Goal: Task Accomplishment & Management: Manage account settings

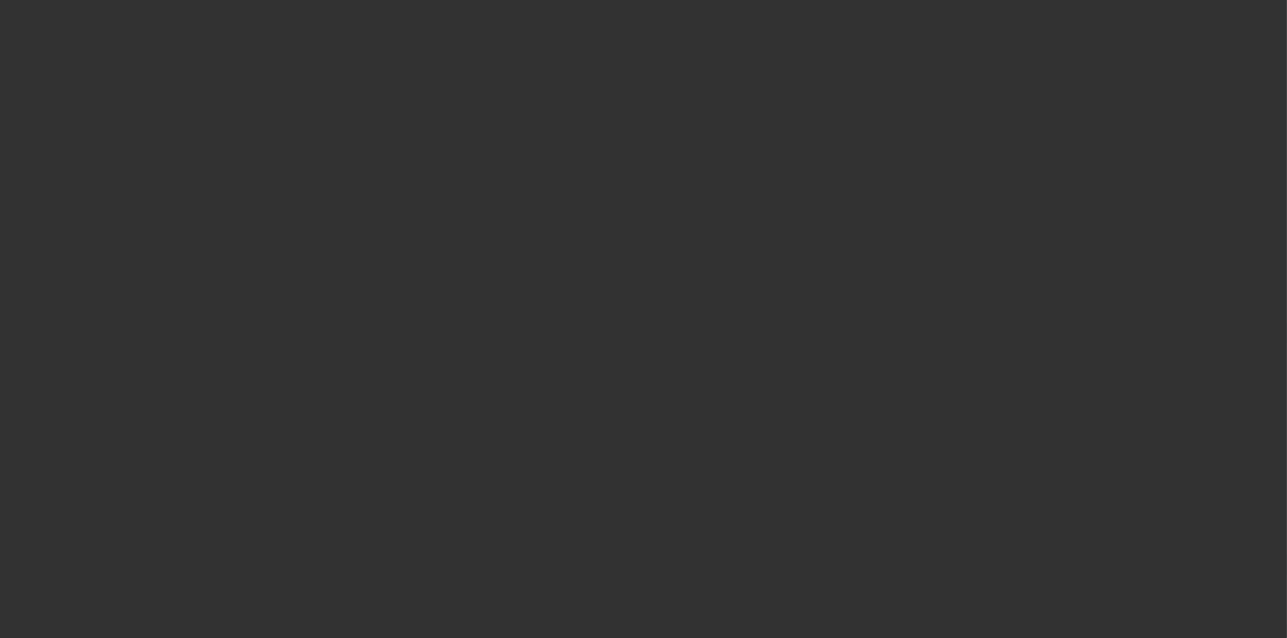
select select "4"
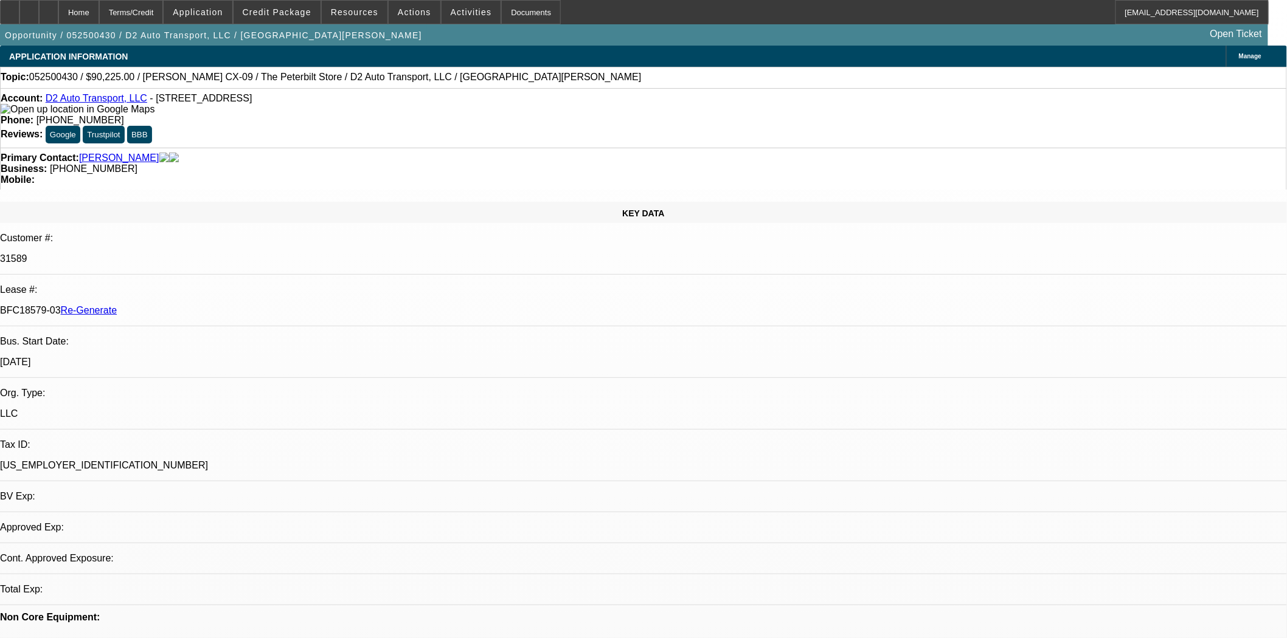
select select "0"
select select "2"
select select "0"
select select "6"
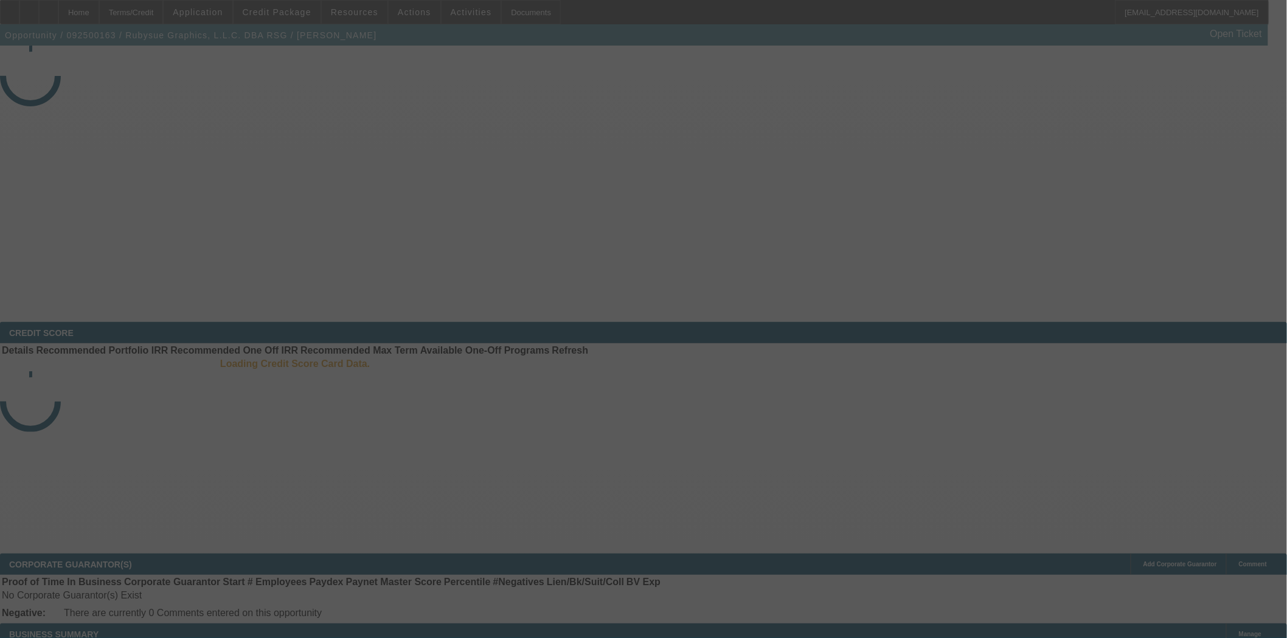
select select "3"
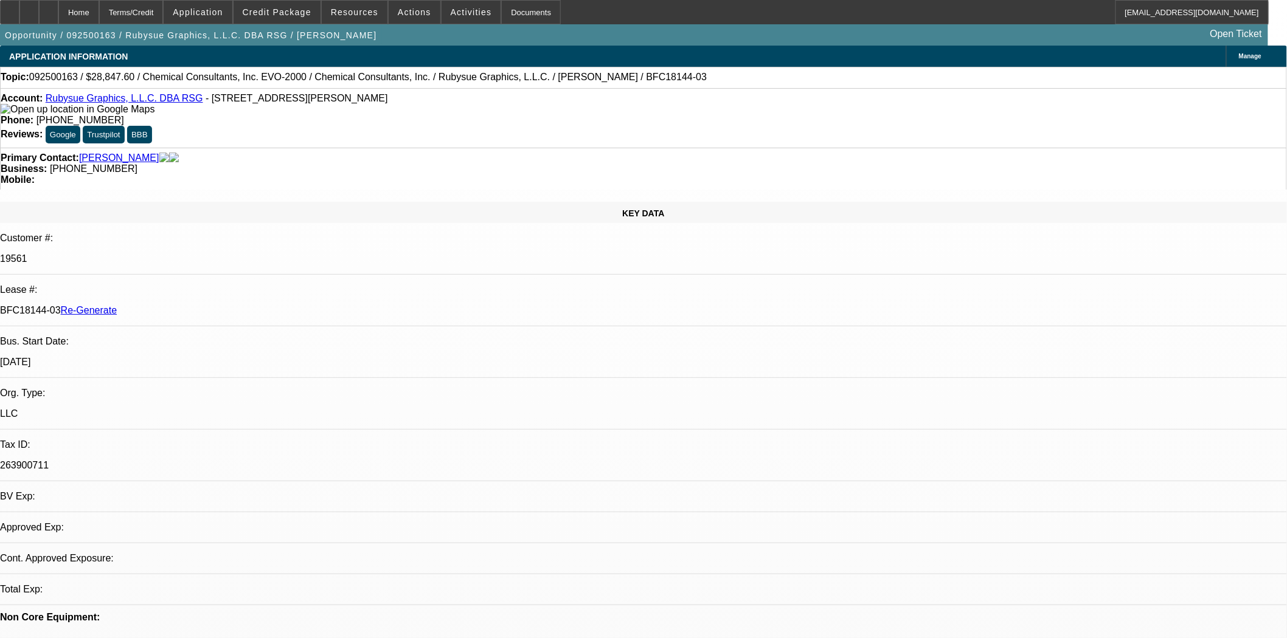
select select "0"
select select "2"
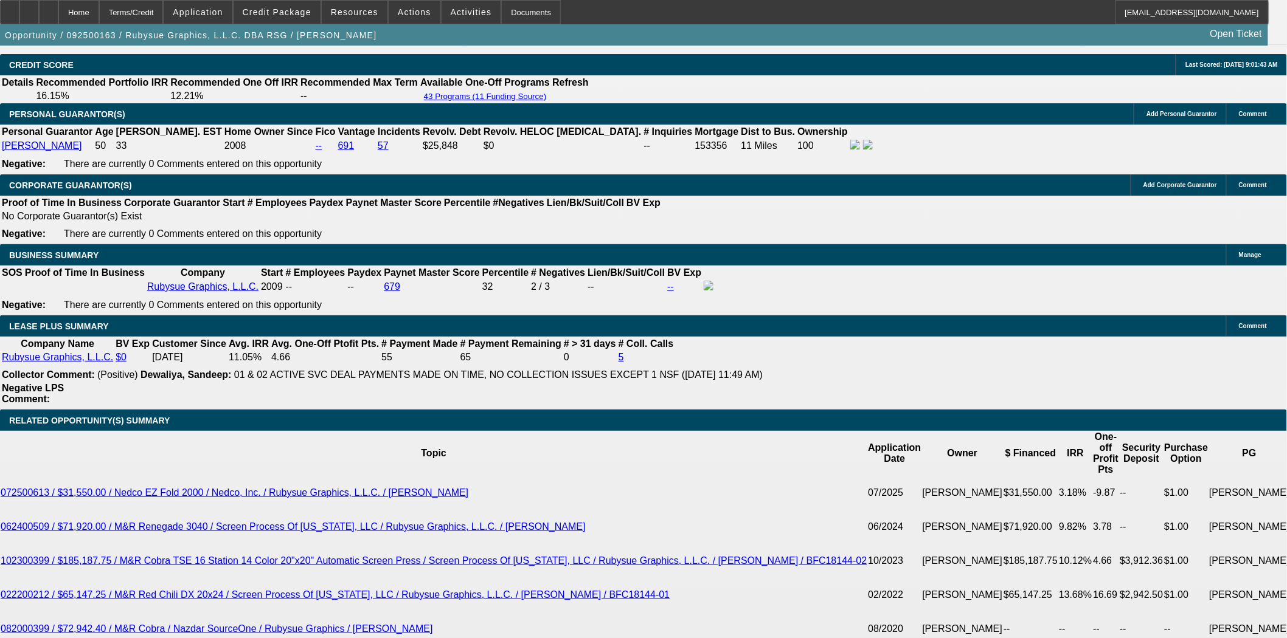
scroll to position [1892, 0]
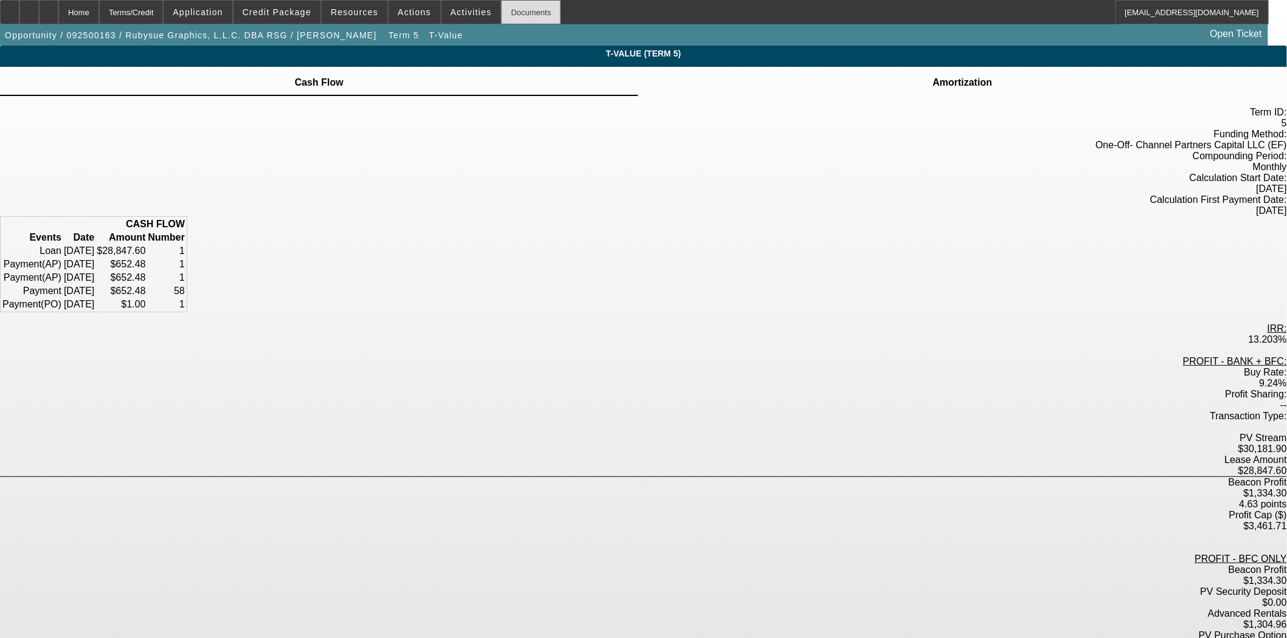
click at [501, 11] on div "Documents" at bounding box center [531, 12] width 60 height 24
click at [99, 15] on div "Home" at bounding box center [78, 12] width 41 height 24
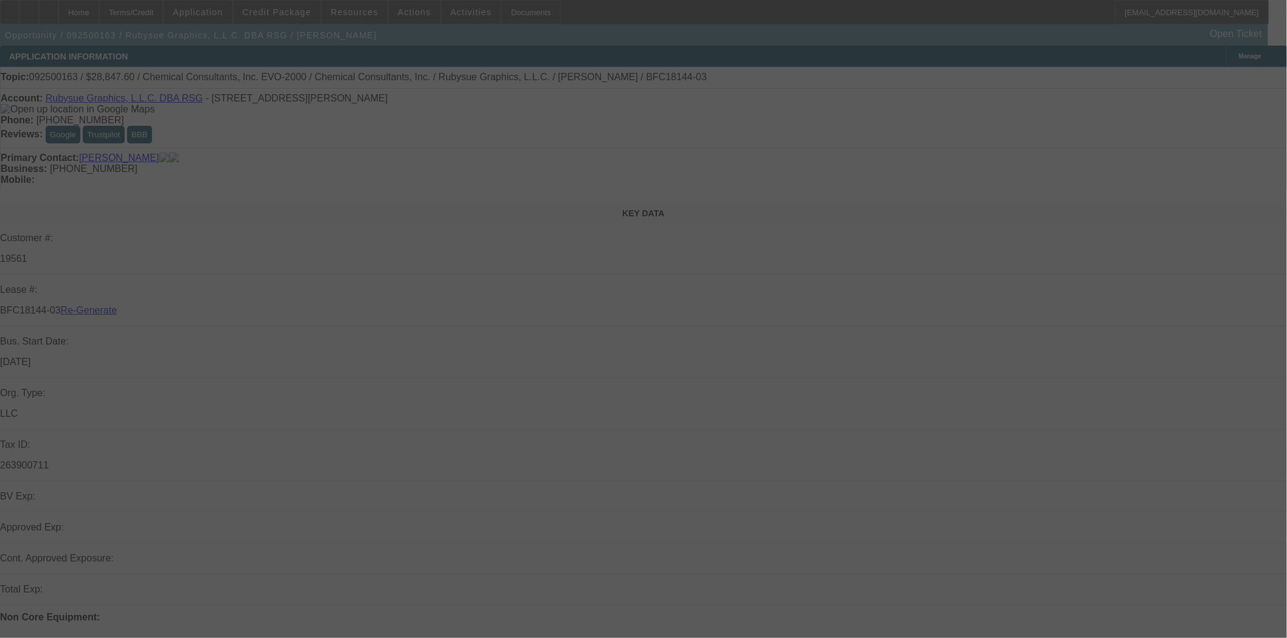
select select "3"
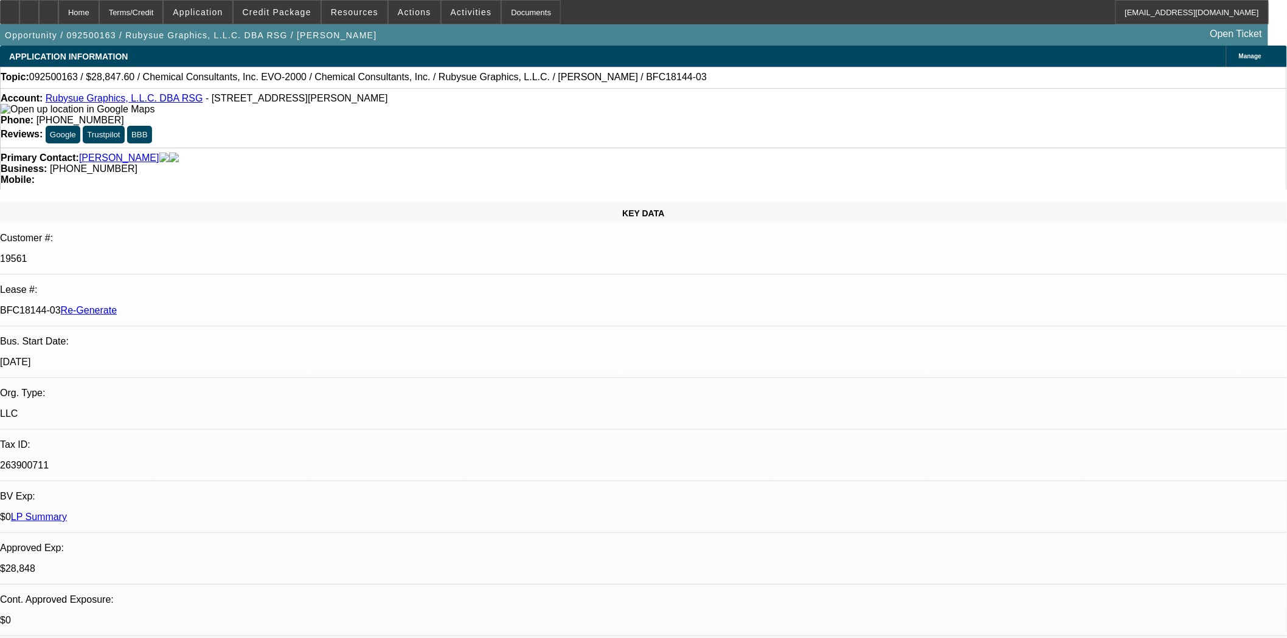
select select "0"
select select "2"
click at [275, 13] on span "Credit Package" at bounding box center [277, 12] width 69 height 10
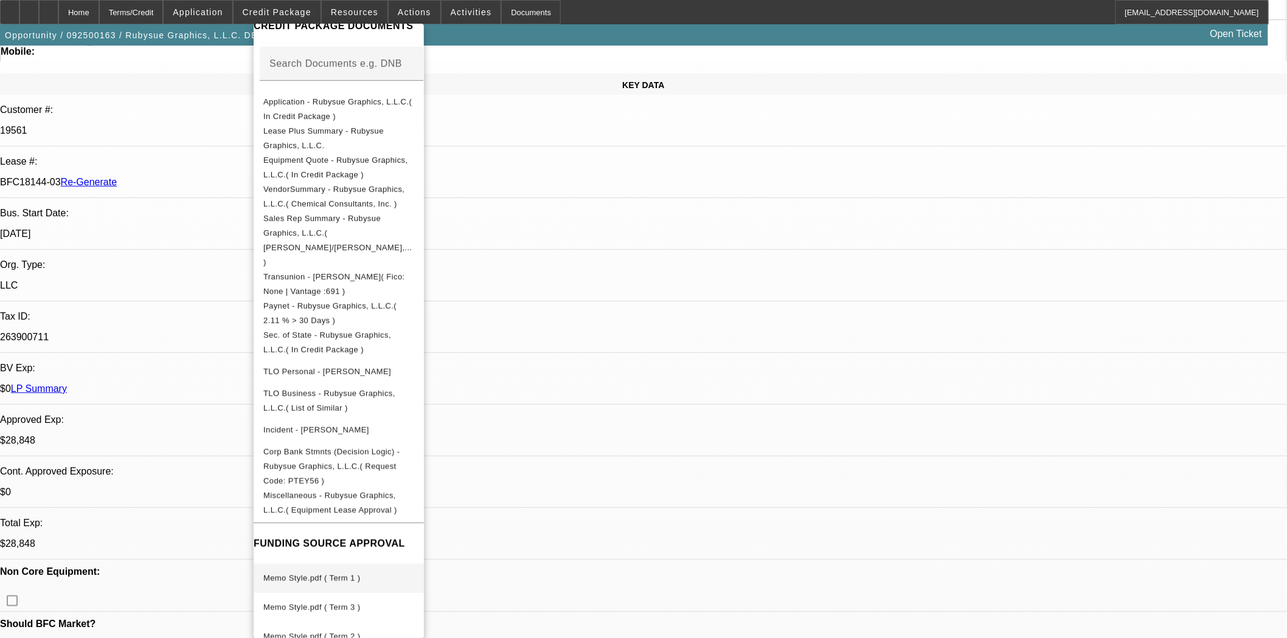
scroll to position [270, 0]
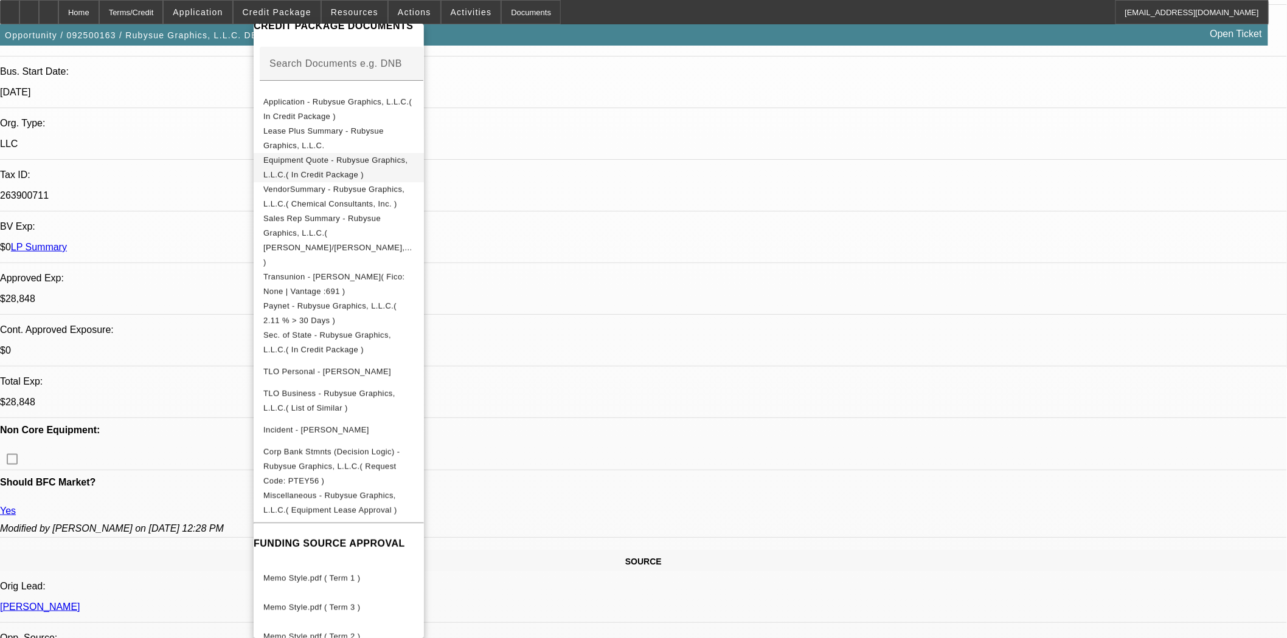
click at [342, 159] on span "Equipment Quote - Rubysue Graphics, L.L.C.( In Credit Package )" at bounding box center [335, 167] width 145 height 24
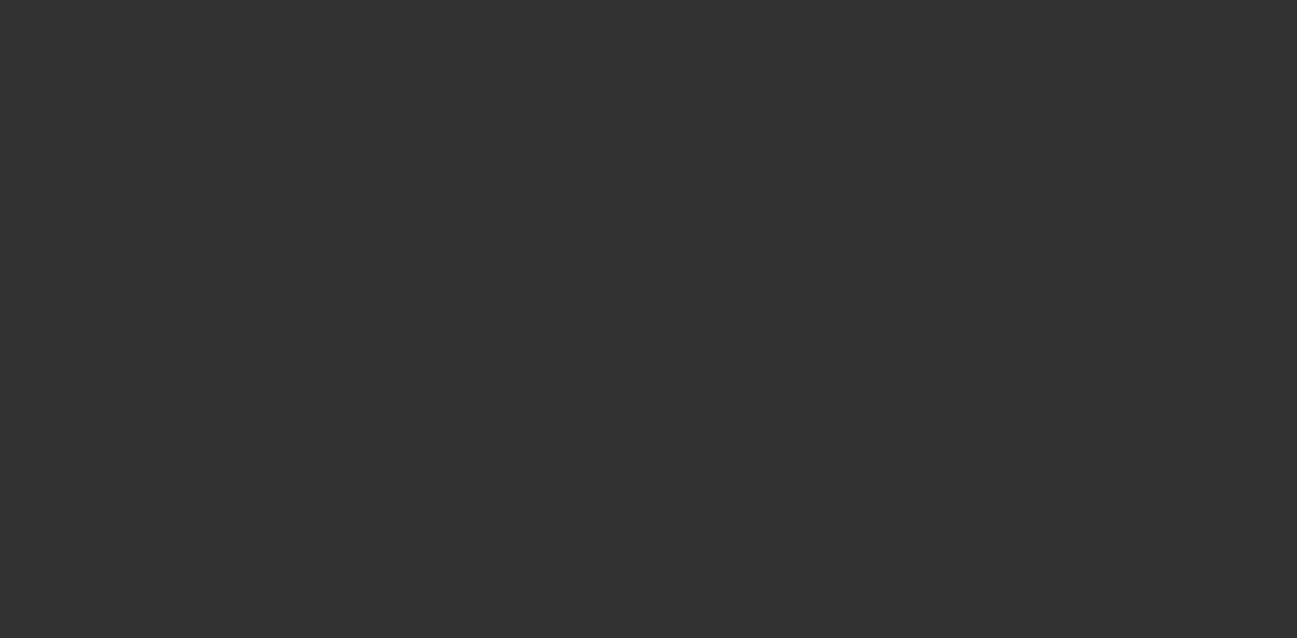
select select "3"
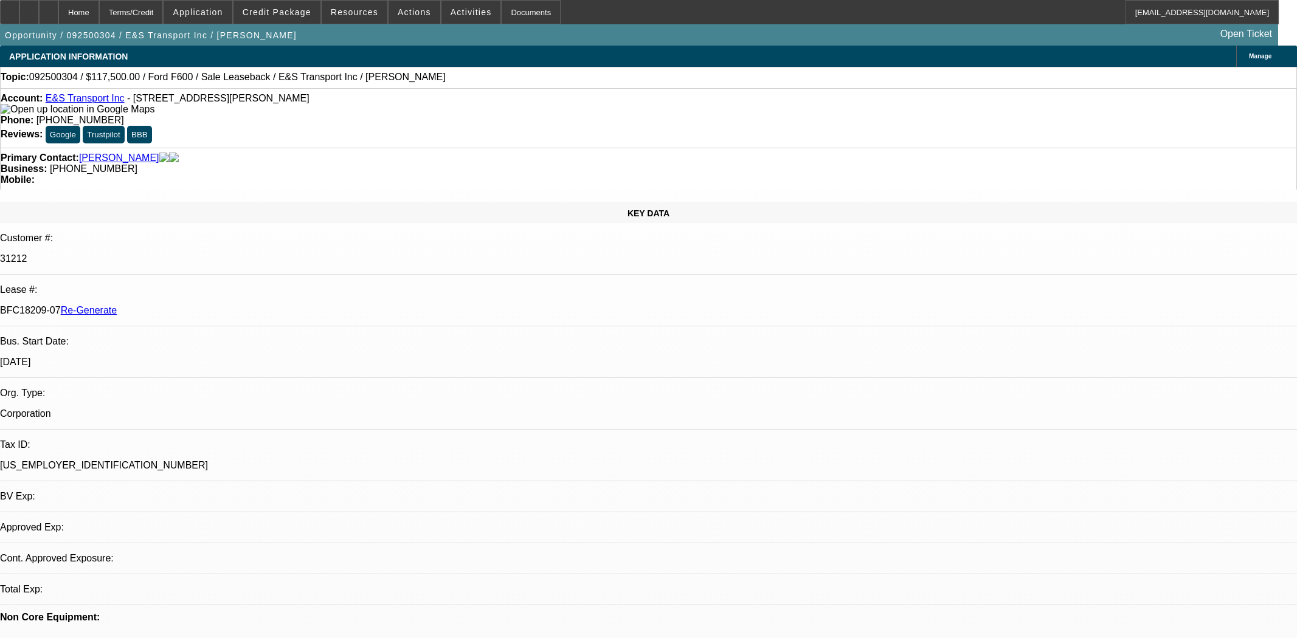
select select "0"
select select "2"
select select "0"
select select "6"
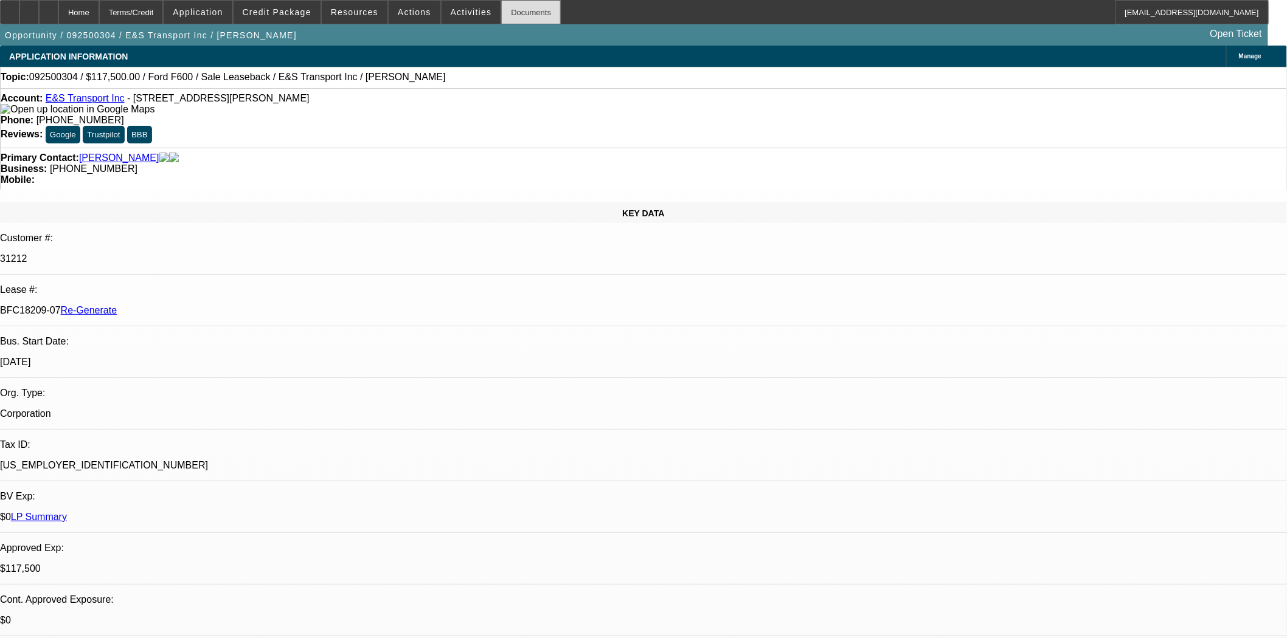
click at [514, 19] on div "Documents" at bounding box center [531, 12] width 60 height 24
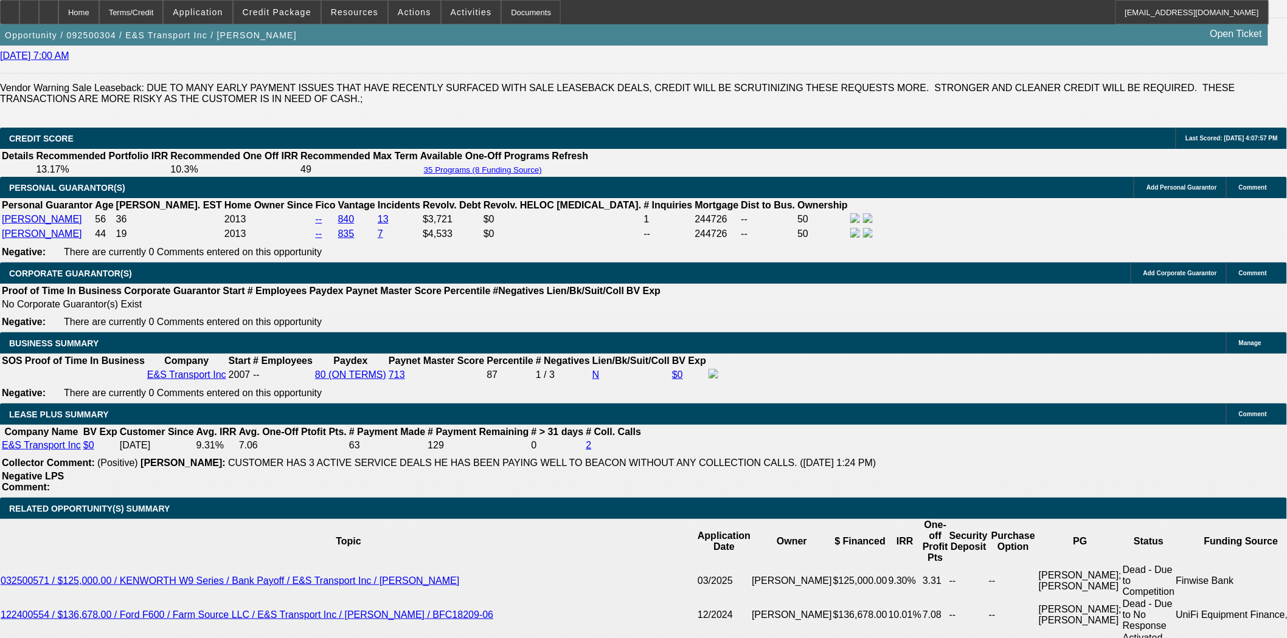
scroll to position [1756, 0]
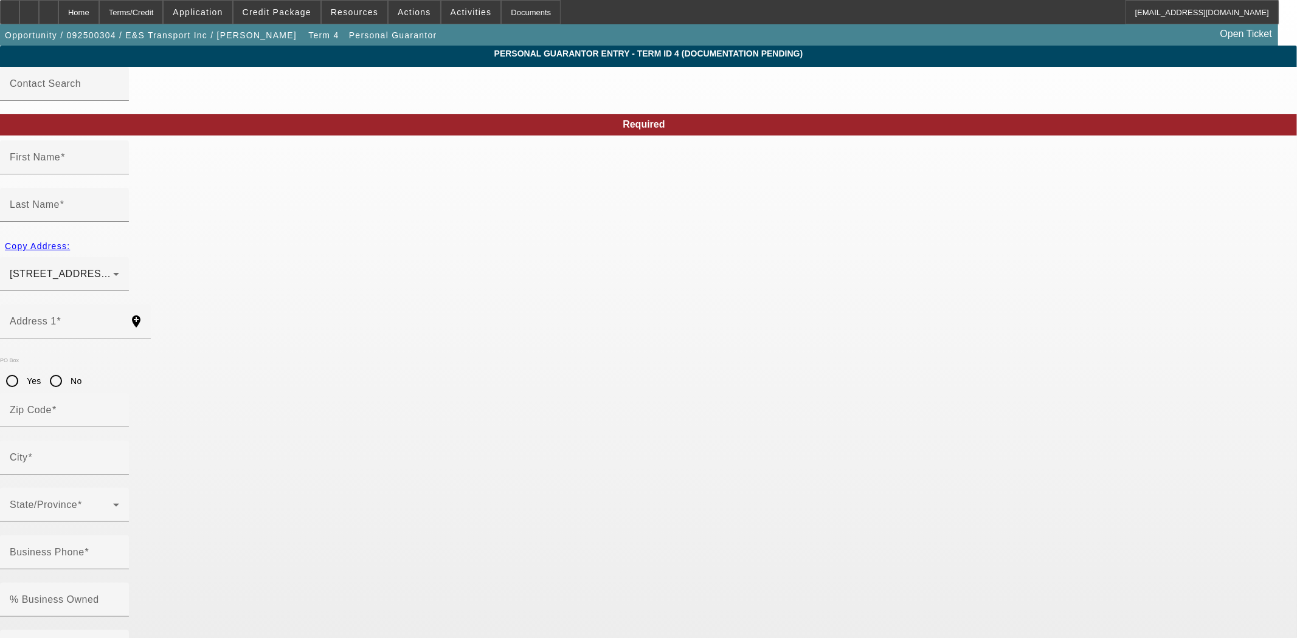
type input "Erin"
type input "Clark"
type input "400 Windy Woods Rd"
radio input "true"
type input "05477"
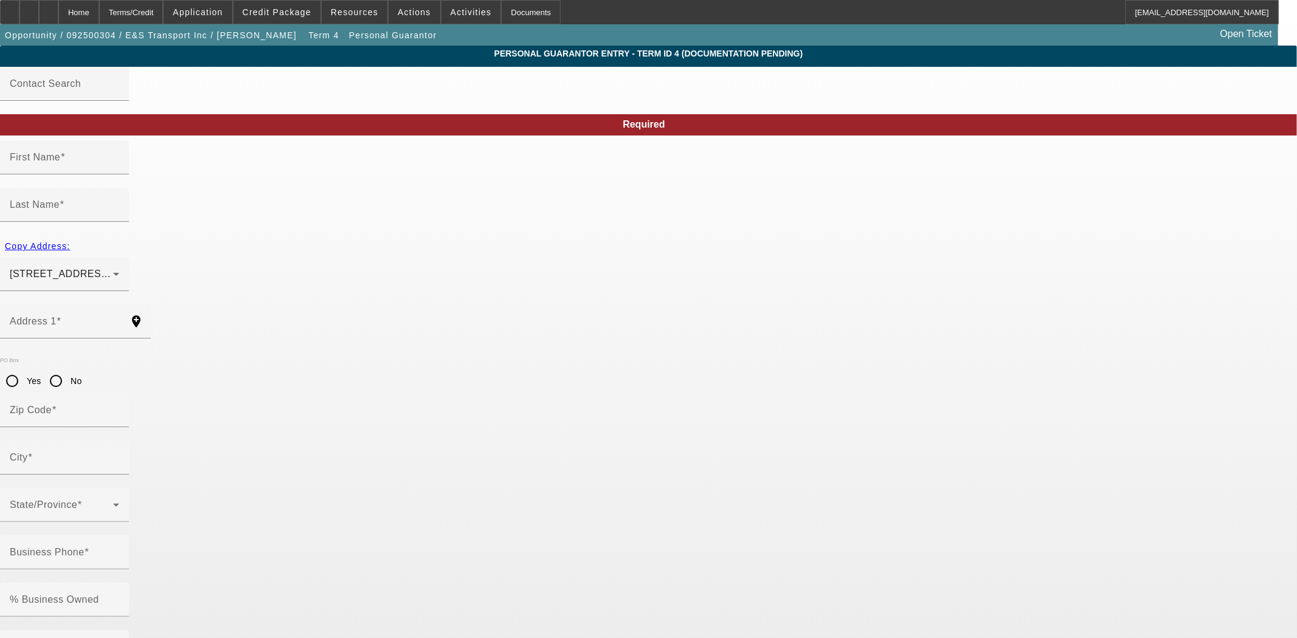
type input "Richmond"
type input "(802) 279-0606"
type input "50"
type input "009-60-8625"
type input "kiddiewinkles3@gmail.com"
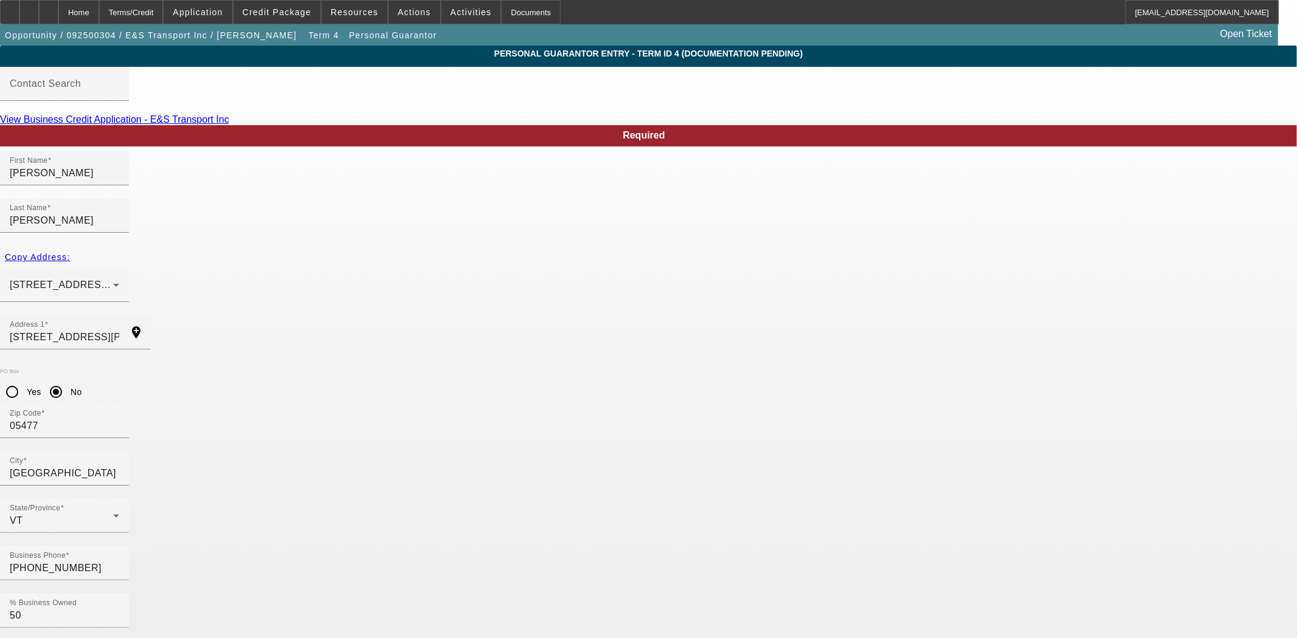
drag, startPoint x: 588, startPoint y: 477, endPoint x: 465, endPoint y: 482, distance: 122.9
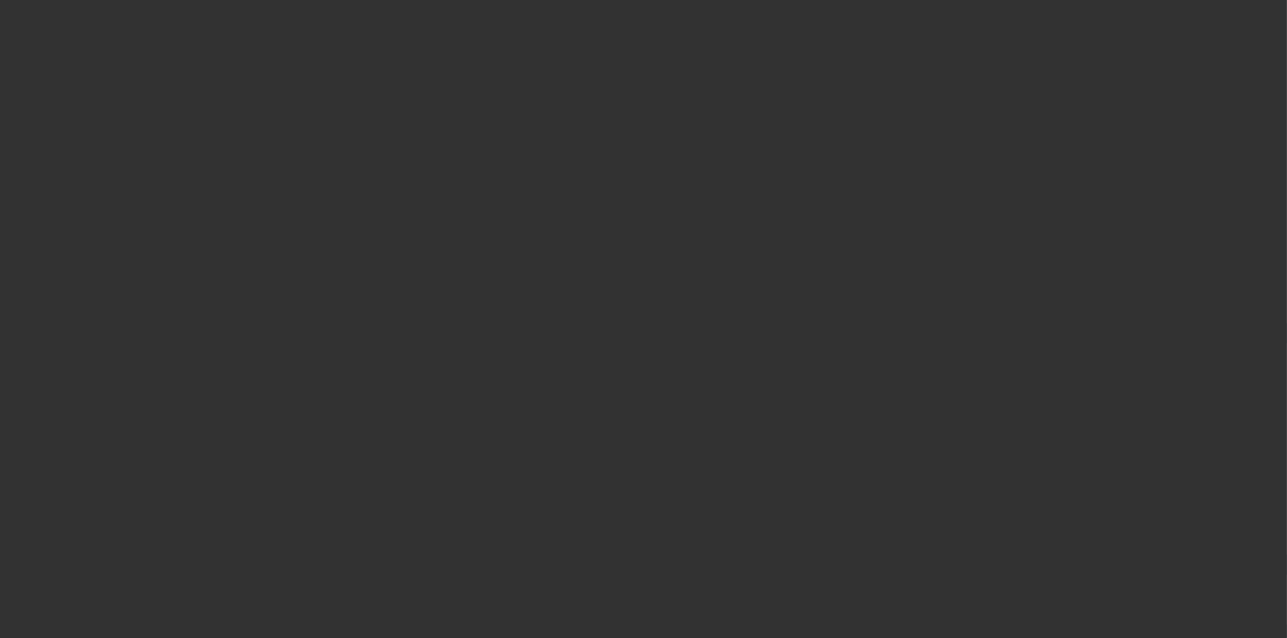
select select "4"
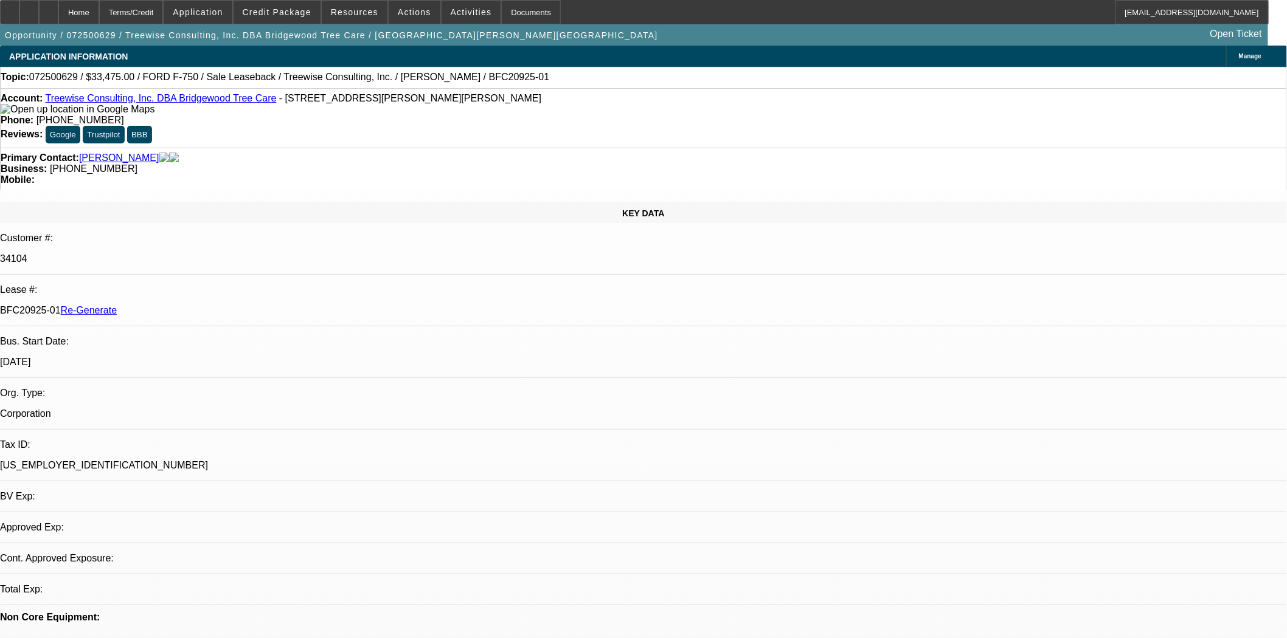
select select "0"
select select "2"
select select "0"
select select "6"
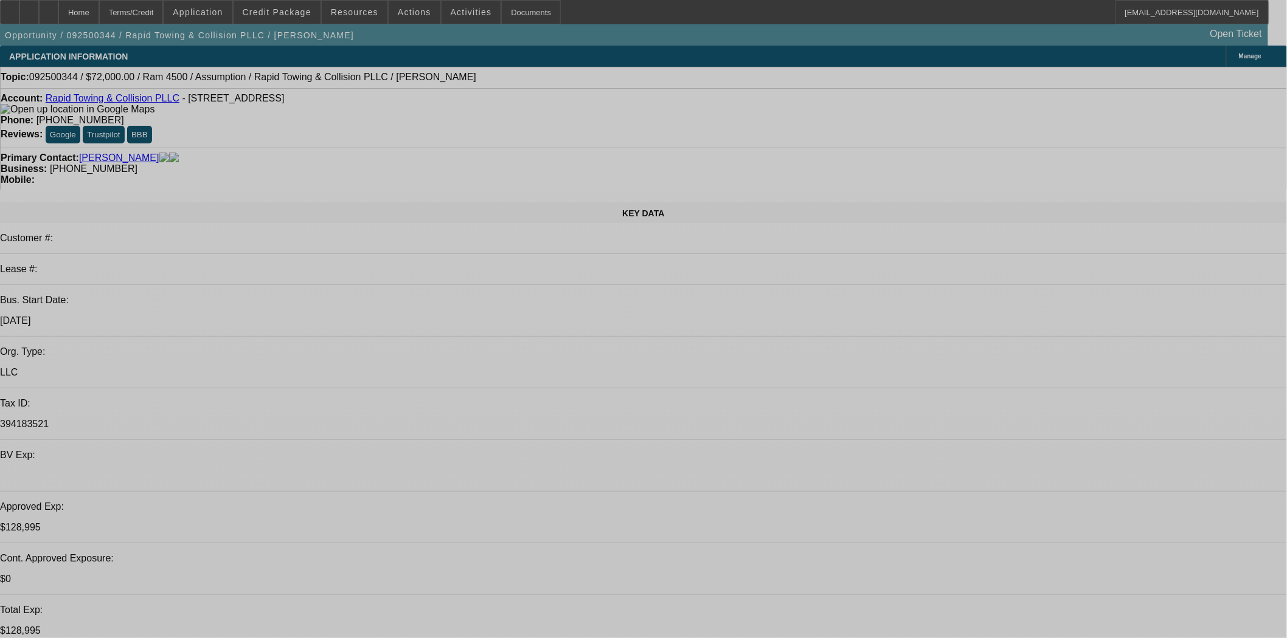
select select "0.2"
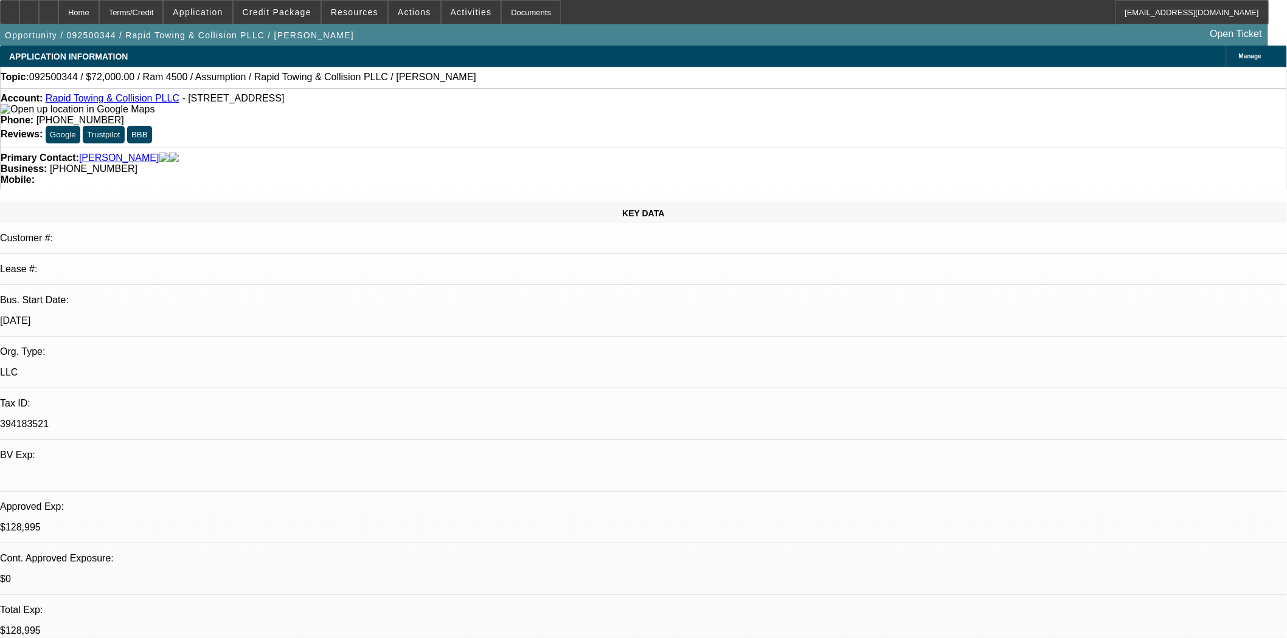
select select "2"
select select "0.1"
select select "4"
select select "0"
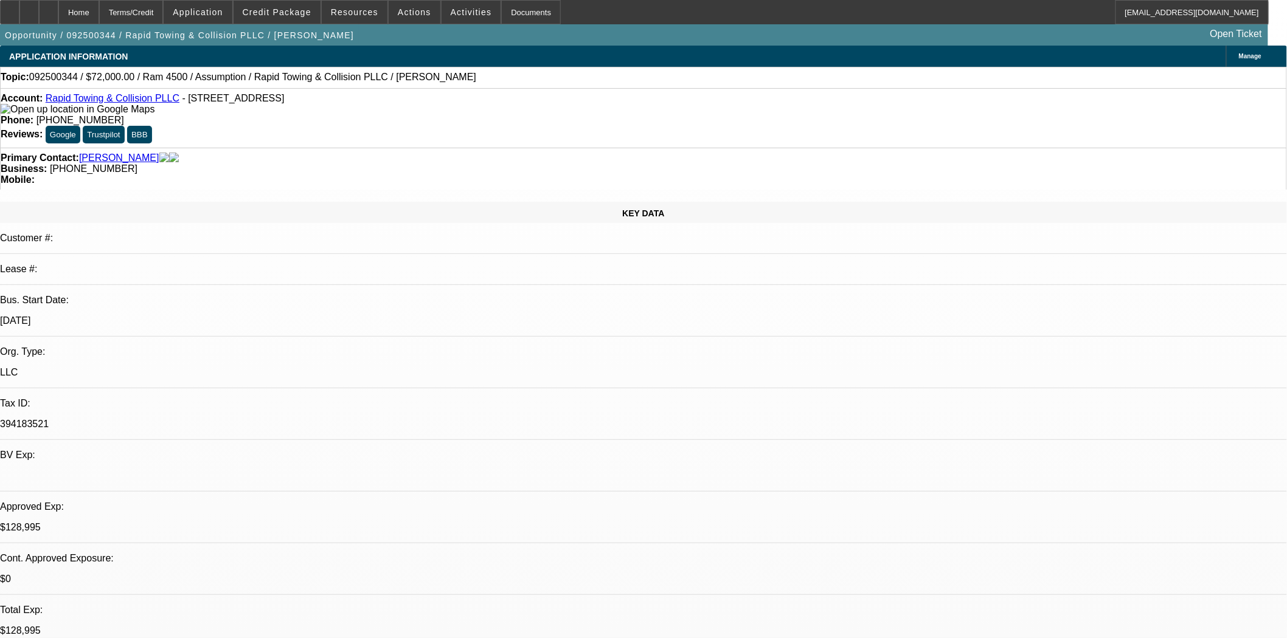
select select "2"
select select "0.1"
select select "4"
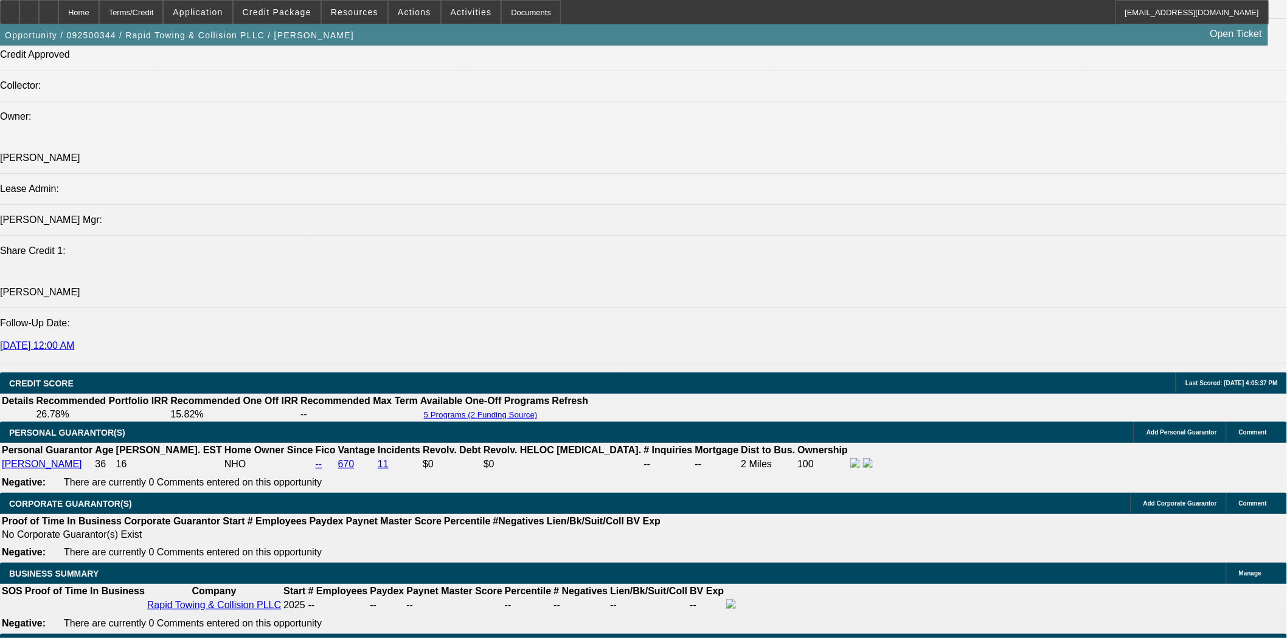
scroll to position [1419, 0]
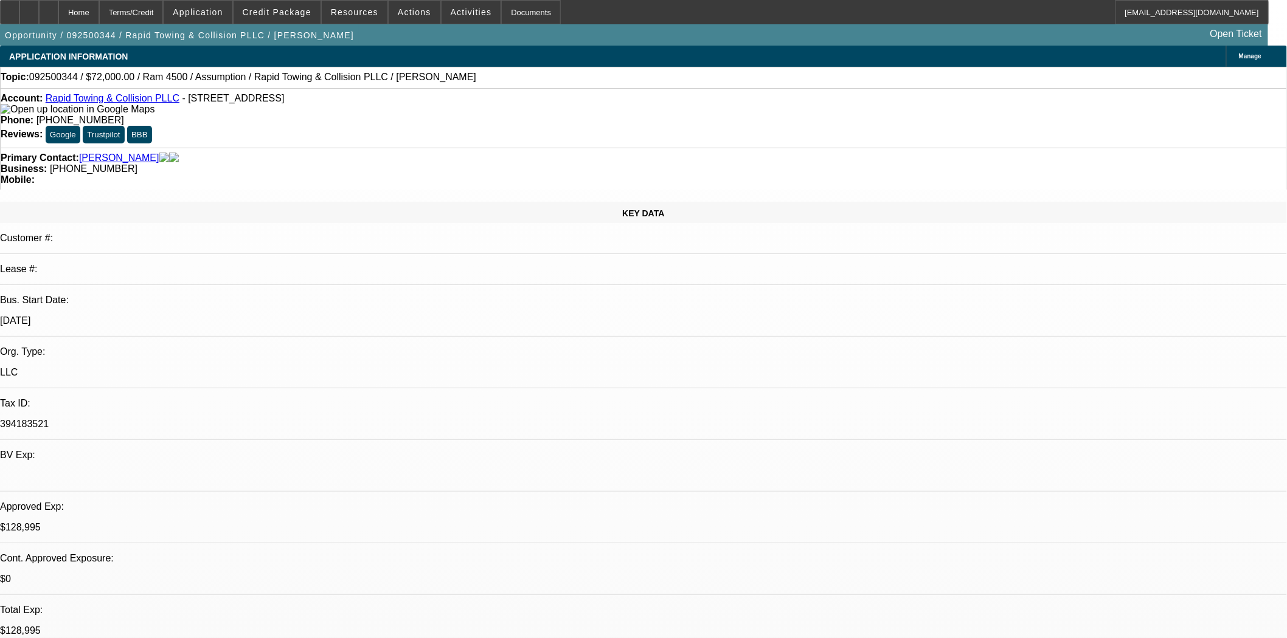
scroll to position [0, 0]
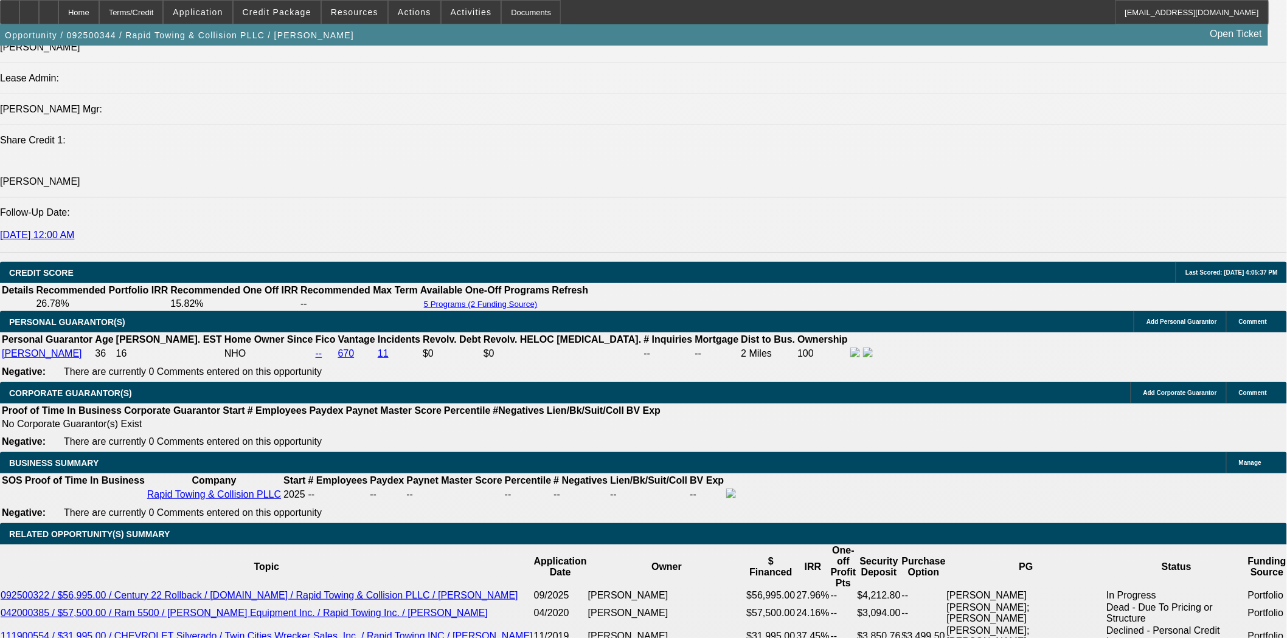
scroll to position [1554, 0]
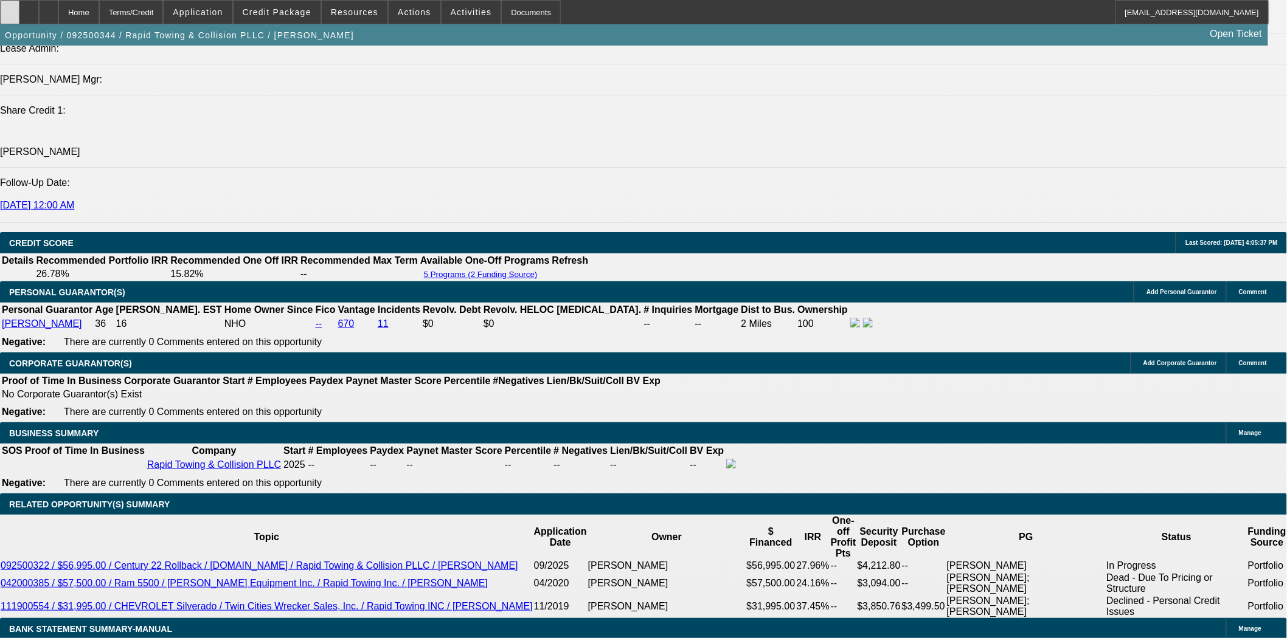
click at [10, 8] on icon at bounding box center [10, 8] width 0 height 0
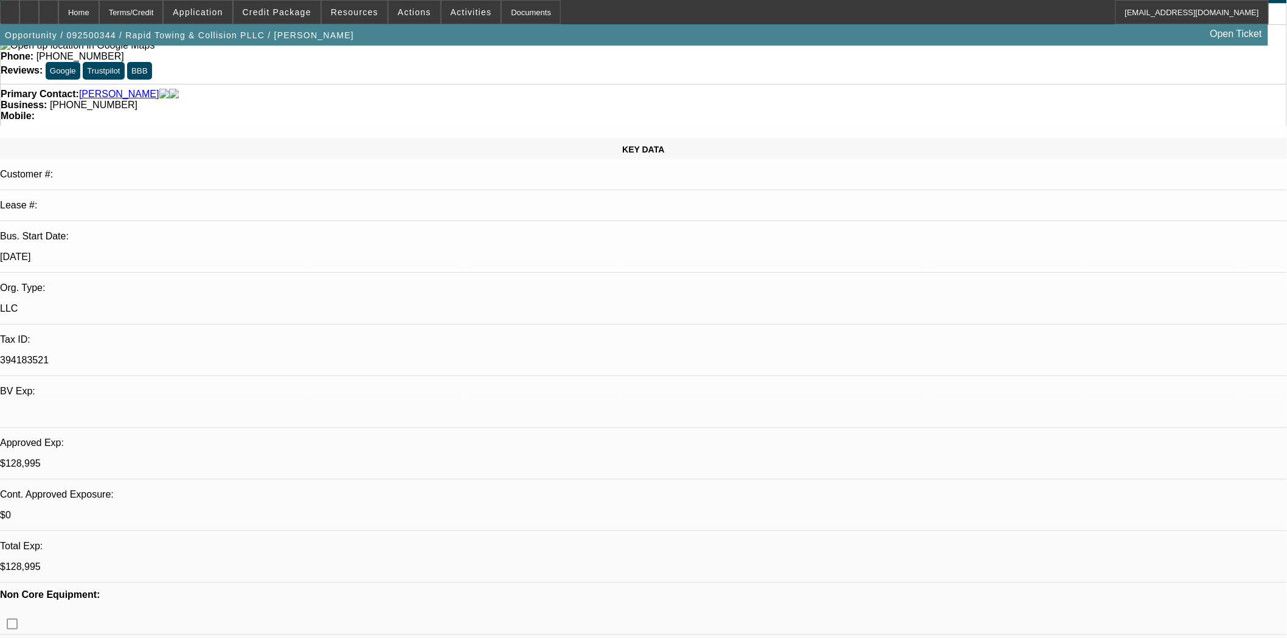
scroll to position [0, 0]
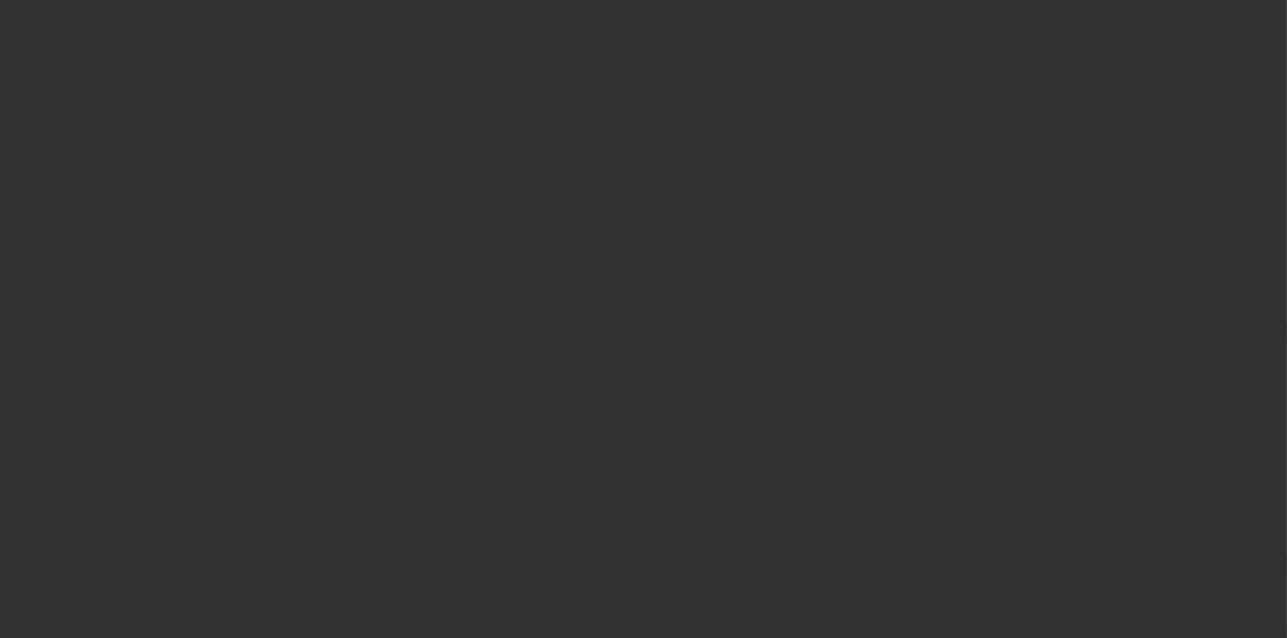
select select "3"
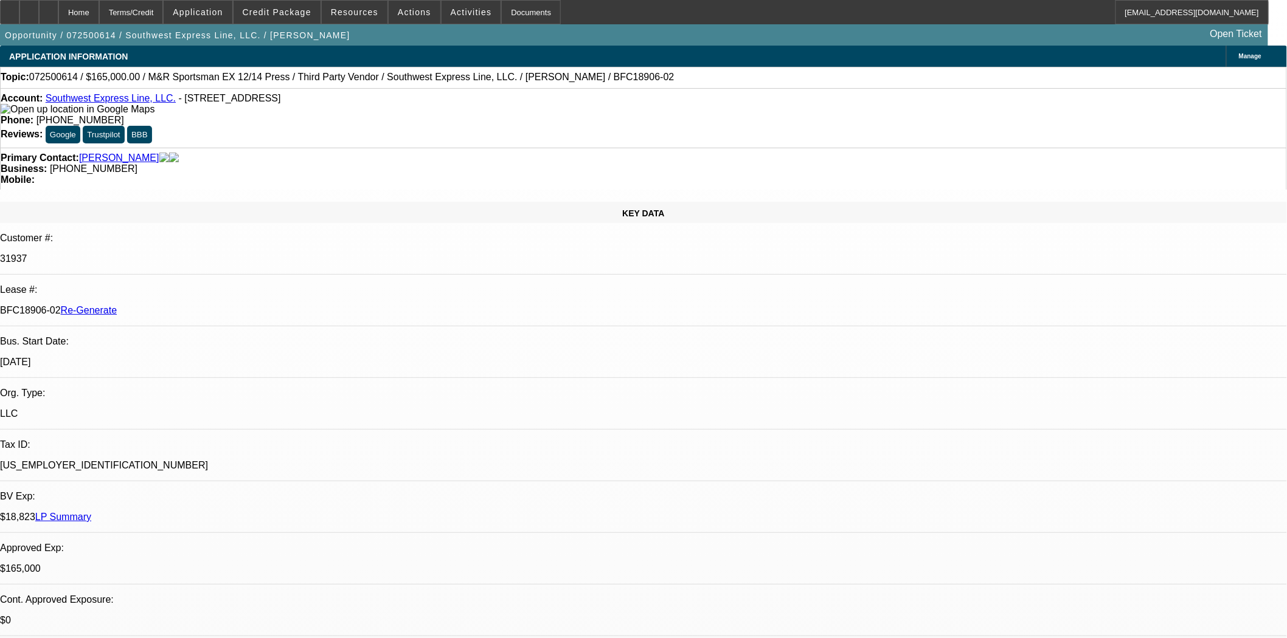
select select "0"
select select "2"
select select "0.1"
select select "4"
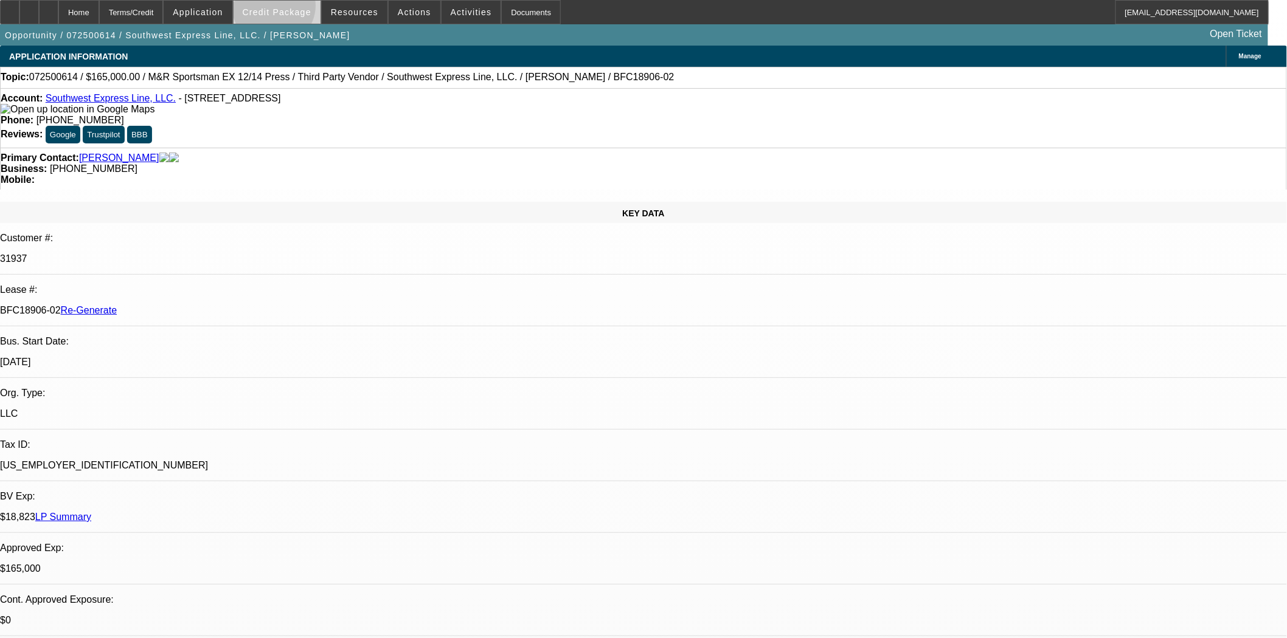
click at [294, 9] on span "Credit Package" at bounding box center [277, 12] width 69 height 10
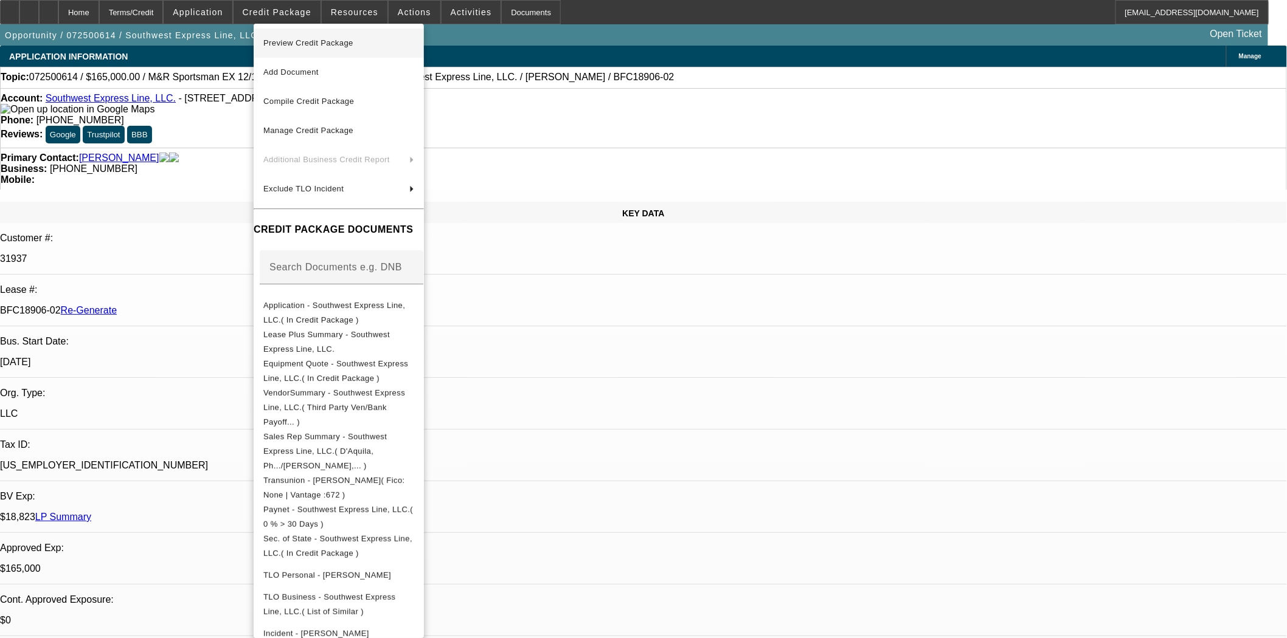
click at [306, 40] on span "Preview Credit Package" at bounding box center [308, 42] width 90 height 9
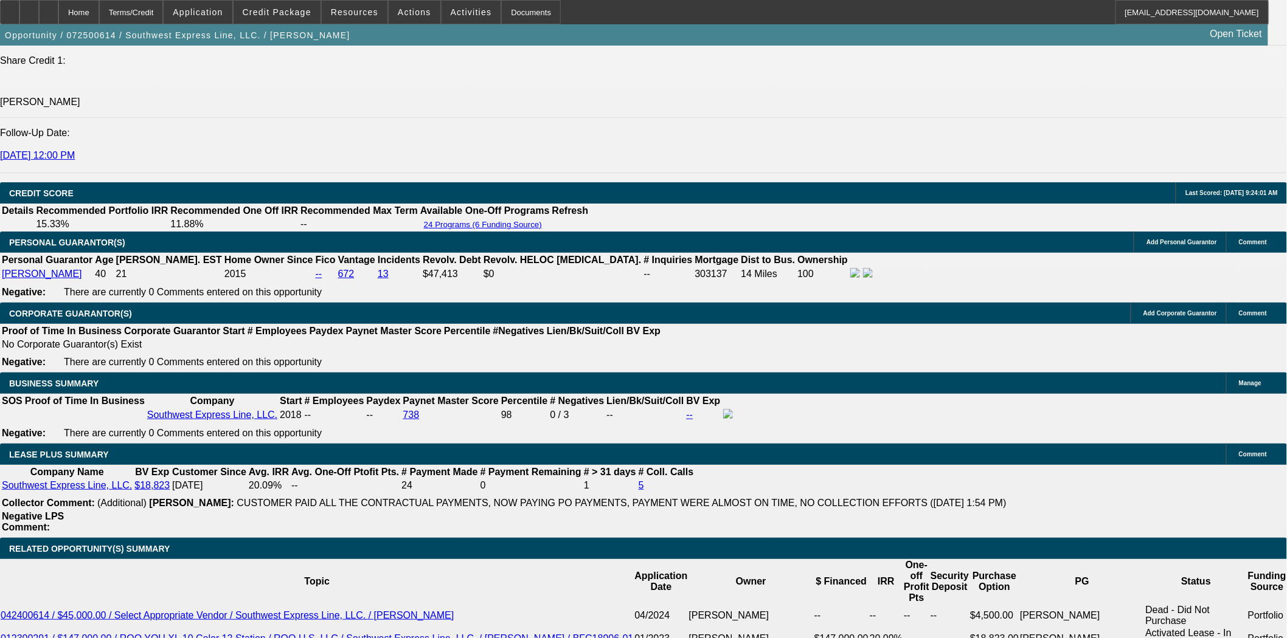
scroll to position [1756, 0]
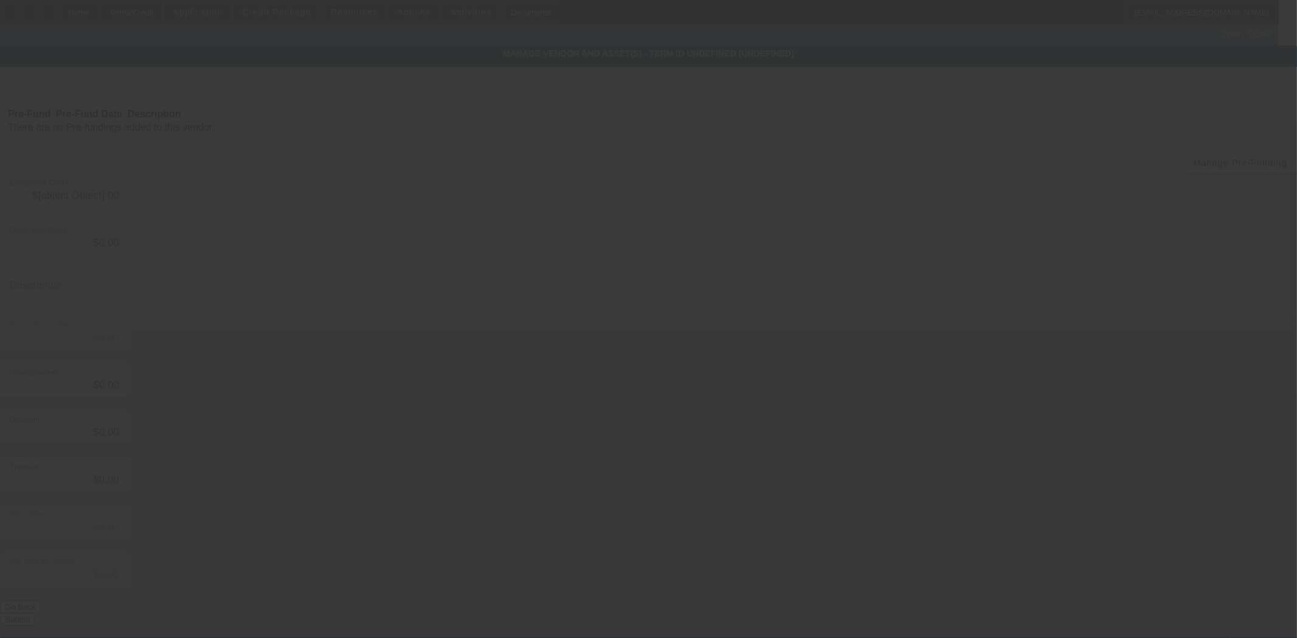
type input "$33,161.21"
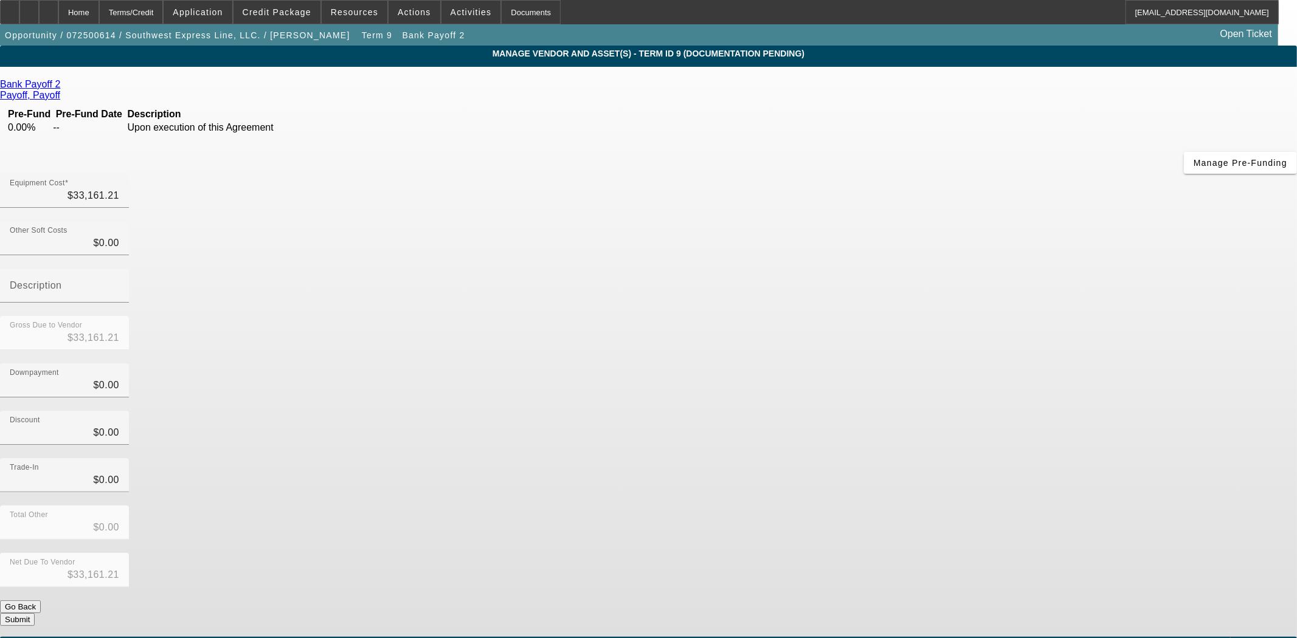
click at [63, 87] on icon at bounding box center [63, 84] width 0 height 10
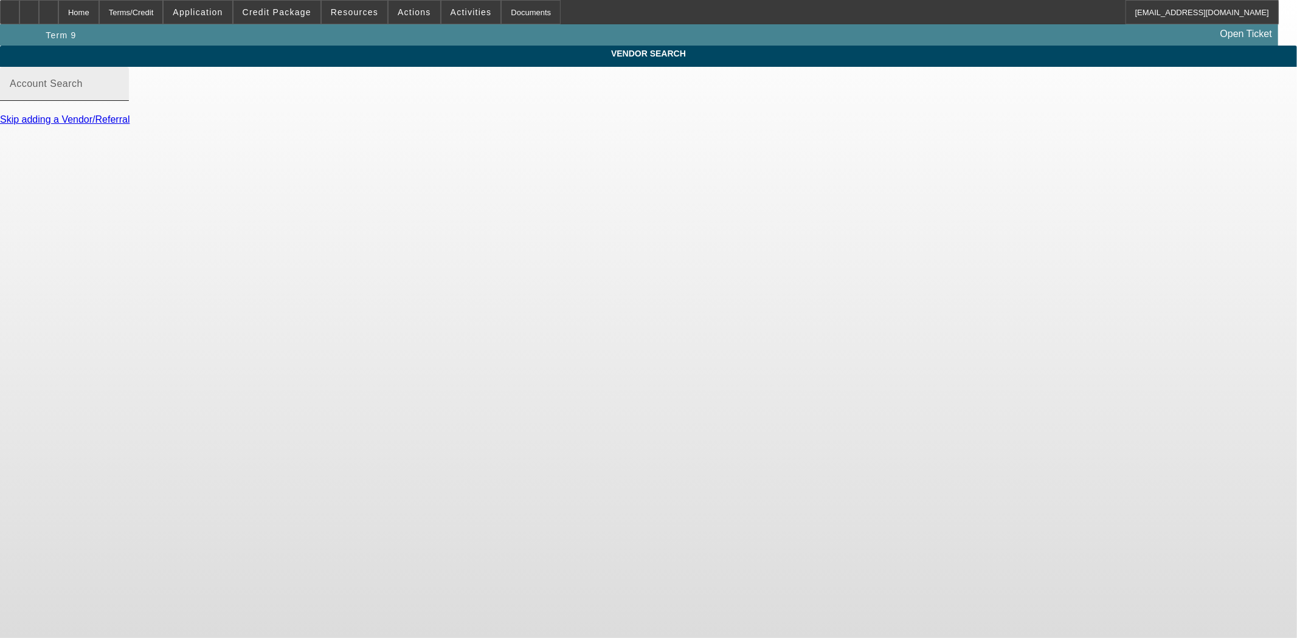
click at [119, 101] on div "Account Search" at bounding box center [64, 84] width 109 height 34
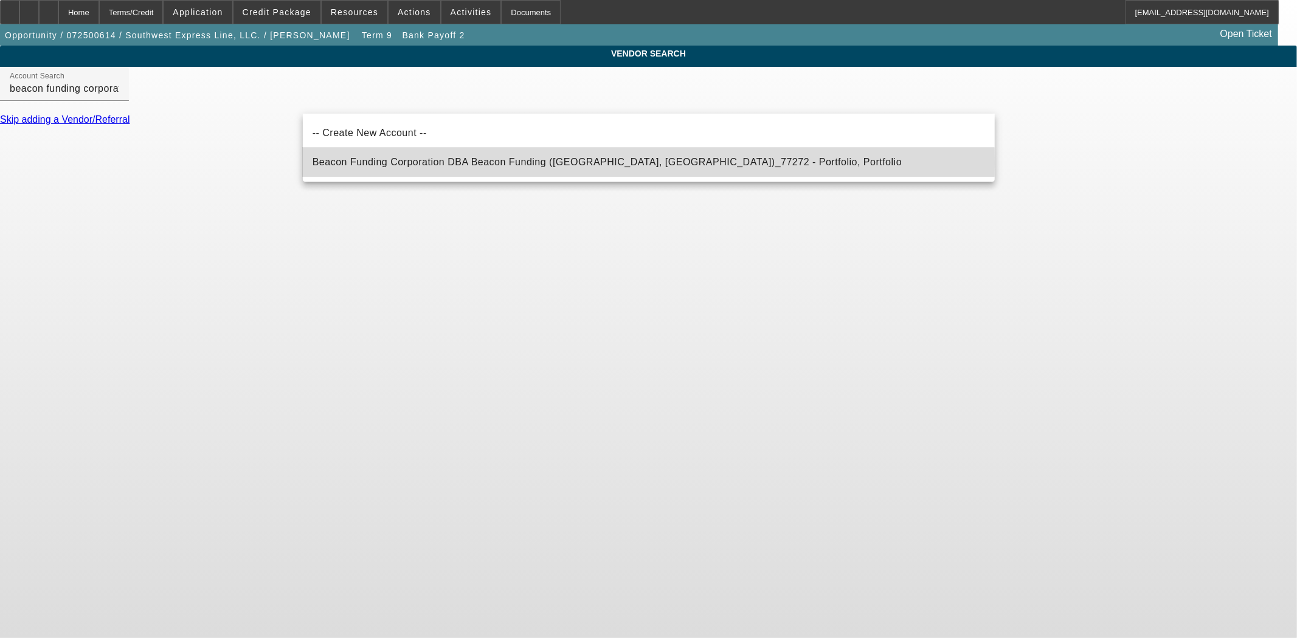
click at [399, 162] on span "Beacon Funding Corporation DBA Beacon Funding (Northbrook, IL)_77272 - Portfoli…" at bounding box center [608, 162] width 590 height 10
type input "Beacon Funding Corporation DBA Beacon Funding (Northbrook, IL)_77272 - Portfoli…"
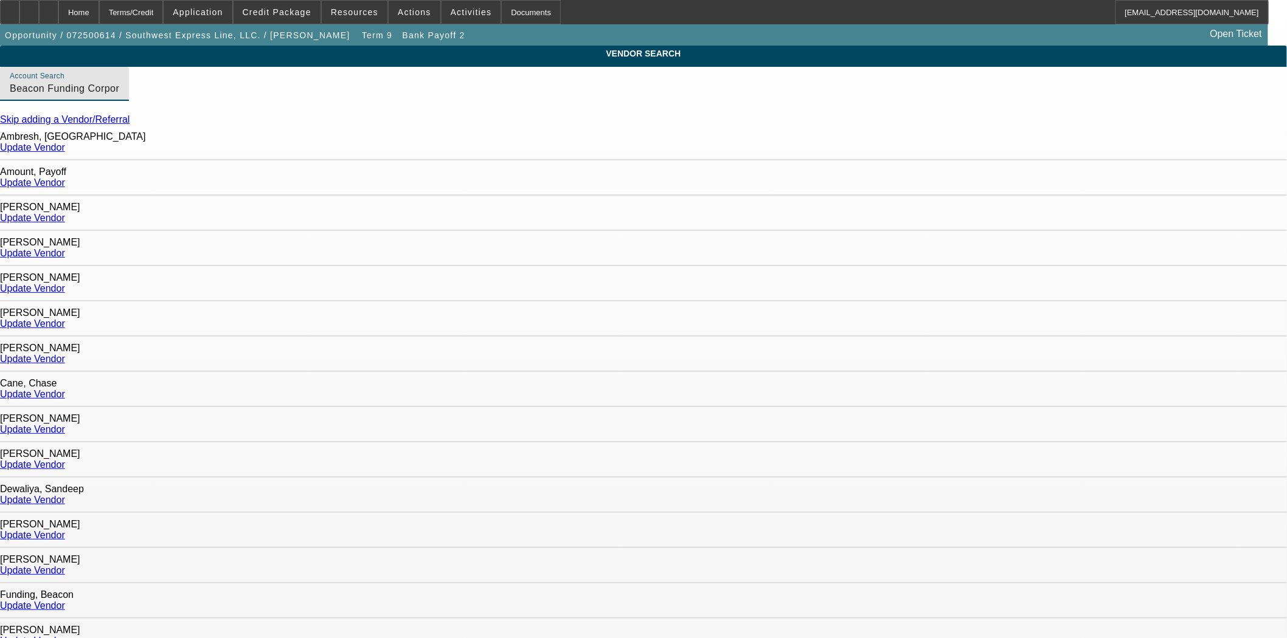
click at [65, 179] on link "Update Vendor" at bounding box center [32, 183] width 65 height 10
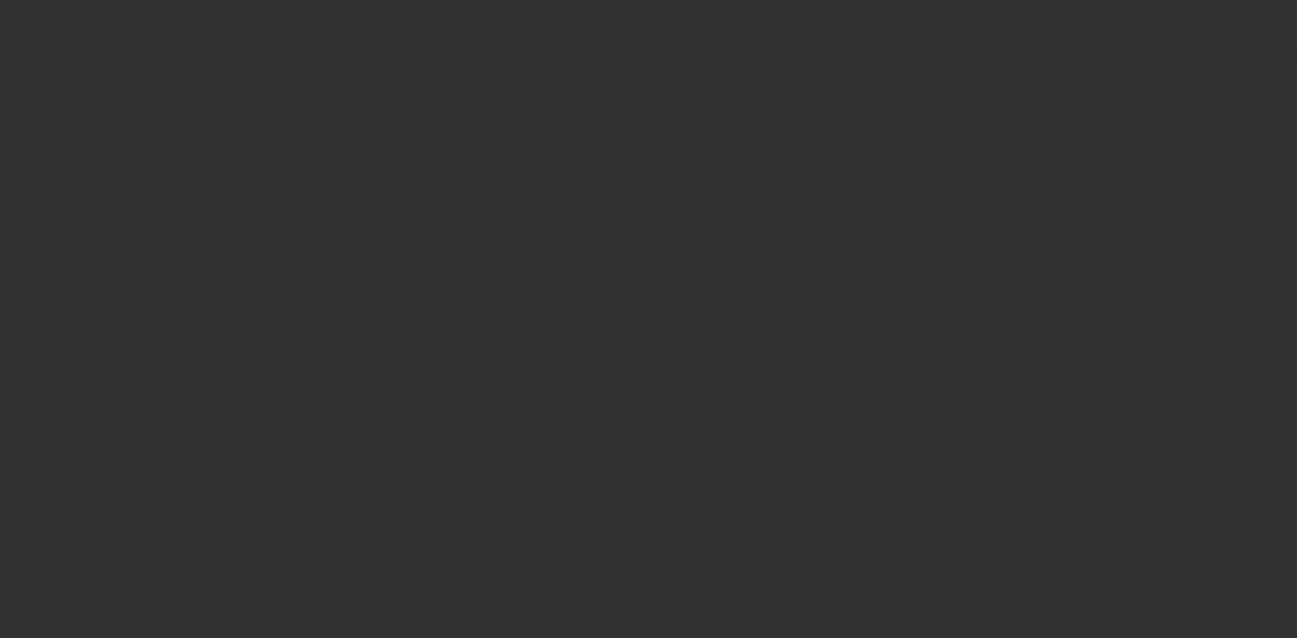
type input "$33,161.21"
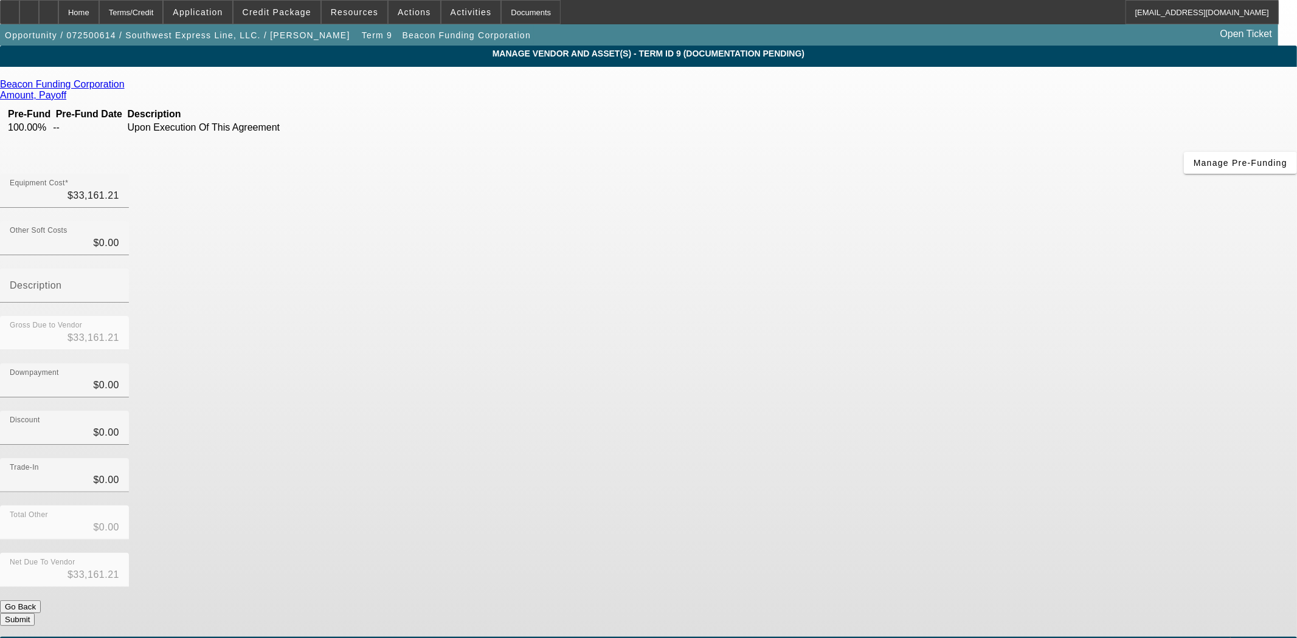
click at [1243, 638] on span "Add Equipment" at bounding box center [1265, 648] width 45 height 7
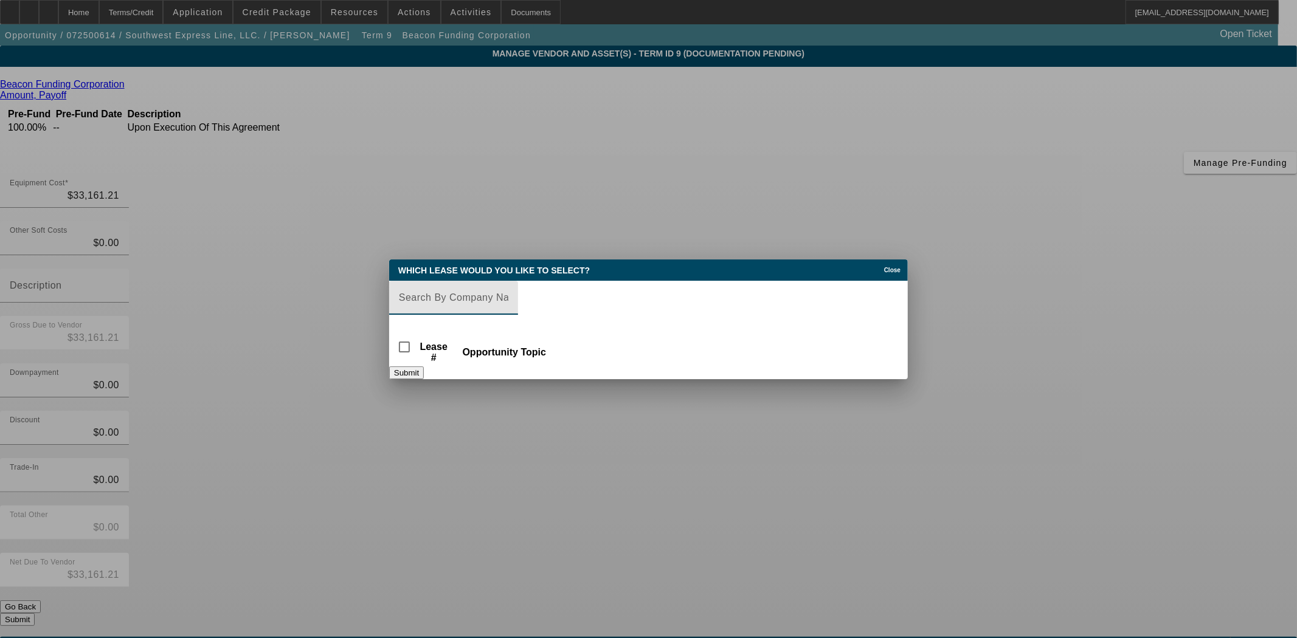
click at [451, 291] on input "Lease Search" at bounding box center [453, 298] width 109 height 15
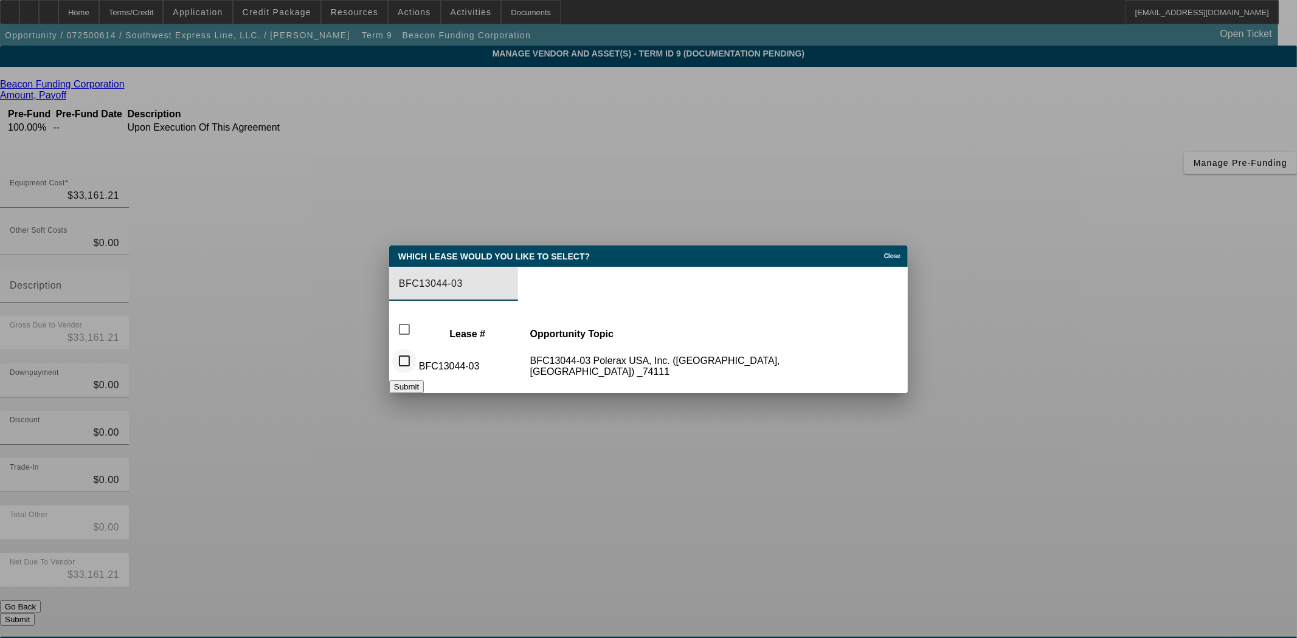
type input "BFC13044-03"
click at [412, 354] on input "checkbox" at bounding box center [404, 361] width 24 height 24
checkbox input "true"
click at [424, 381] on button "Submit" at bounding box center [406, 387] width 35 height 13
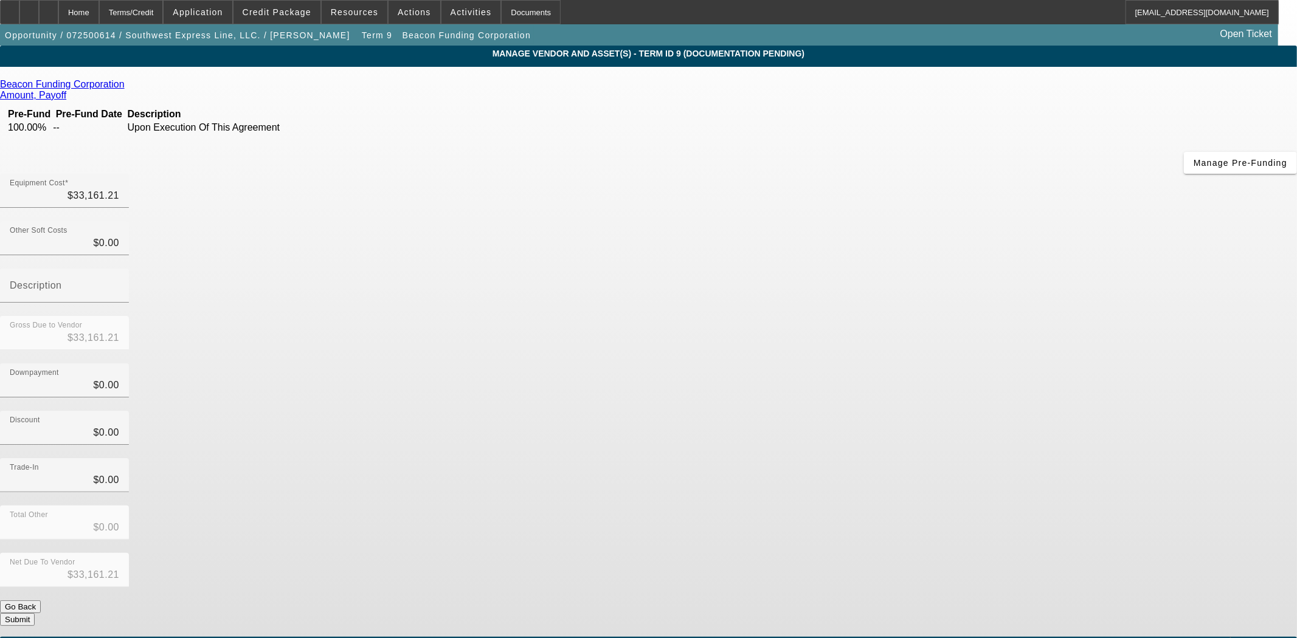
click at [35, 614] on button "Submit" at bounding box center [17, 620] width 35 height 13
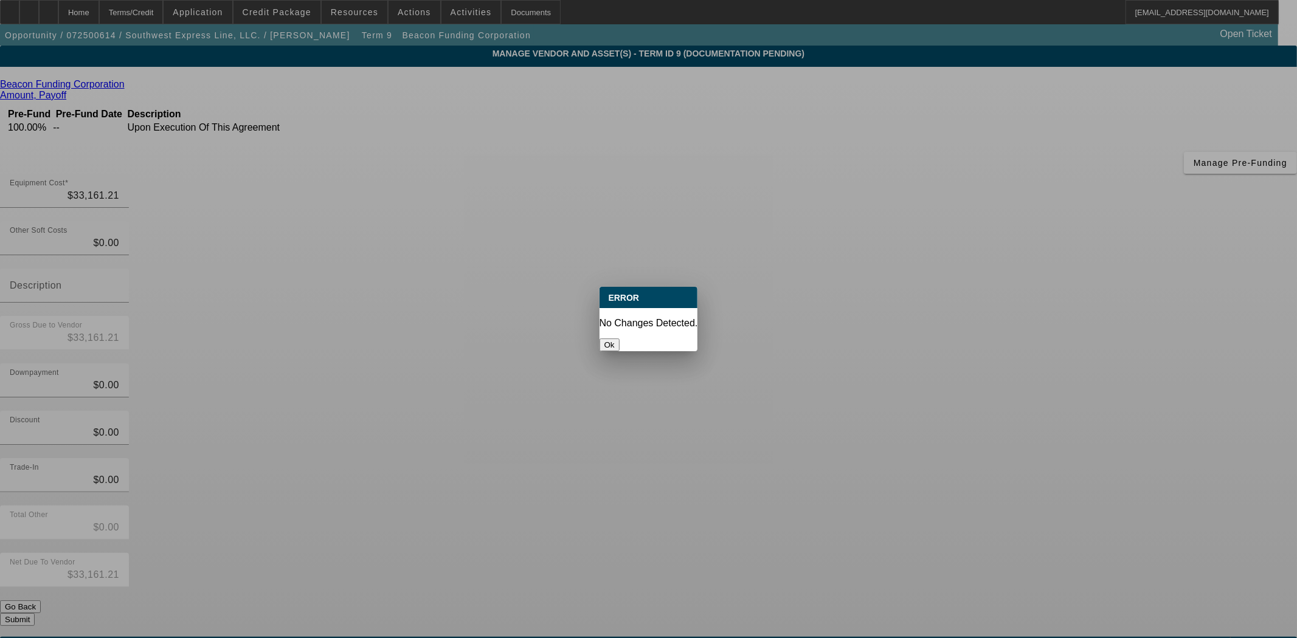
click at [620, 339] on button "Ok" at bounding box center [610, 345] width 20 height 13
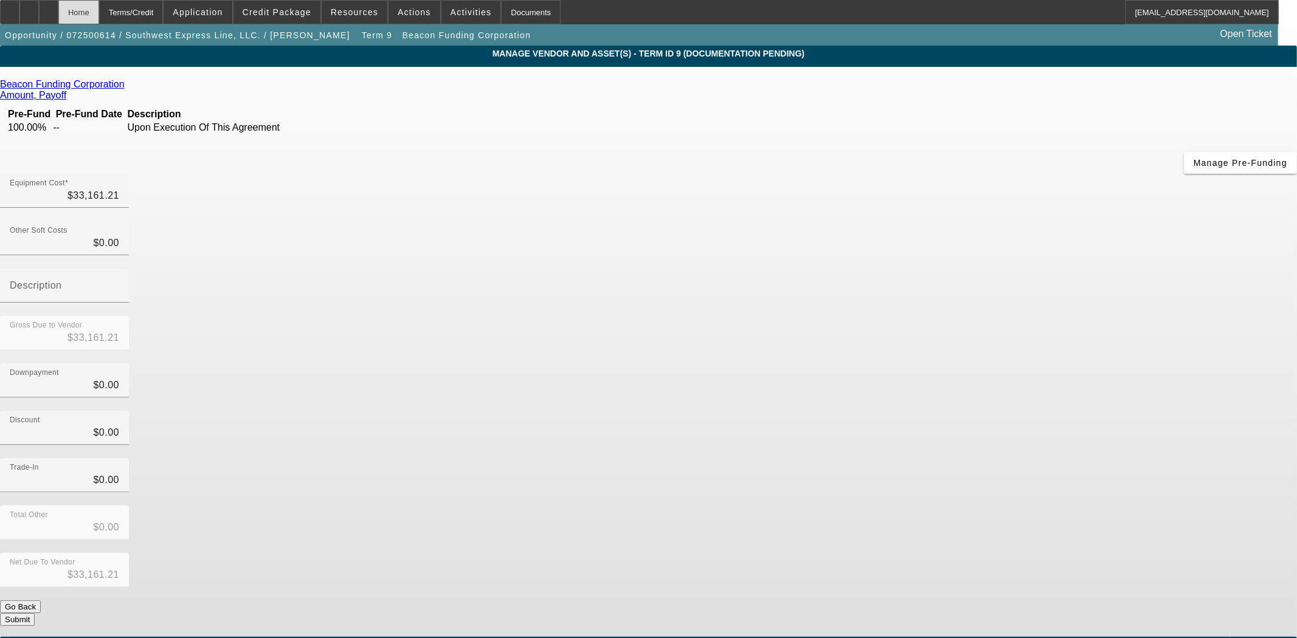
click at [90, 16] on div "Home" at bounding box center [78, 12] width 41 height 24
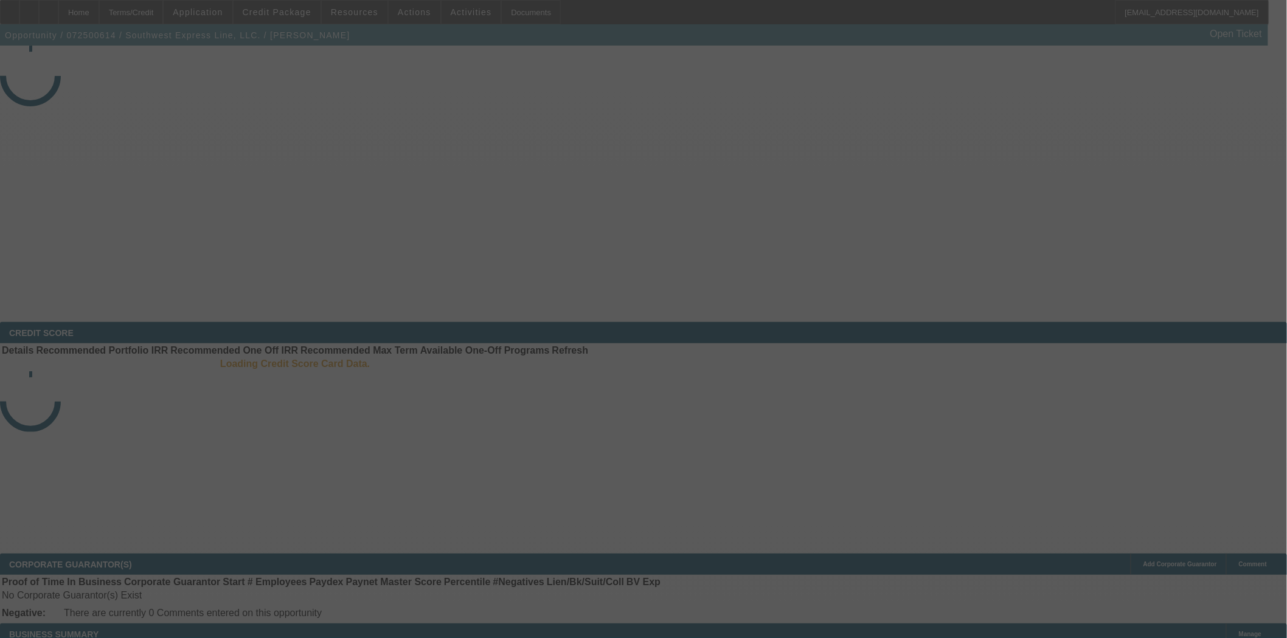
select select "3"
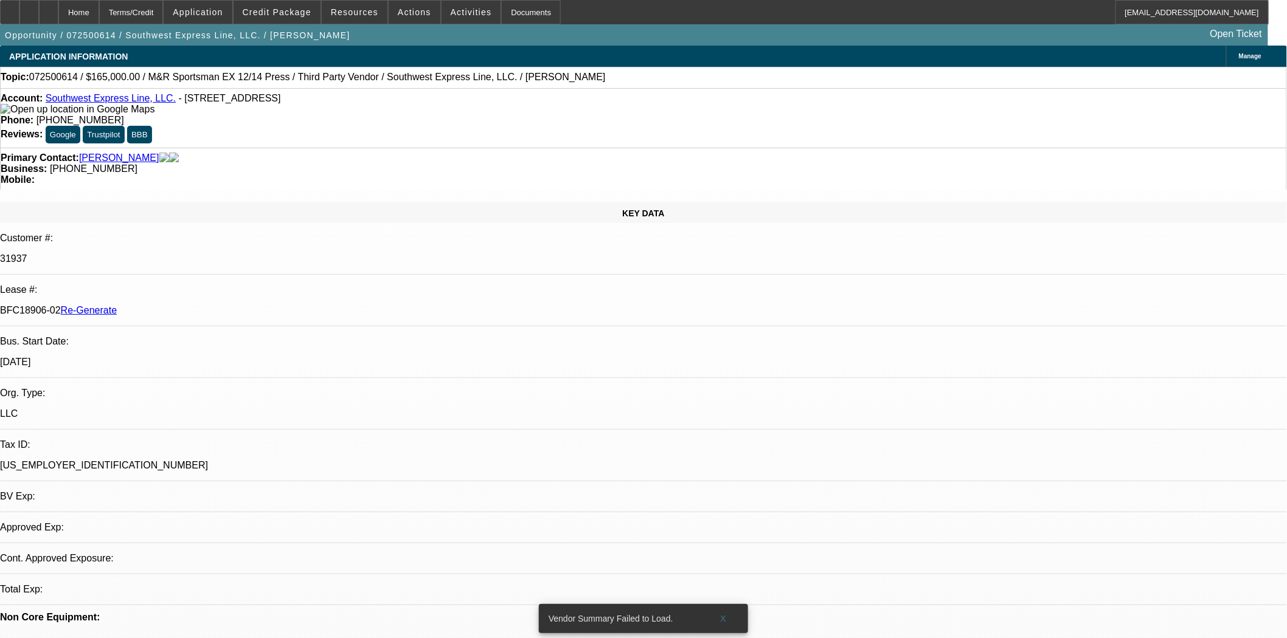
select select "0"
select select "2"
select select "0.1"
select select "4"
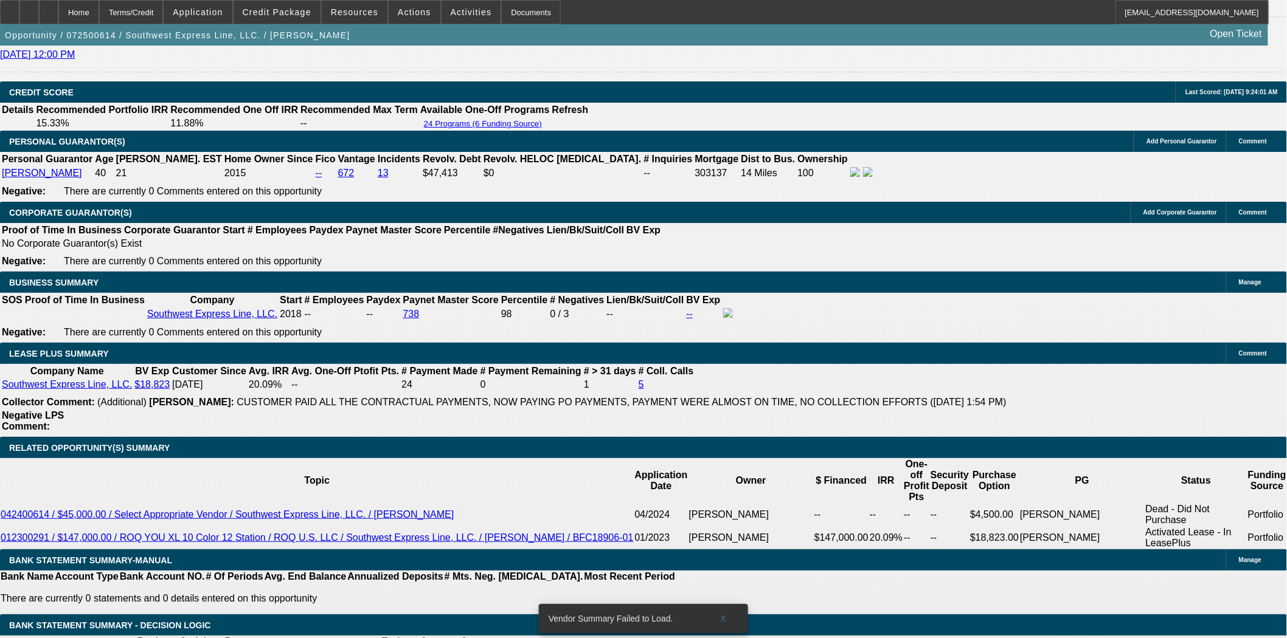
scroll to position [2027, 0]
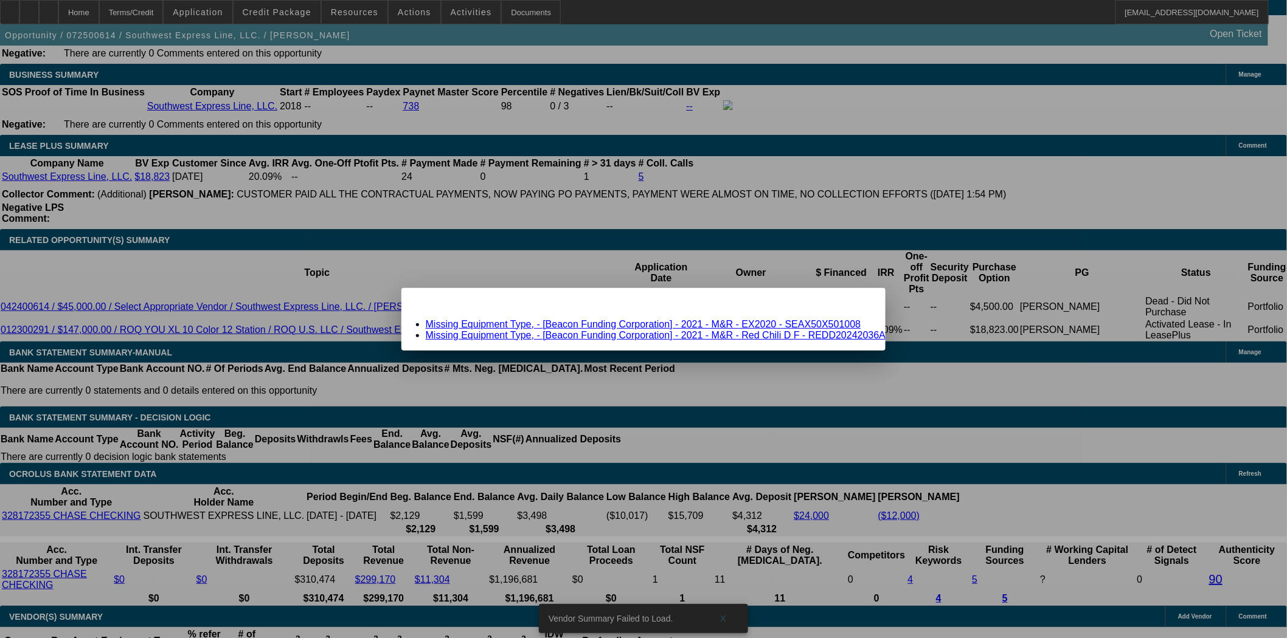
click at [862, 302] on span "Close" at bounding box center [870, 299] width 16 height 7
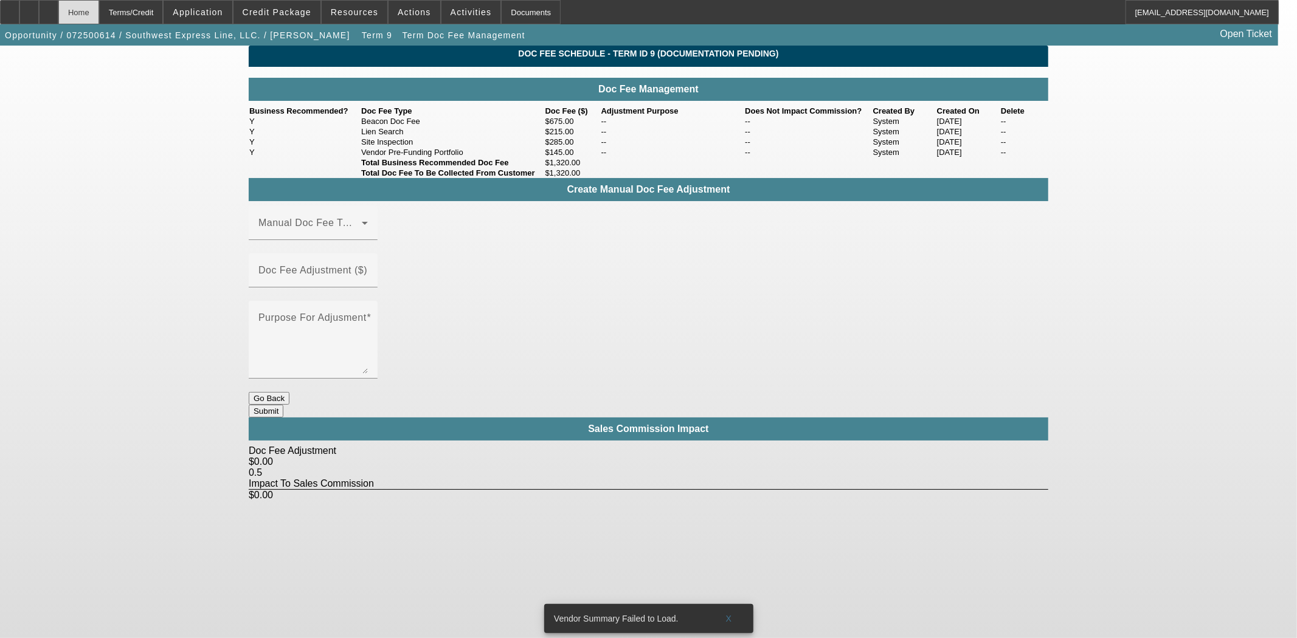
click at [99, 17] on div "Home" at bounding box center [78, 12] width 41 height 24
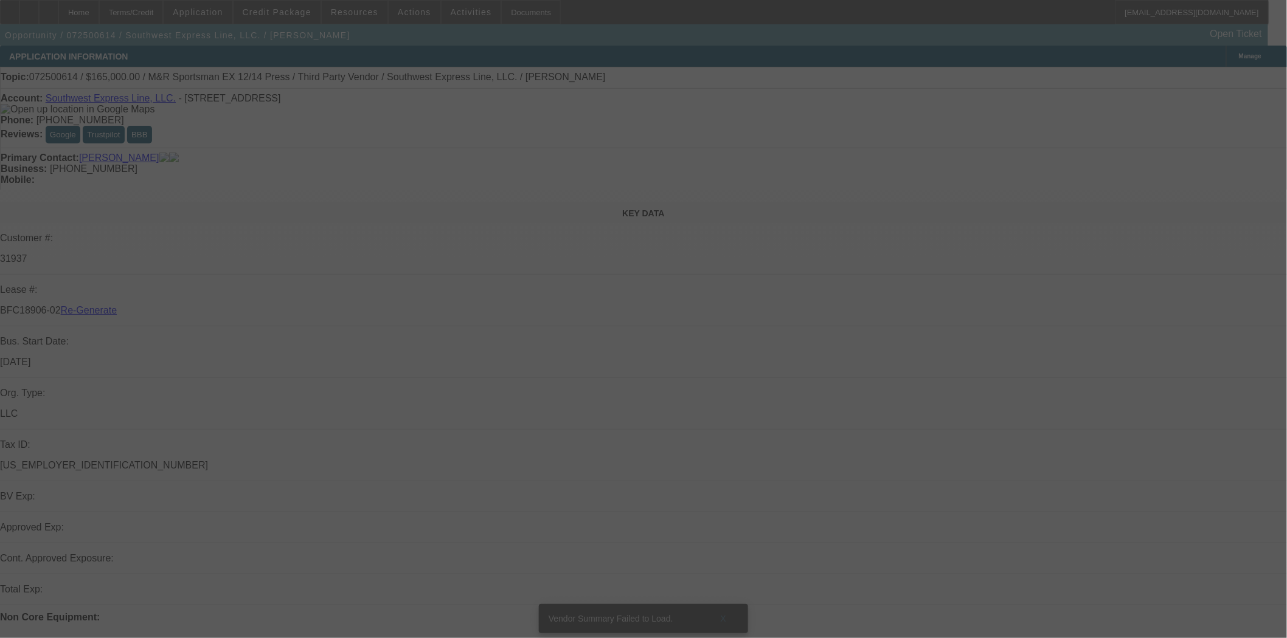
select select "3"
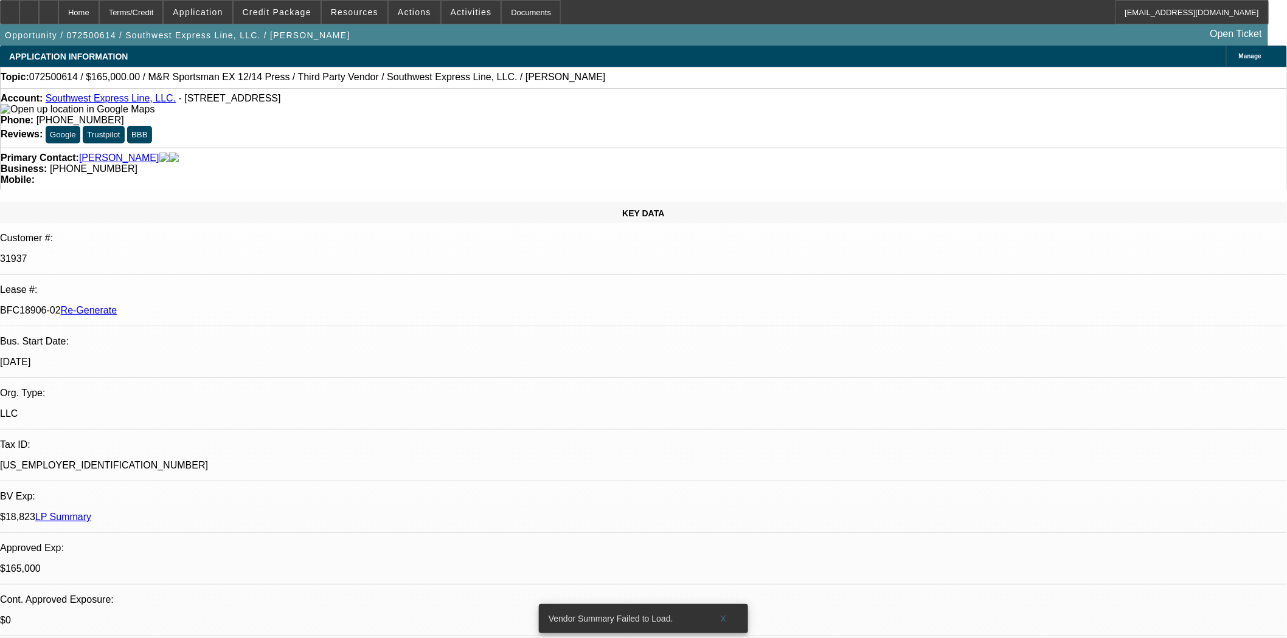
select select "0"
select select "2"
select select "0.1"
select select "4"
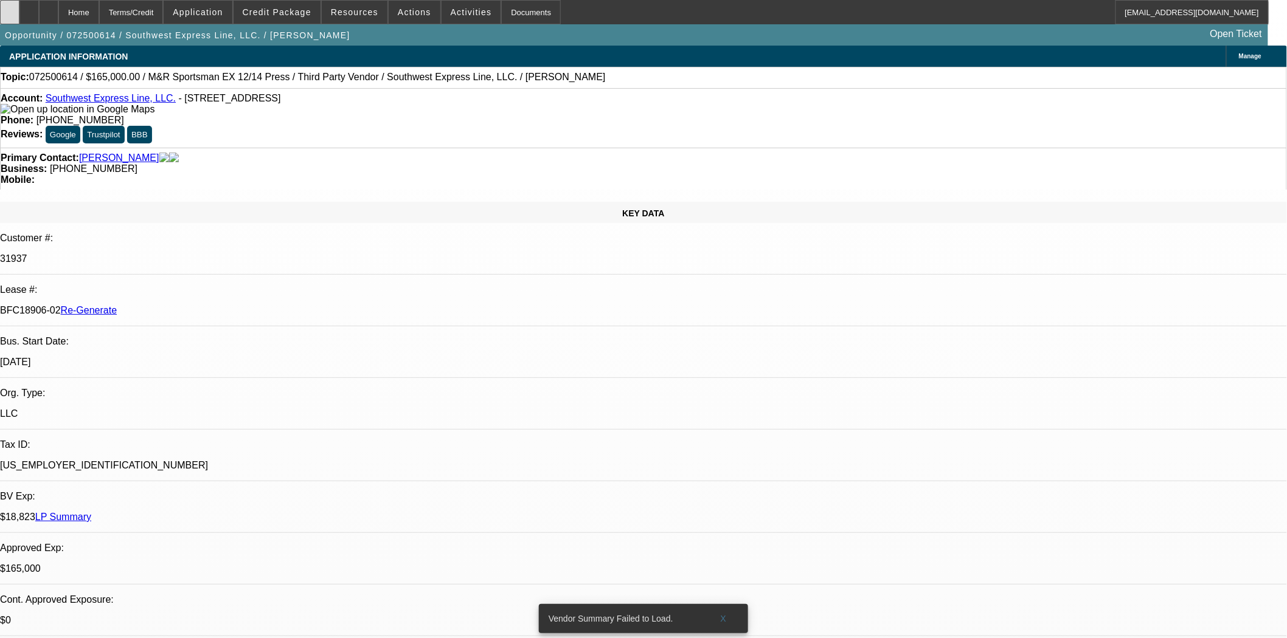
click at [10, 8] on icon at bounding box center [10, 8] width 0 height 0
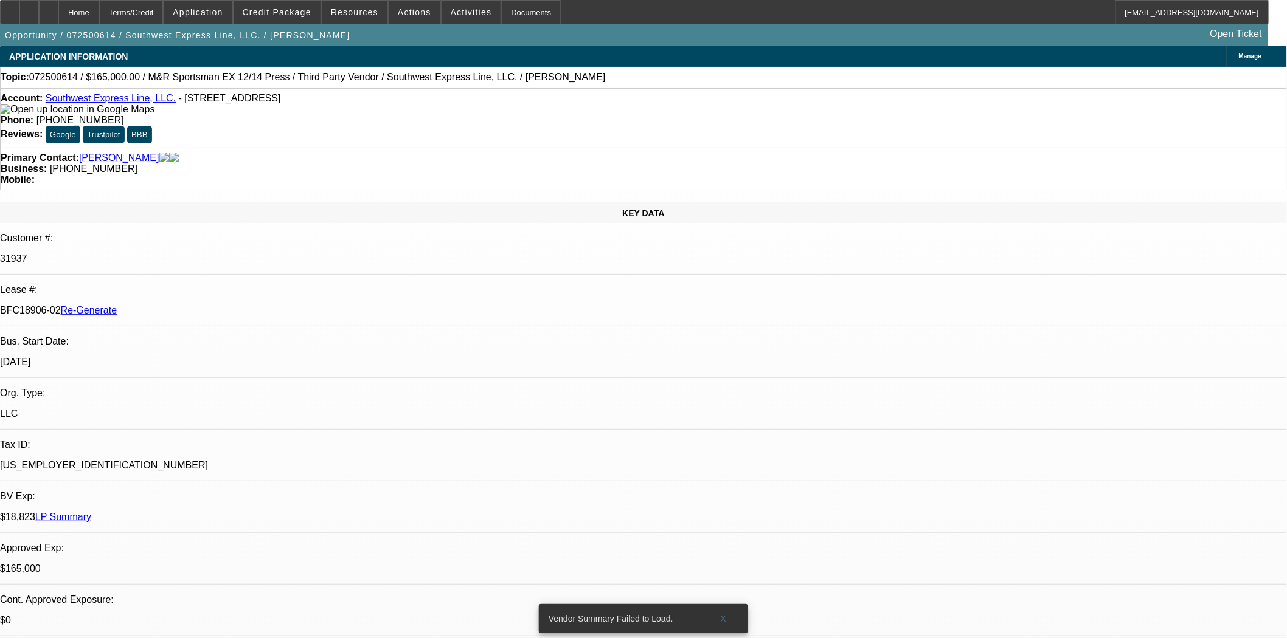
click at [990, 236] on button "reply_all Reply All" at bounding box center [996, 243] width 77 height 29
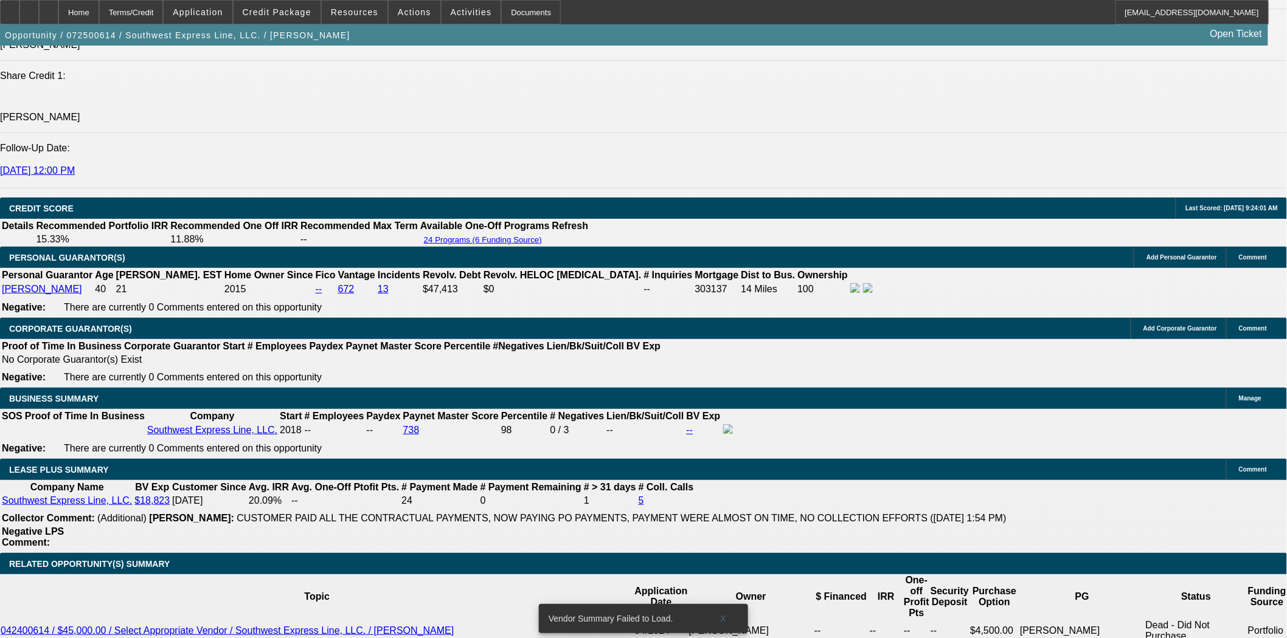
scroll to position [1824, 0]
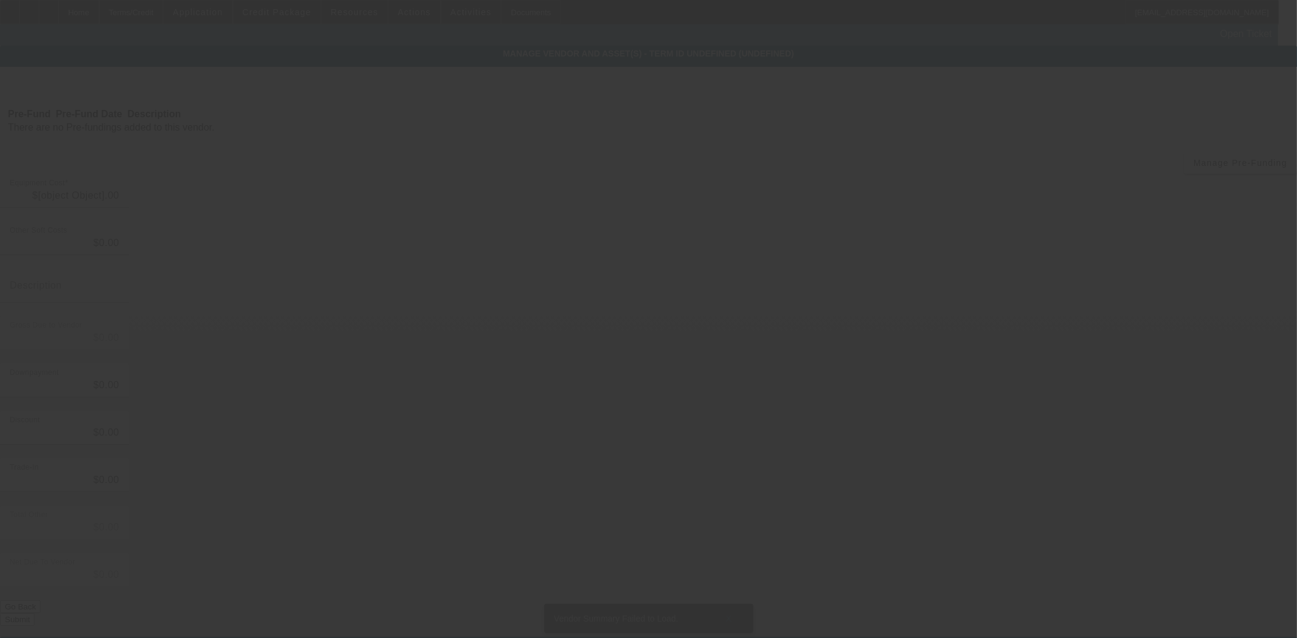
type input "$129,717.55"
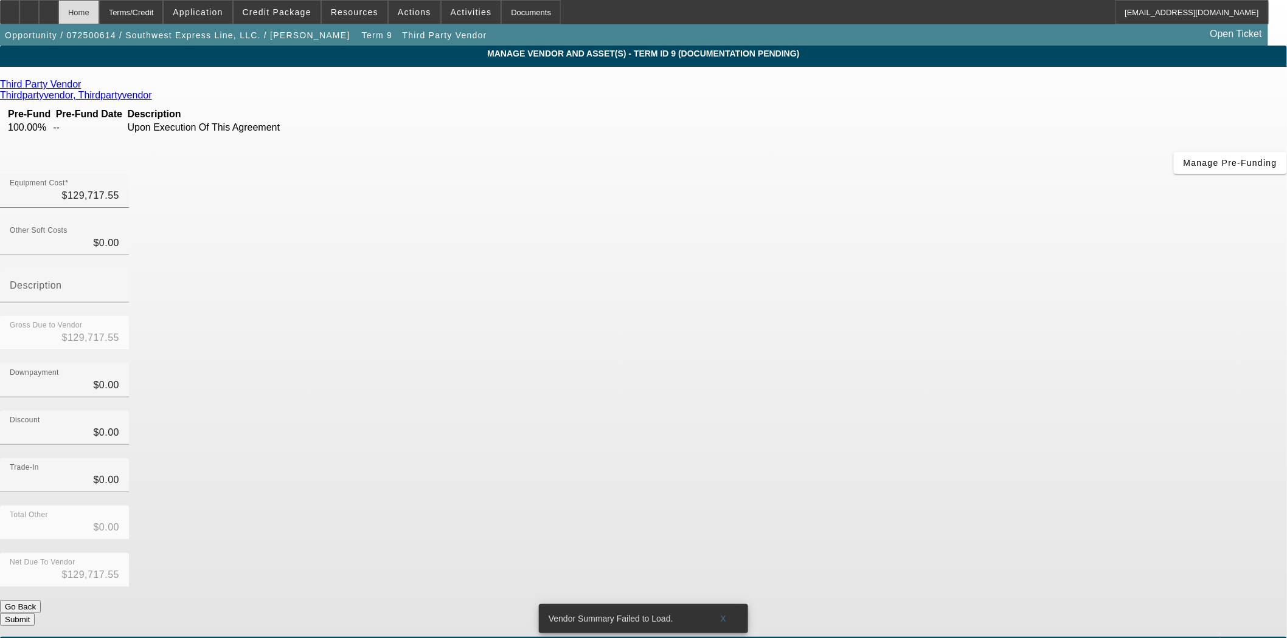
click at [99, 11] on div "Home" at bounding box center [78, 12] width 41 height 24
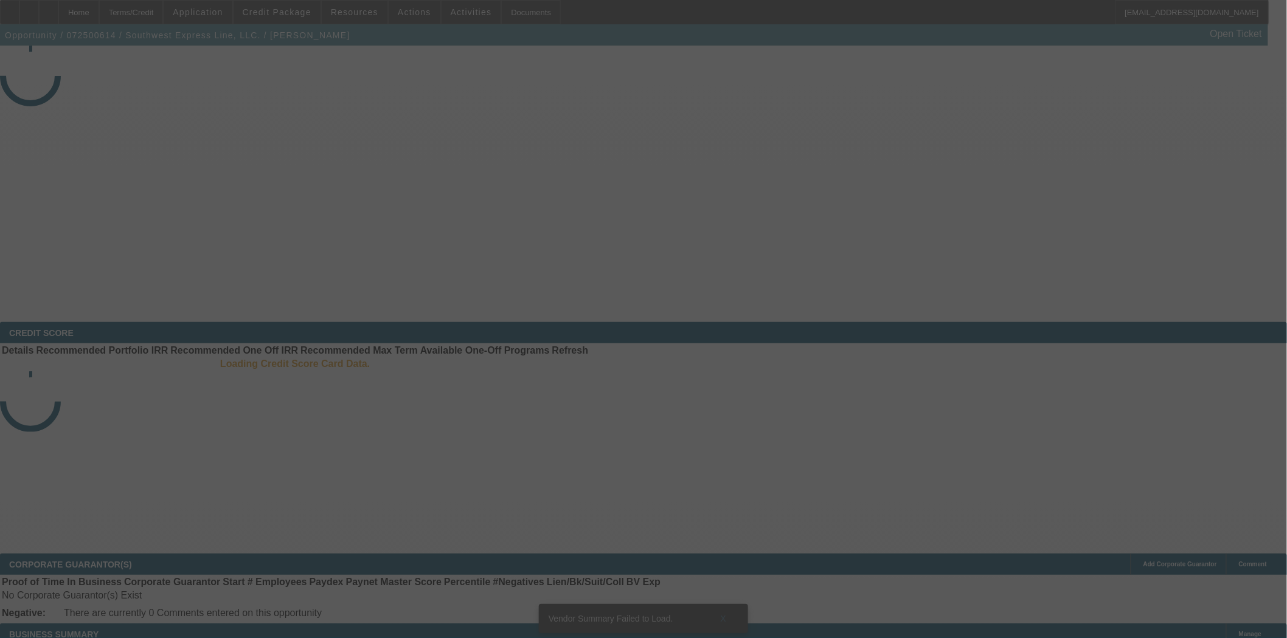
select select "3"
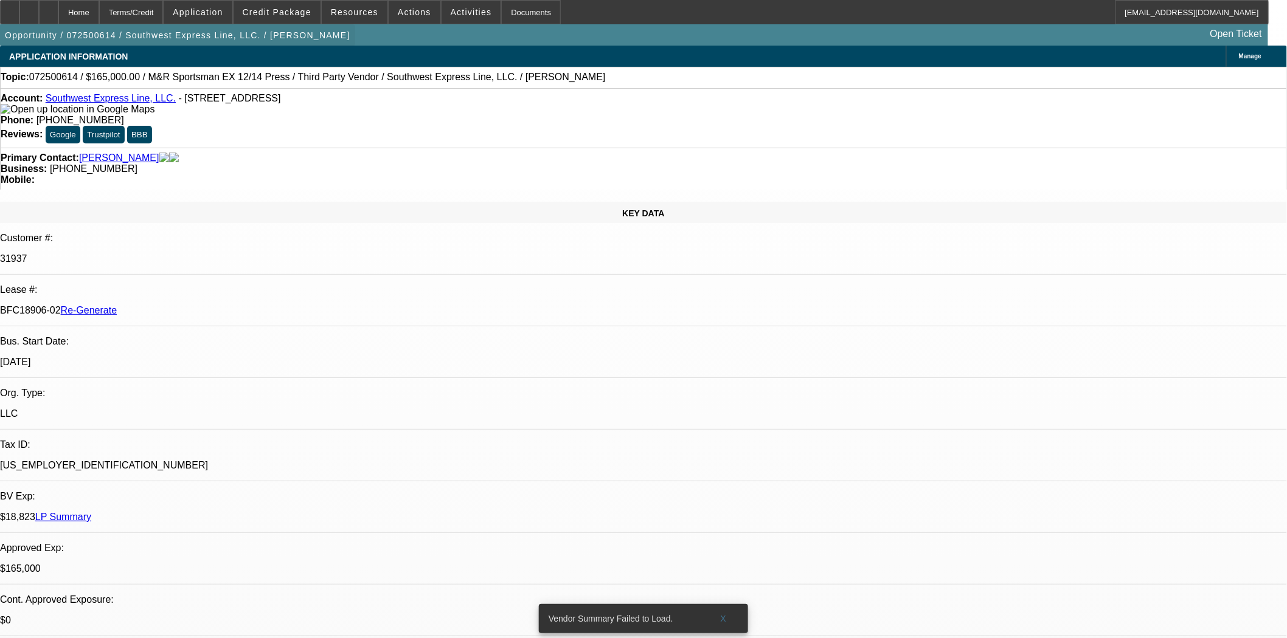
select select "0"
select select "2"
select select "0.1"
select select "4"
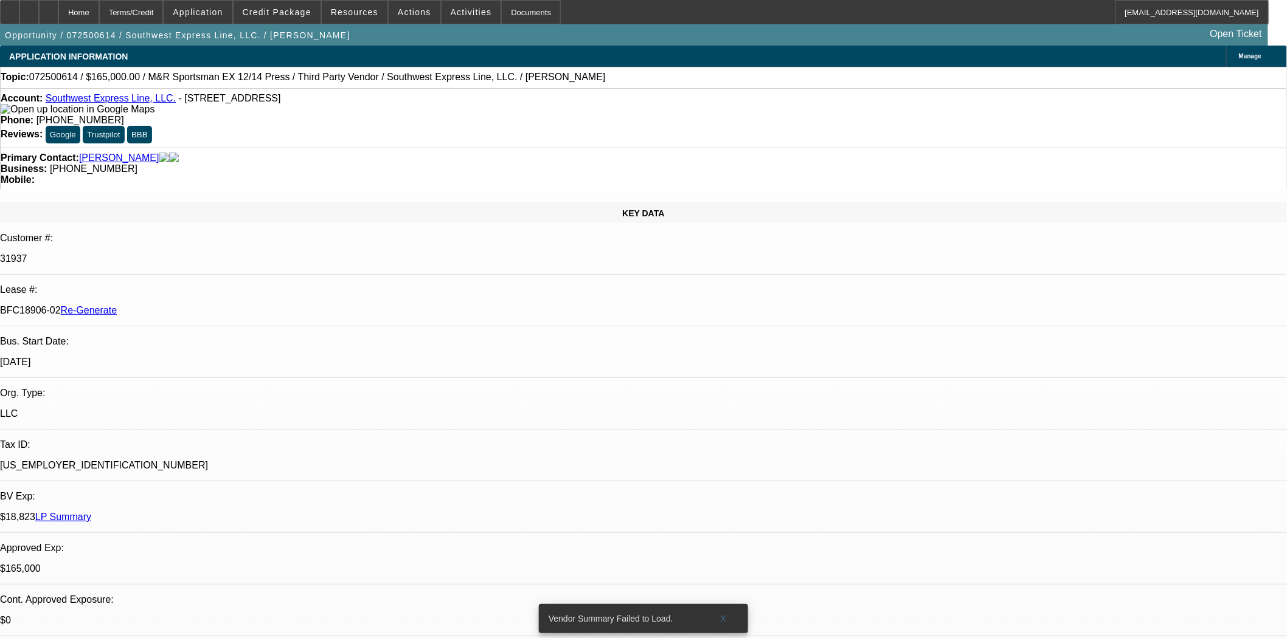
scroll to position [337, 0]
click at [974, 259] on button "reply_all Reply All" at bounding box center [977, 270] width 77 height 29
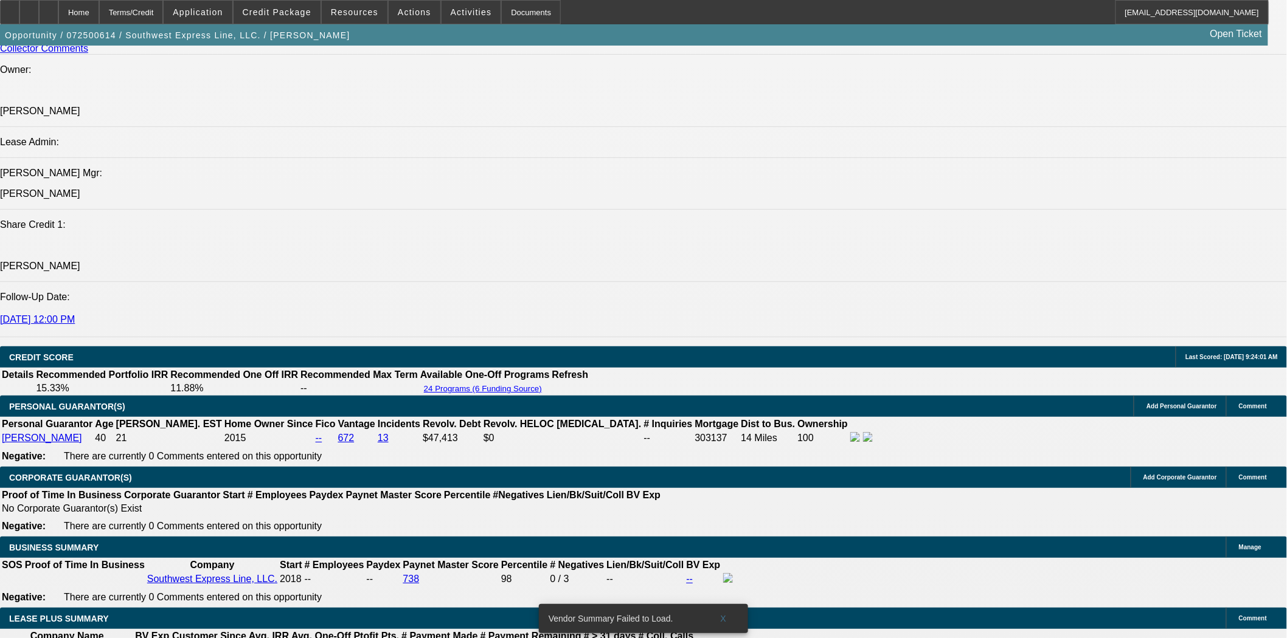
scroll to position [2027, 0]
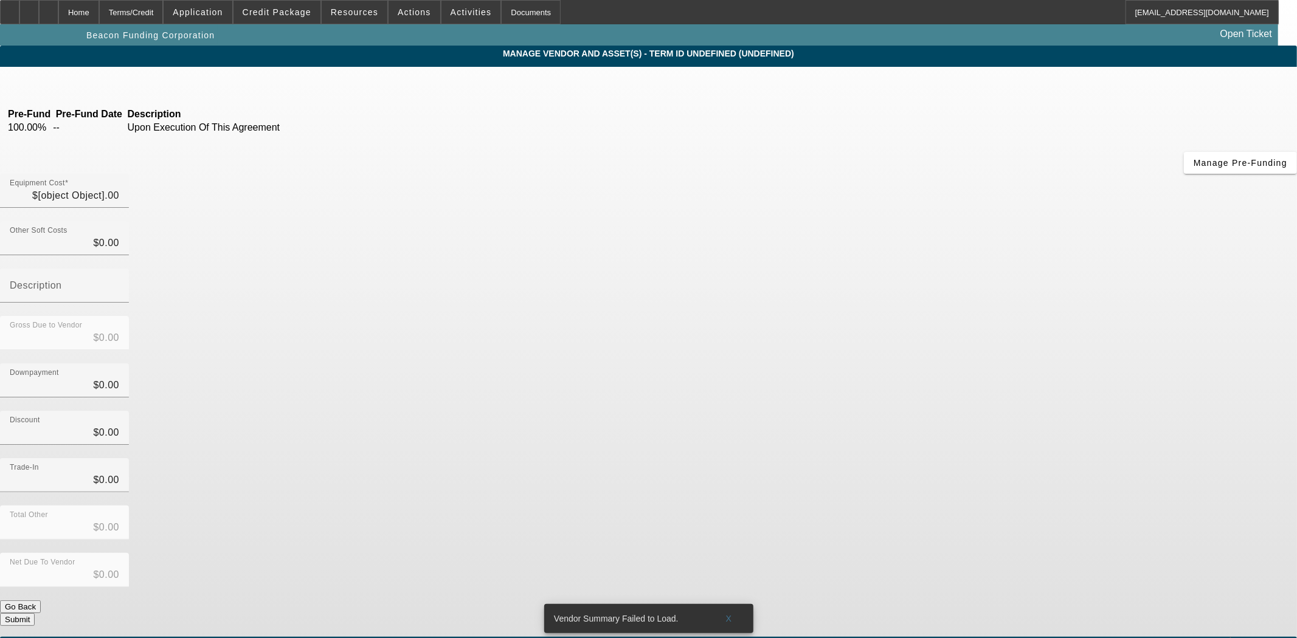
type input "$33,161.21"
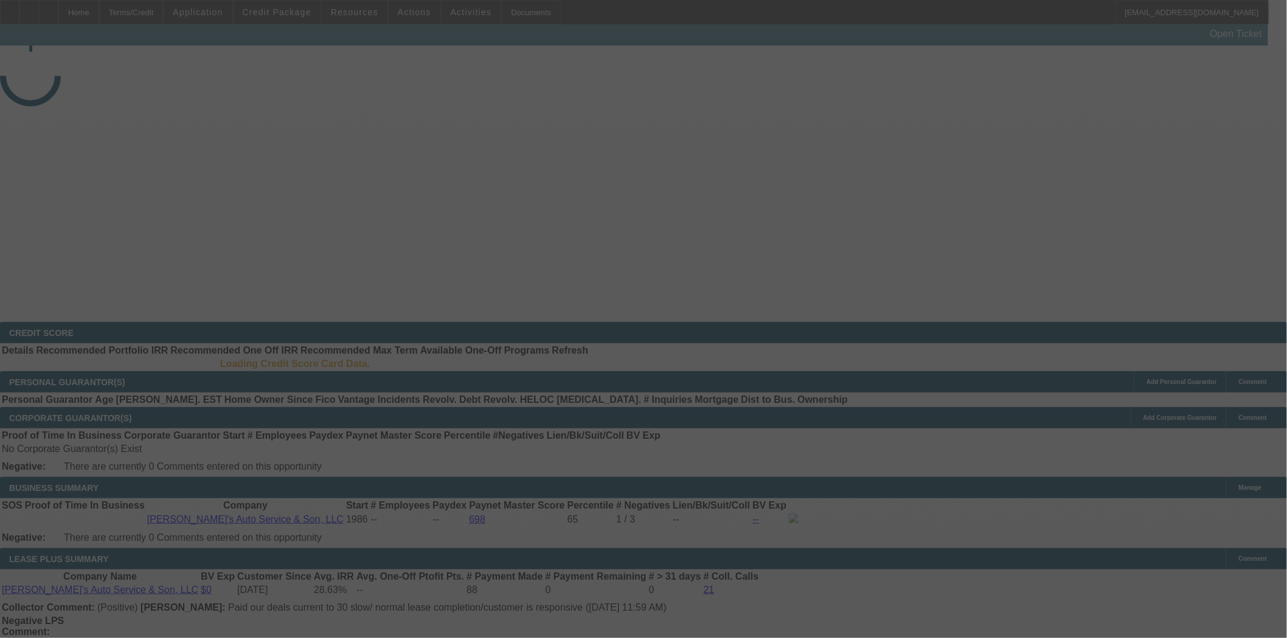
select select "3"
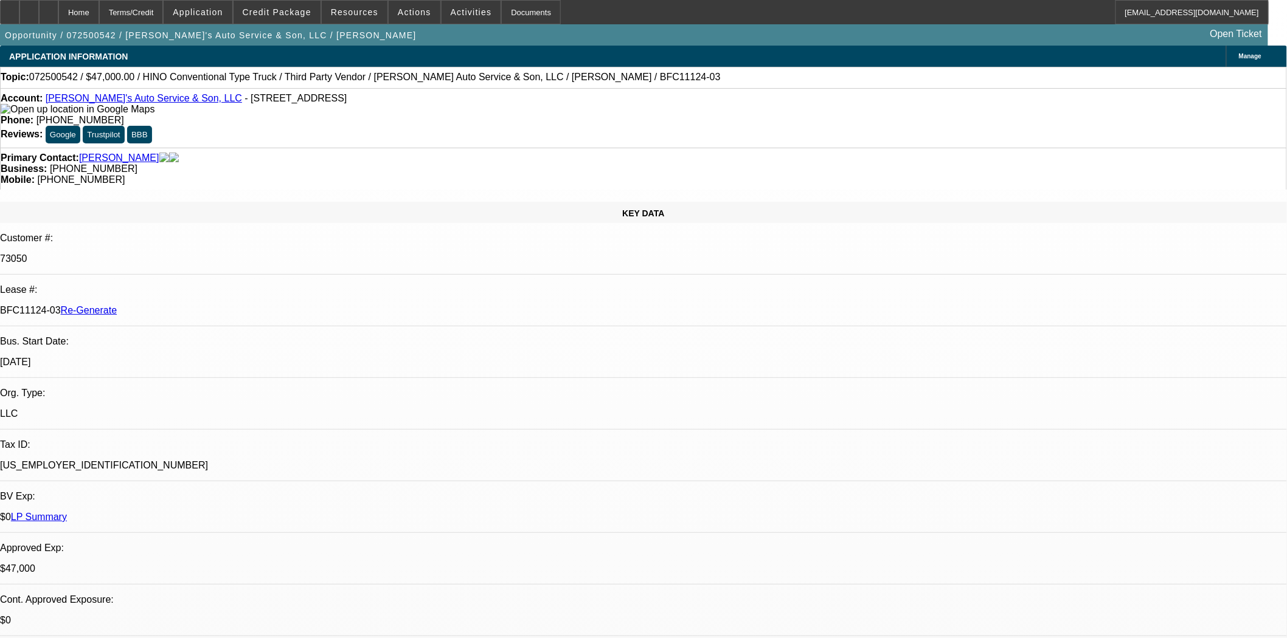
select select "0"
select select "0.1"
select select "4"
click at [274, 16] on span at bounding box center [276, 12] width 87 height 29
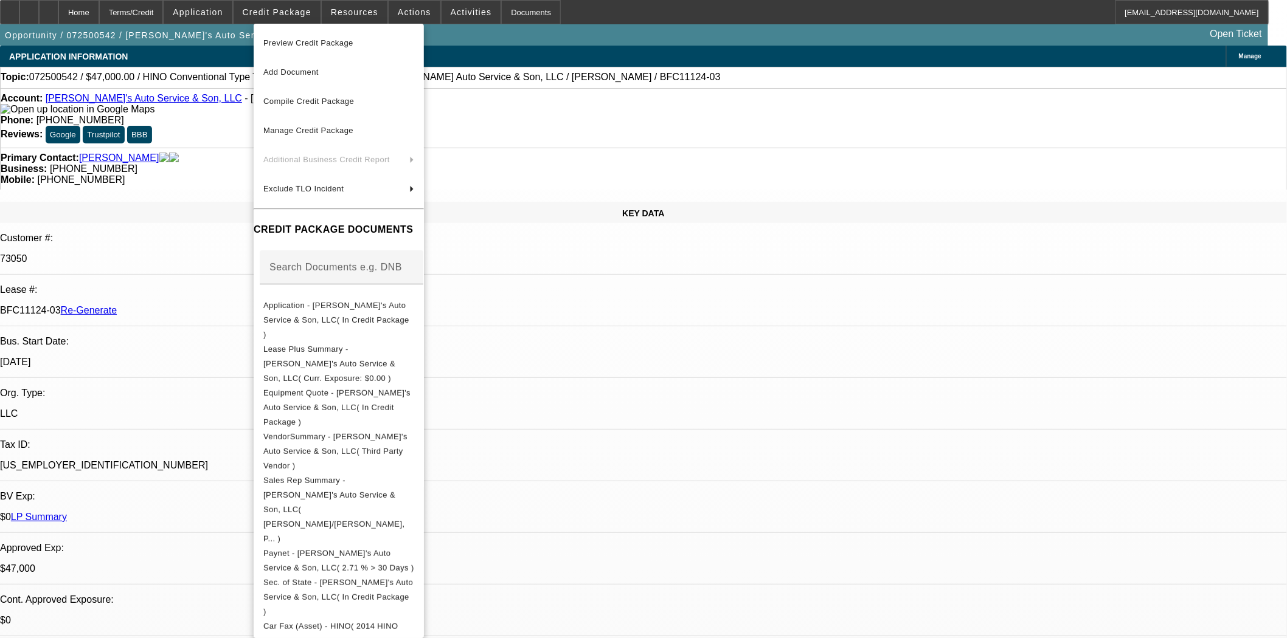
click at [280, 47] on span "Preview Credit Package" at bounding box center [338, 43] width 151 height 15
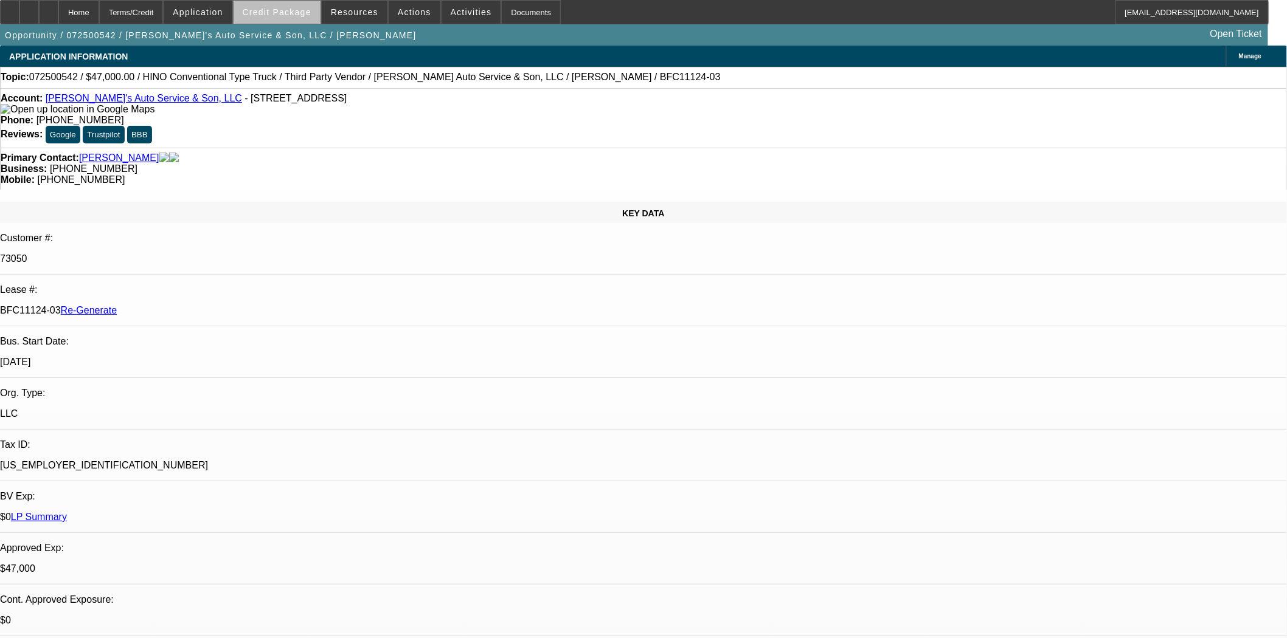
click at [298, 13] on span "Credit Package" at bounding box center [277, 12] width 69 height 10
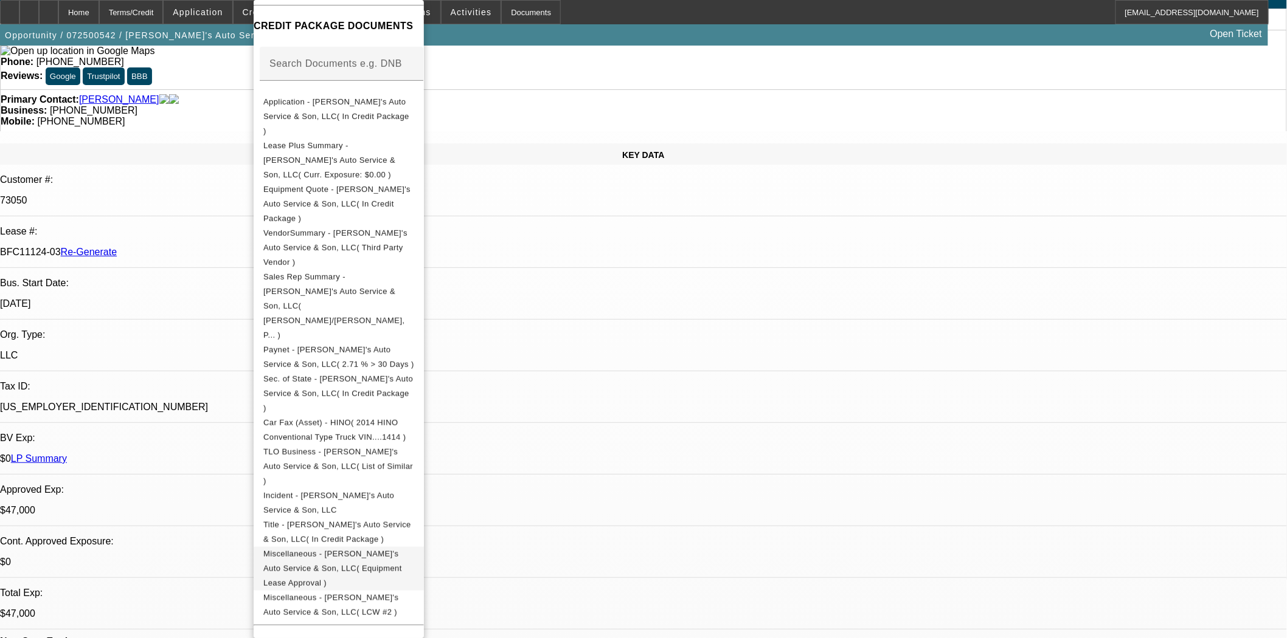
scroll to position [472, 0]
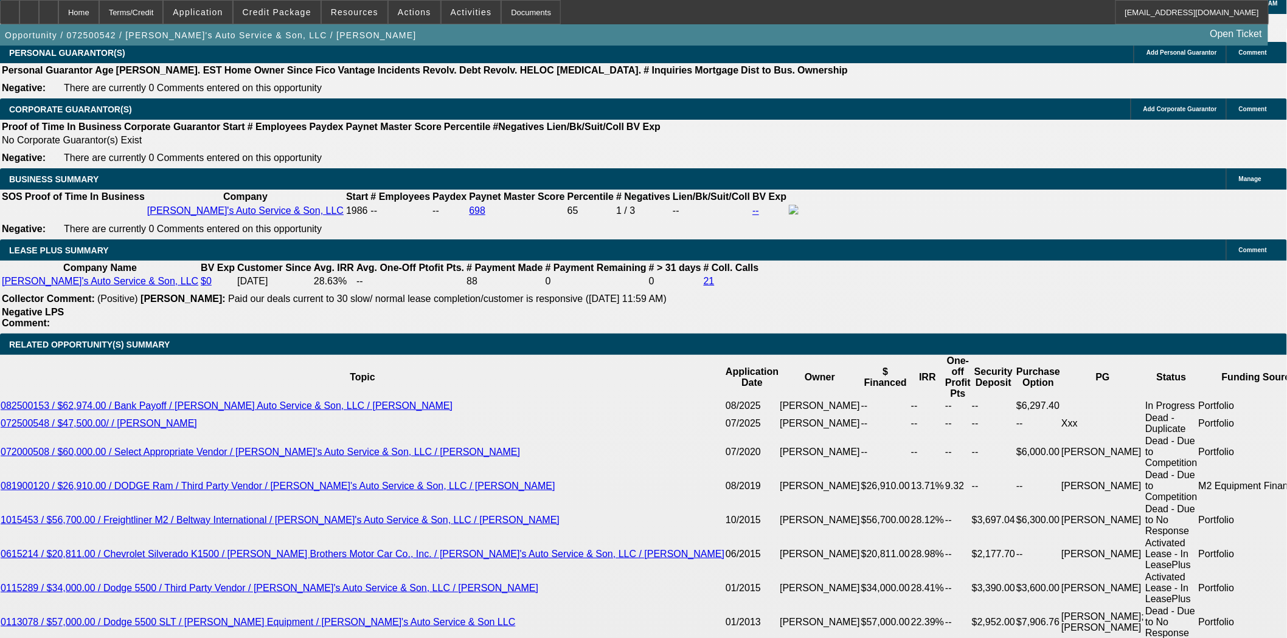
scroll to position [1959, 0]
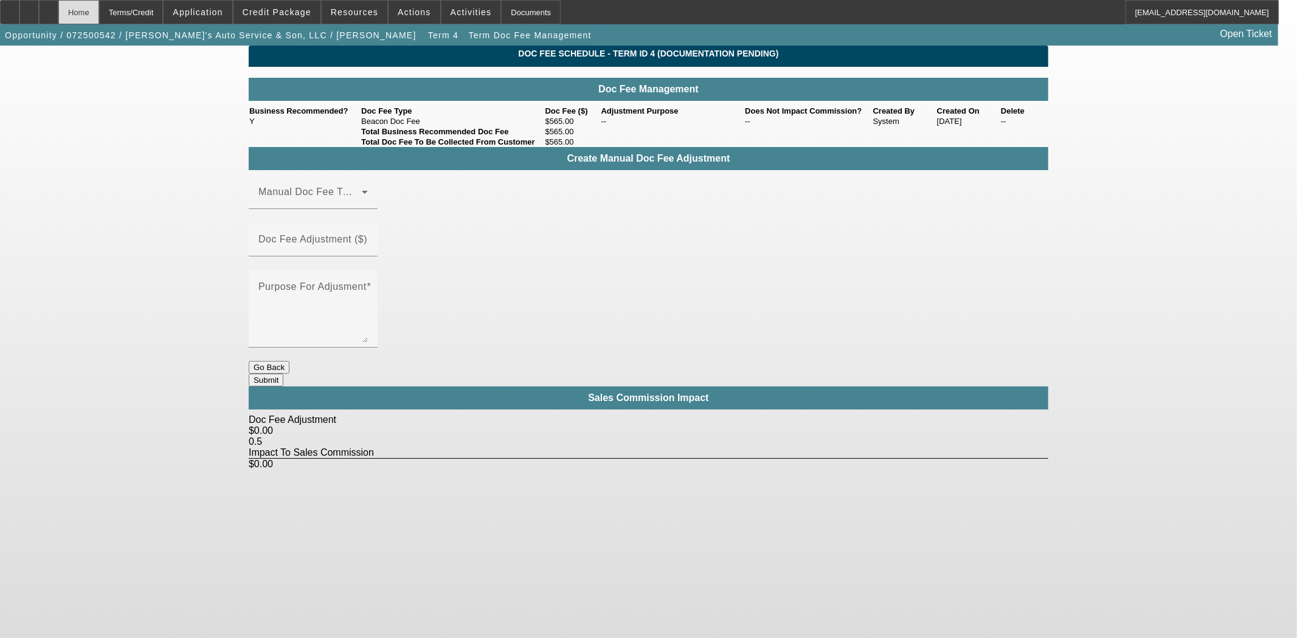
click at [99, 14] on div "Home" at bounding box center [78, 12] width 41 height 24
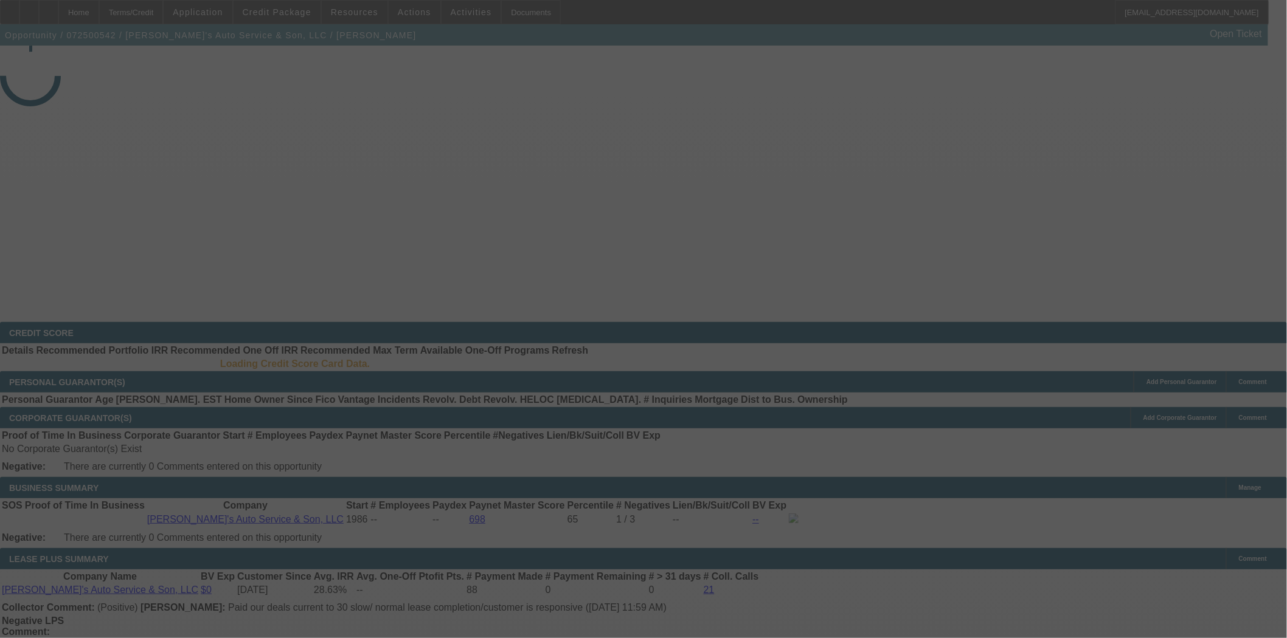
select select "3"
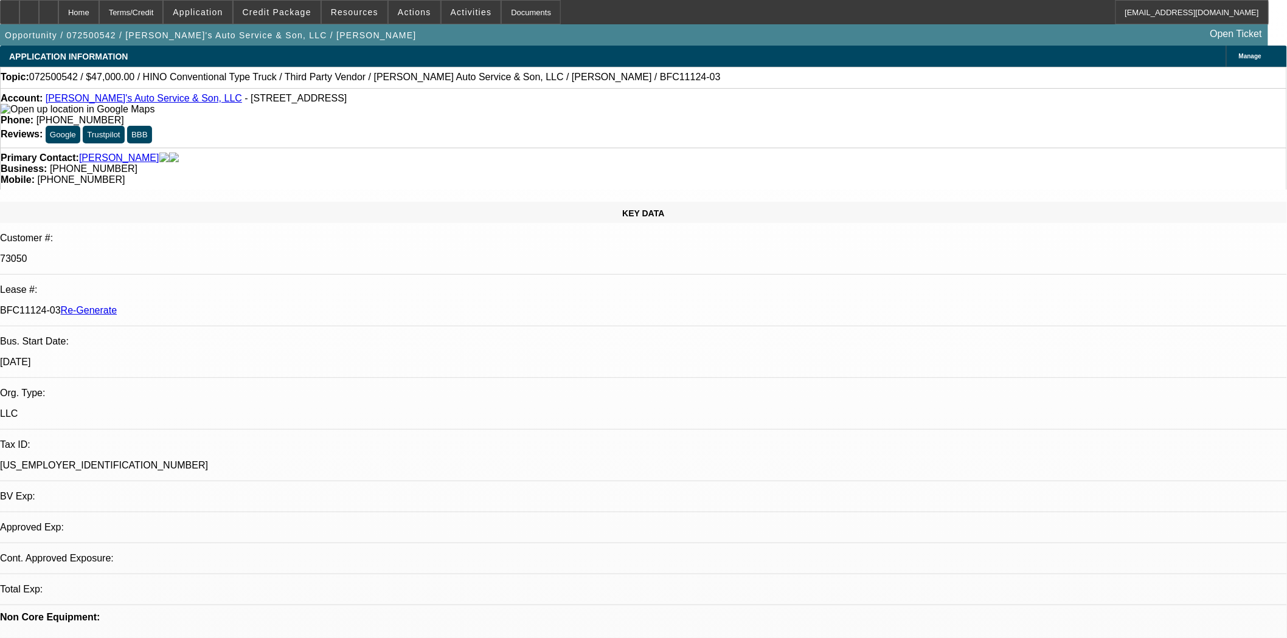
select select "0"
select select "0.1"
select select "4"
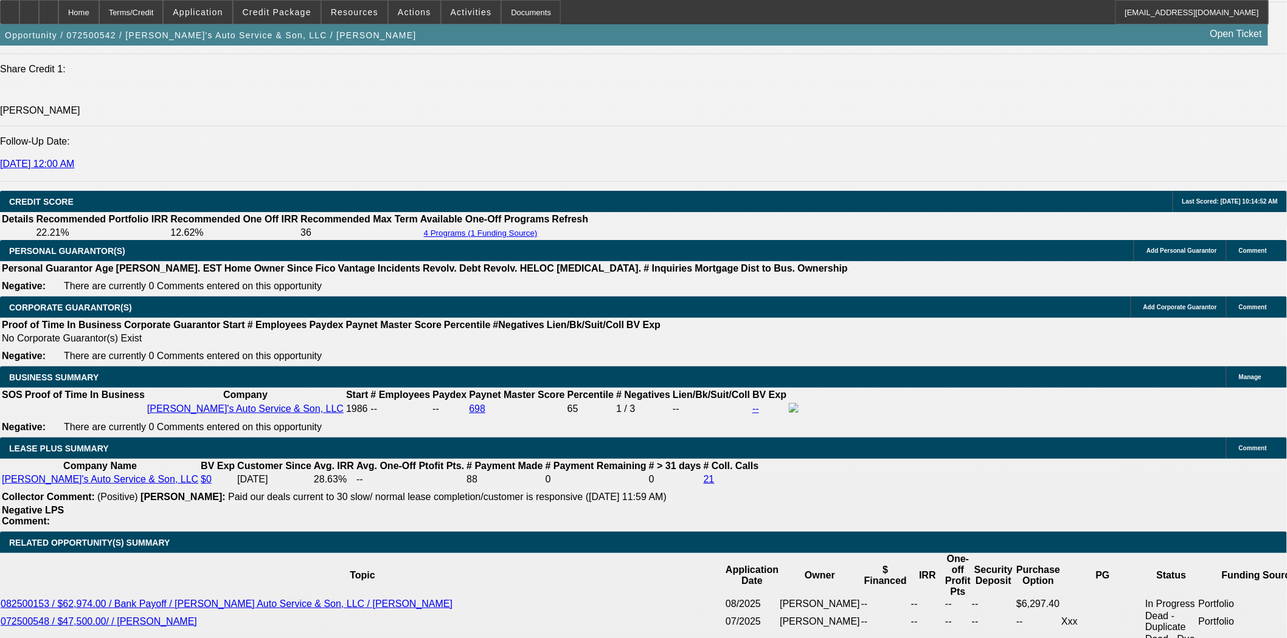
scroll to position [1756, 0]
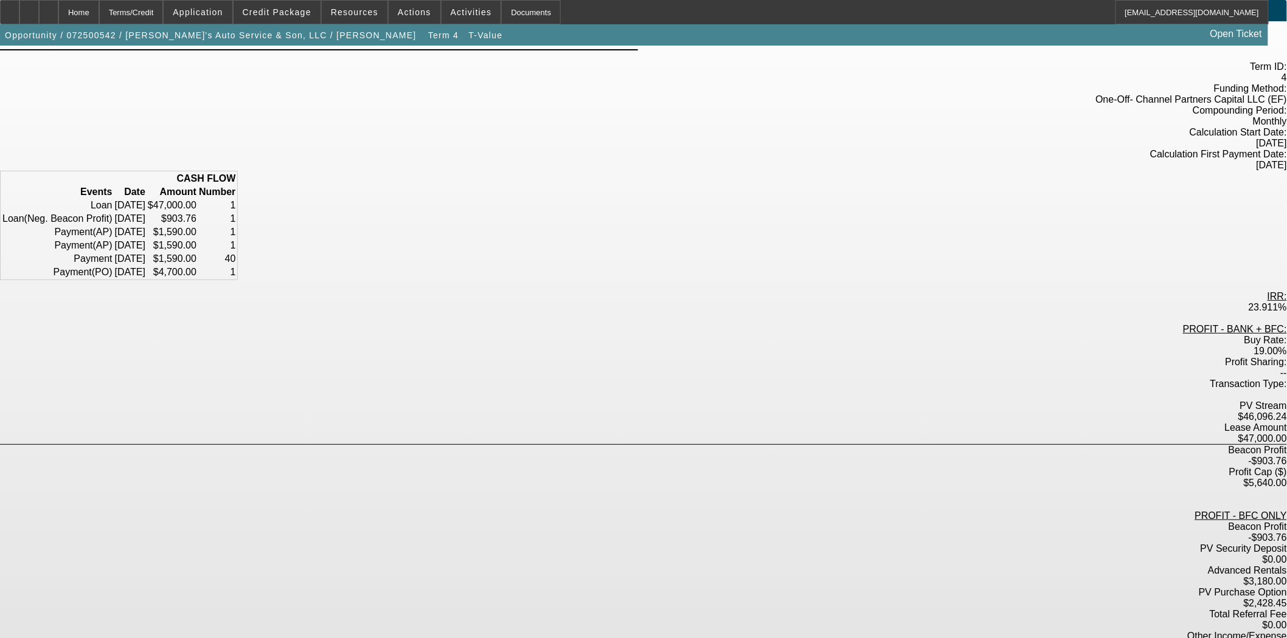
scroll to position [59, 0]
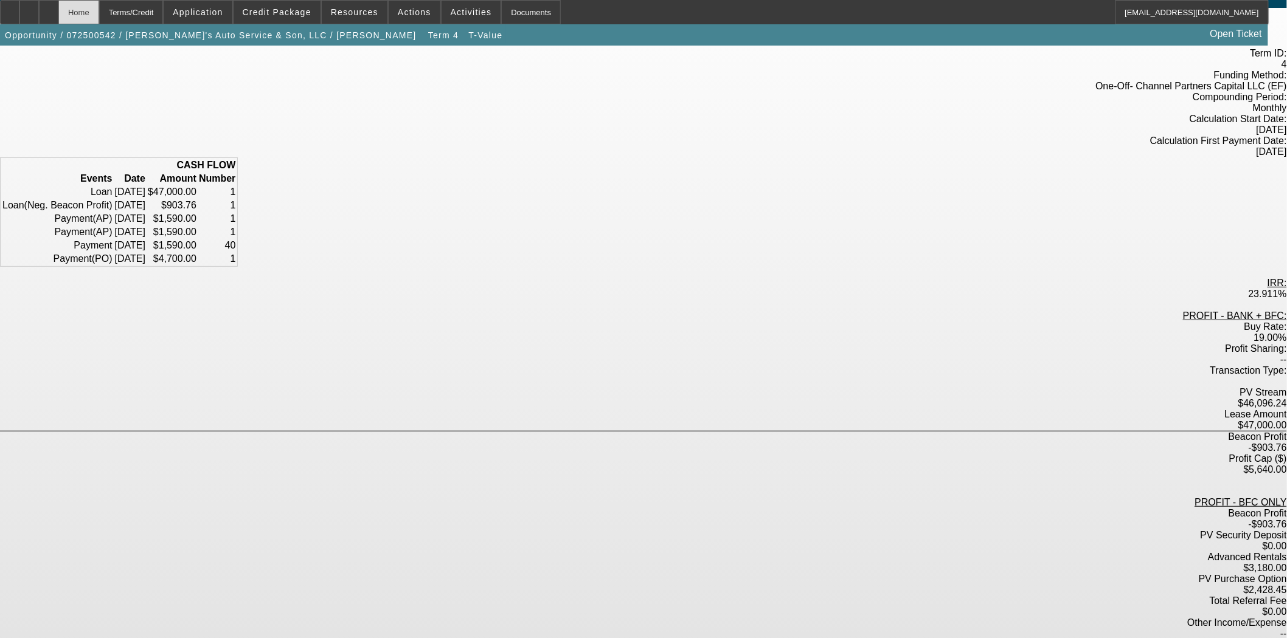
click at [99, 16] on div "Home" at bounding box center [78, 12] width 41 height 24
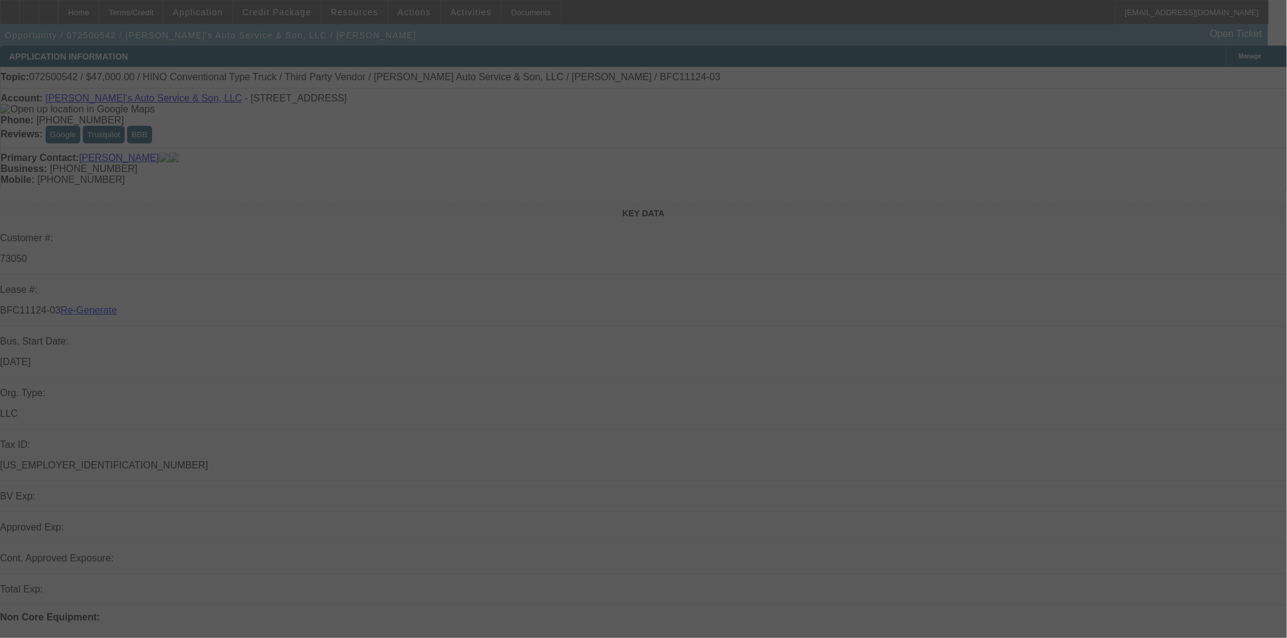
select select "3"
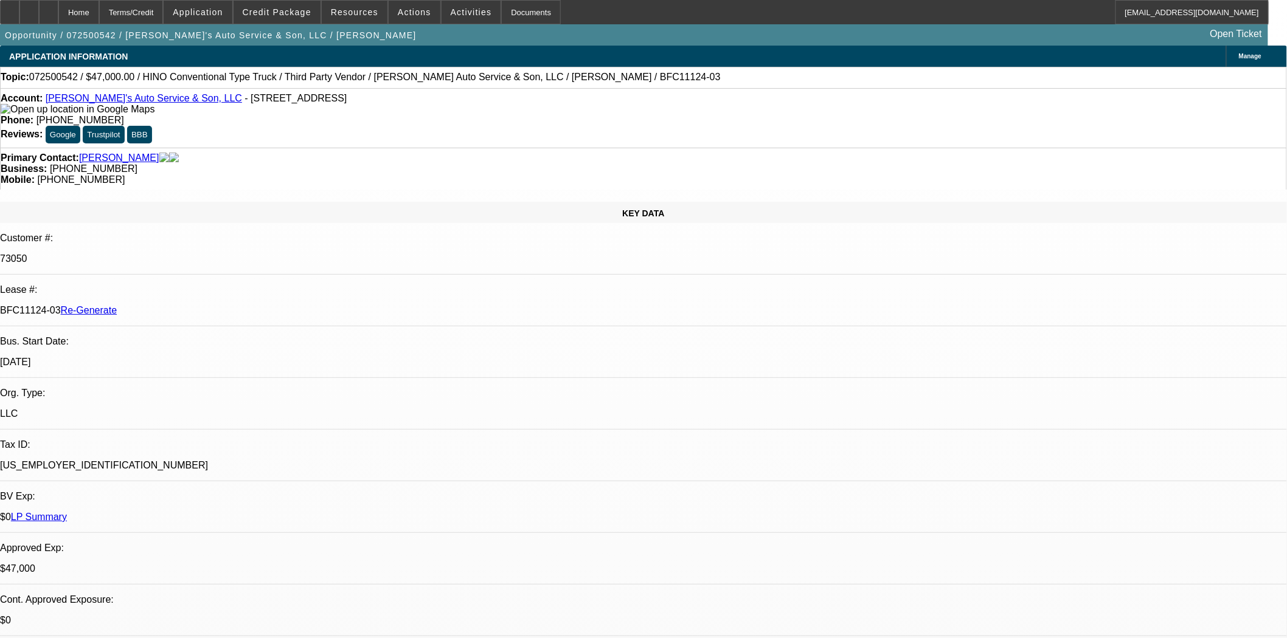
select select "0"
select select "0.1"
select select "4"
click at [421, 6] on span at bounding box center [415, 12] width 52 height 29
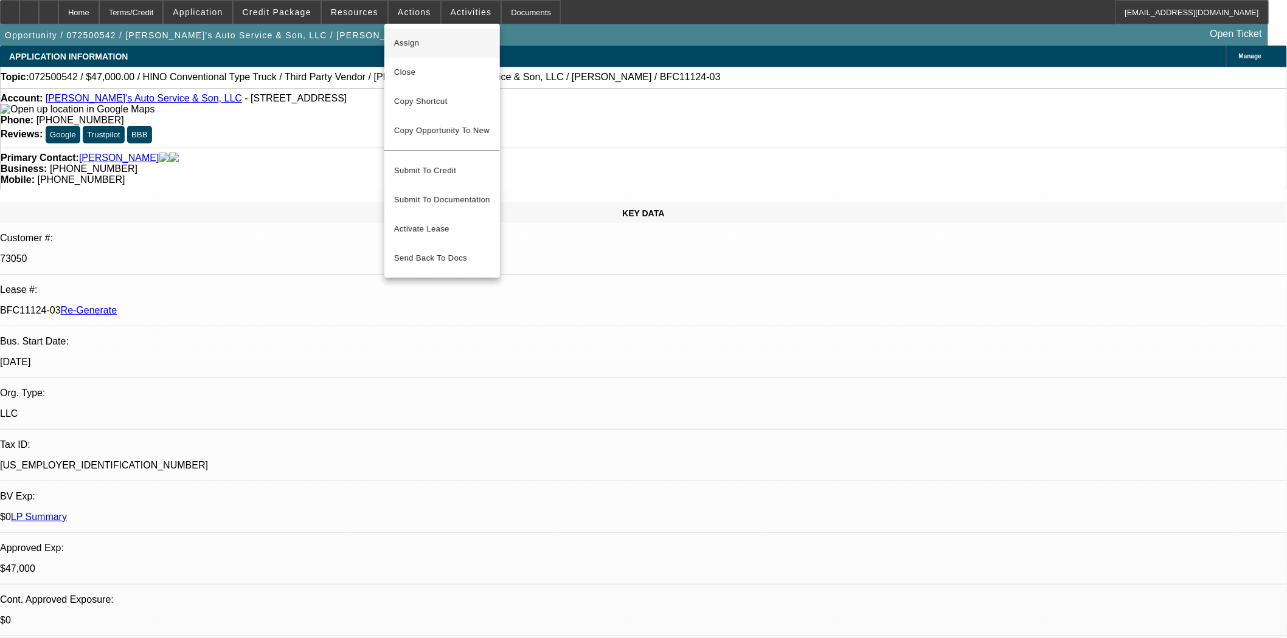
click at [420, 37] on span "Assign" at bounding box center [442, 43] width 96 height 15
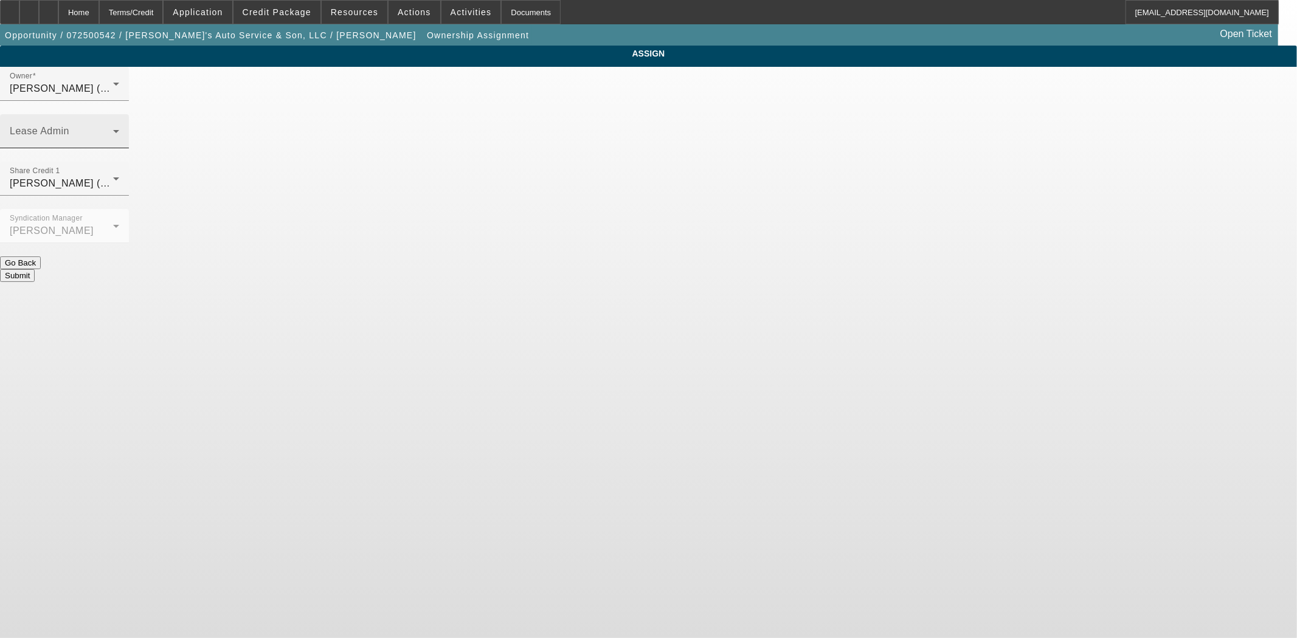
click at [69, 126] on mat-label "Lease Admin" at bounding box center [40, 131] width 60 height 10
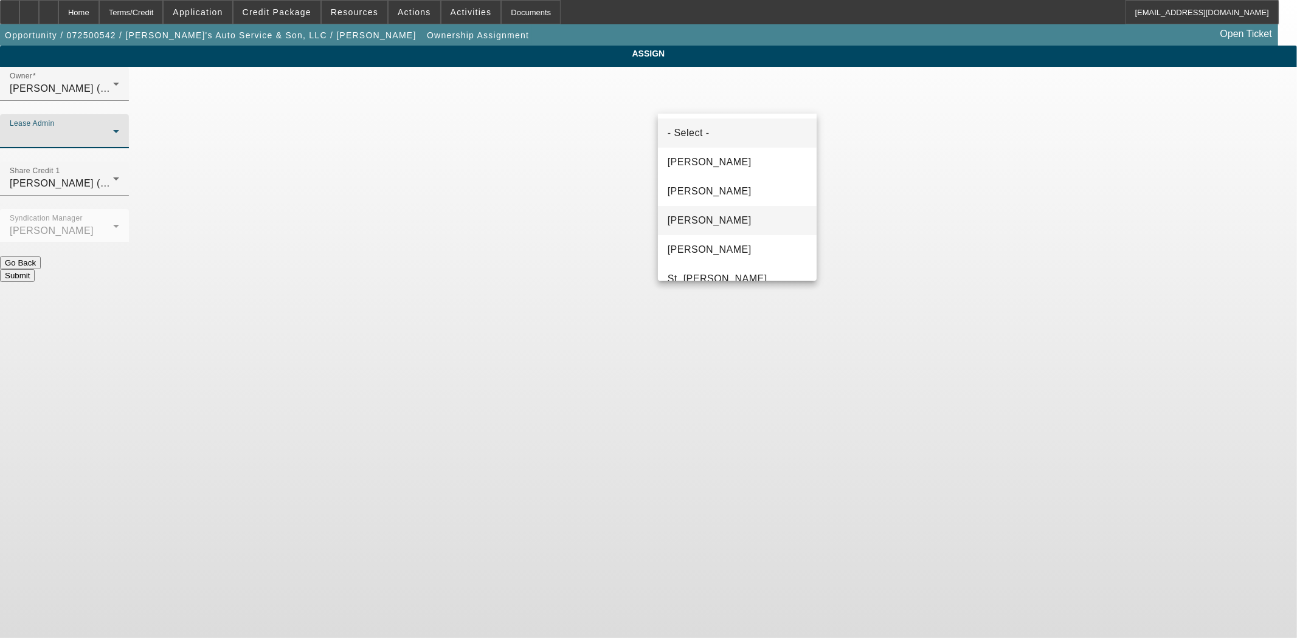
click at [700, 218] on span "[PERSON_NAME]" at bounding box center [710, 220] width 84 height 15
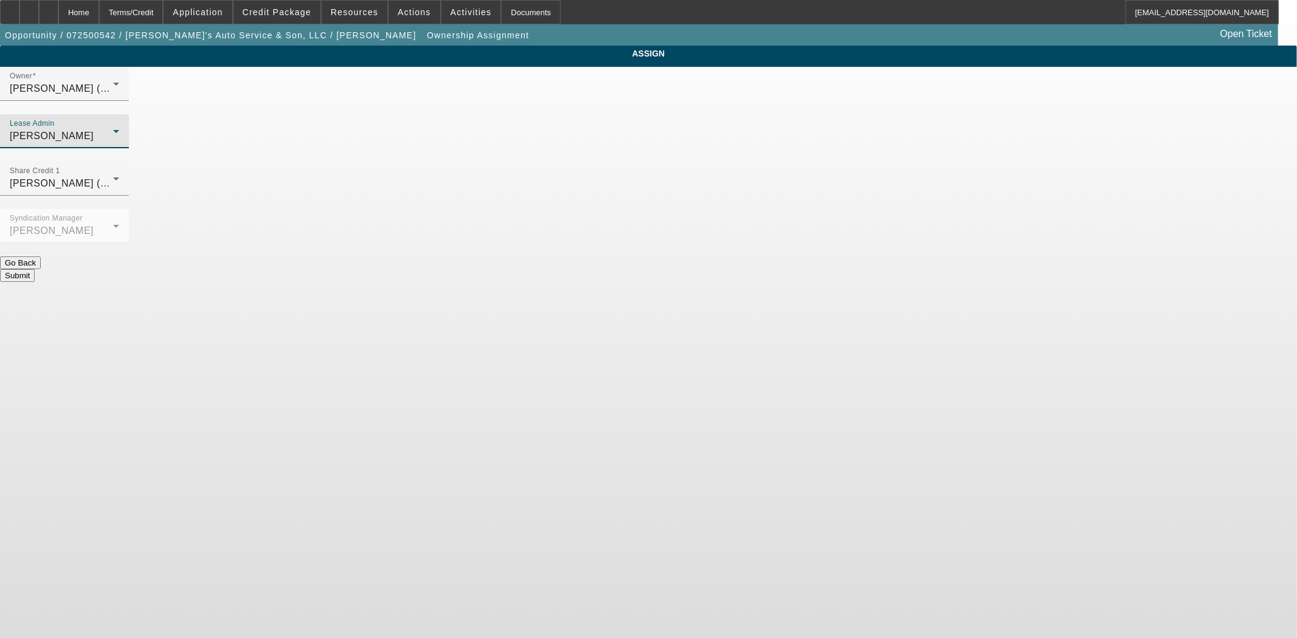
click at [35, 269] on button "Submit" at bounding box center [17, 275] width 35 height 13
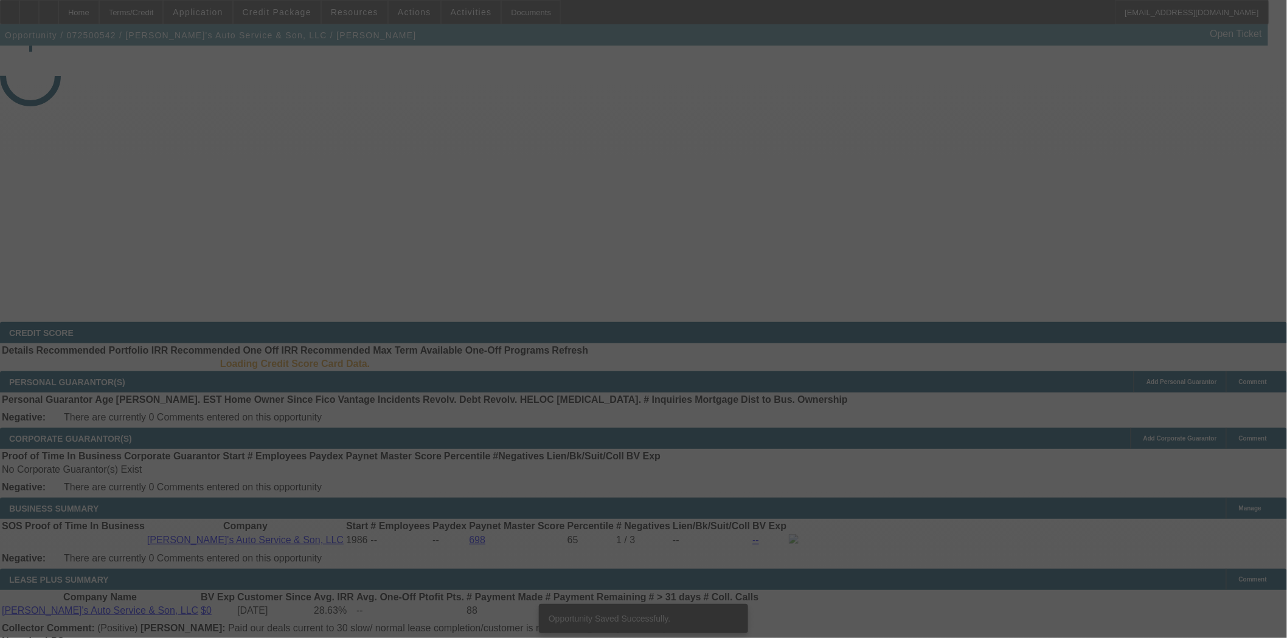
select select "3"
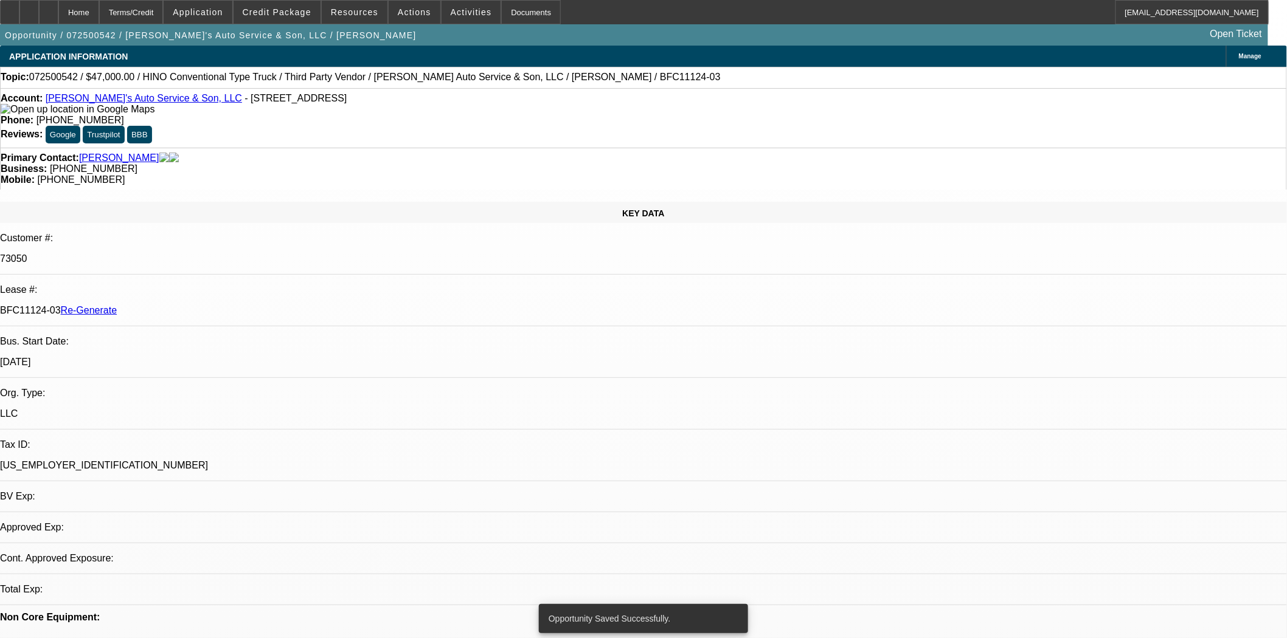
select select "0"
select select "0.1"
select select "4"
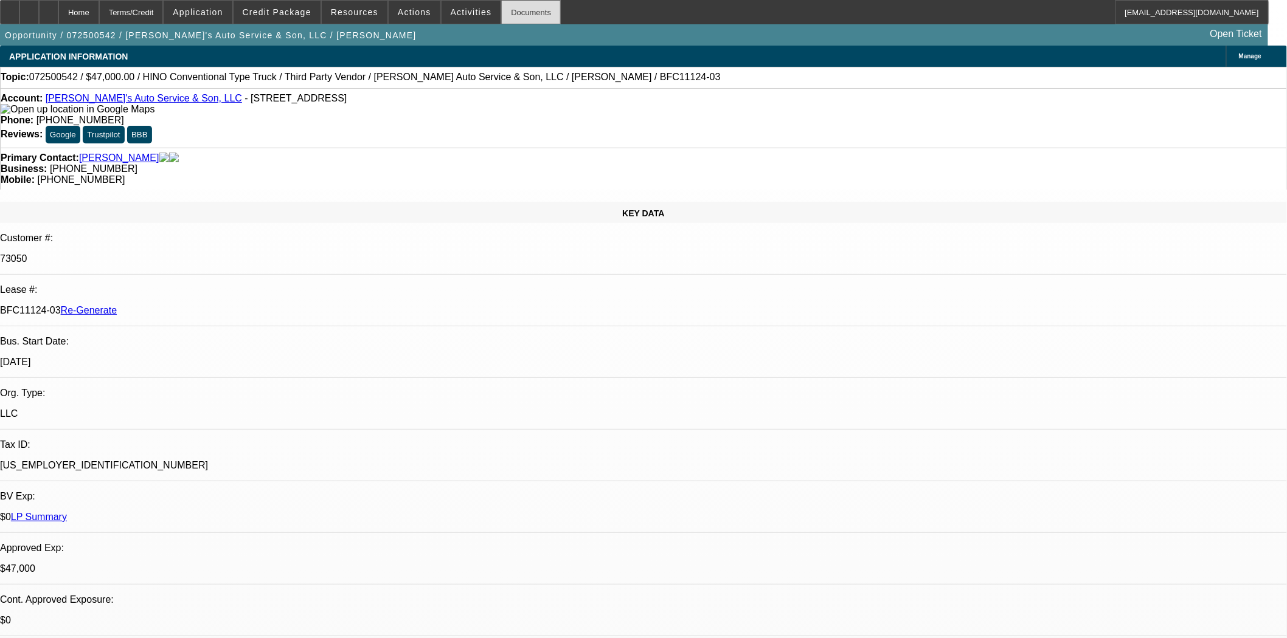
click at [514, 13] on div "Documents" at bounding box center [531, 12] width 60 height 24
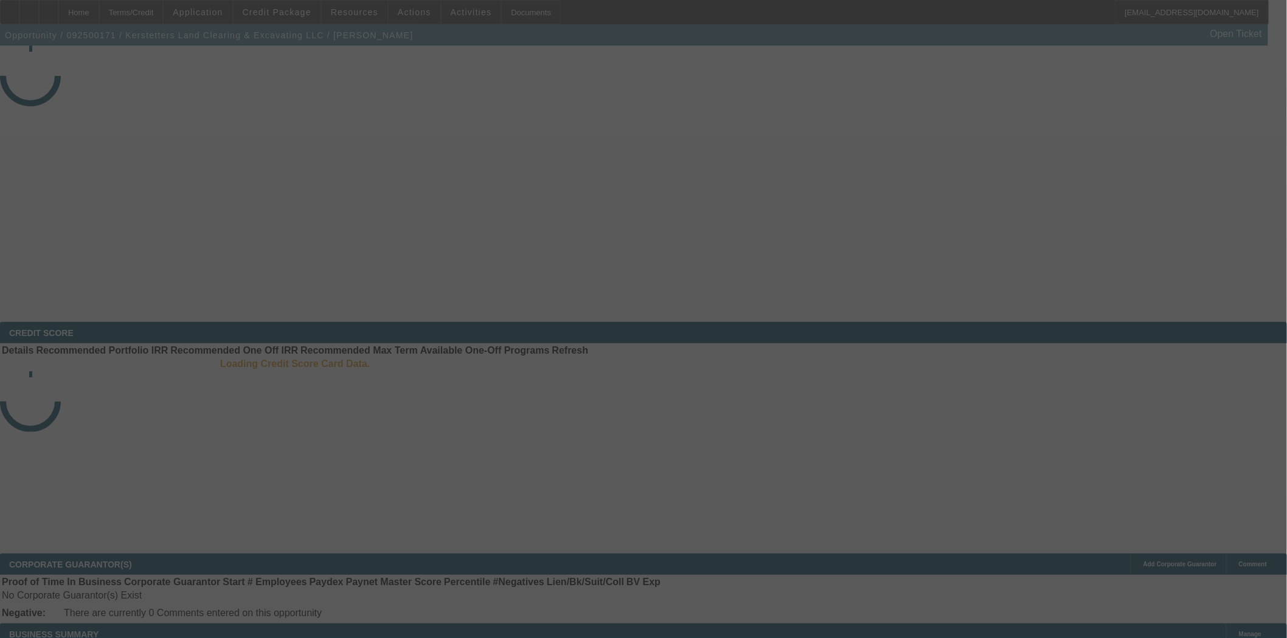
select select "3"
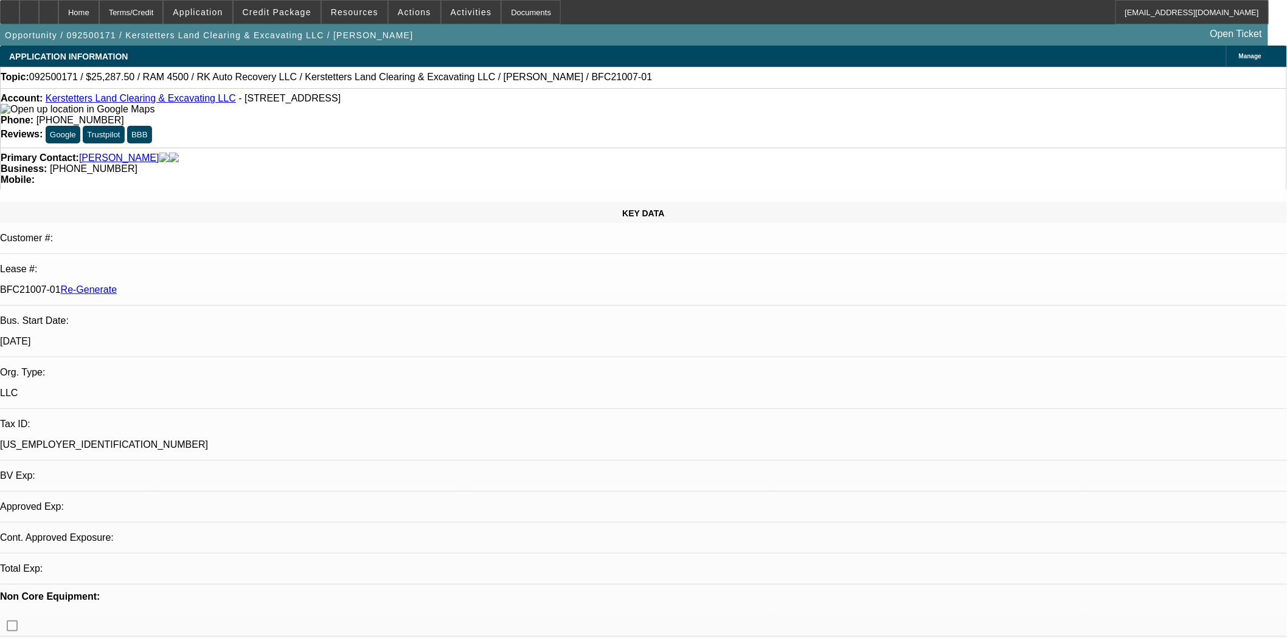
select select "0.15"
select select "2"
select select "0"
select select "6"
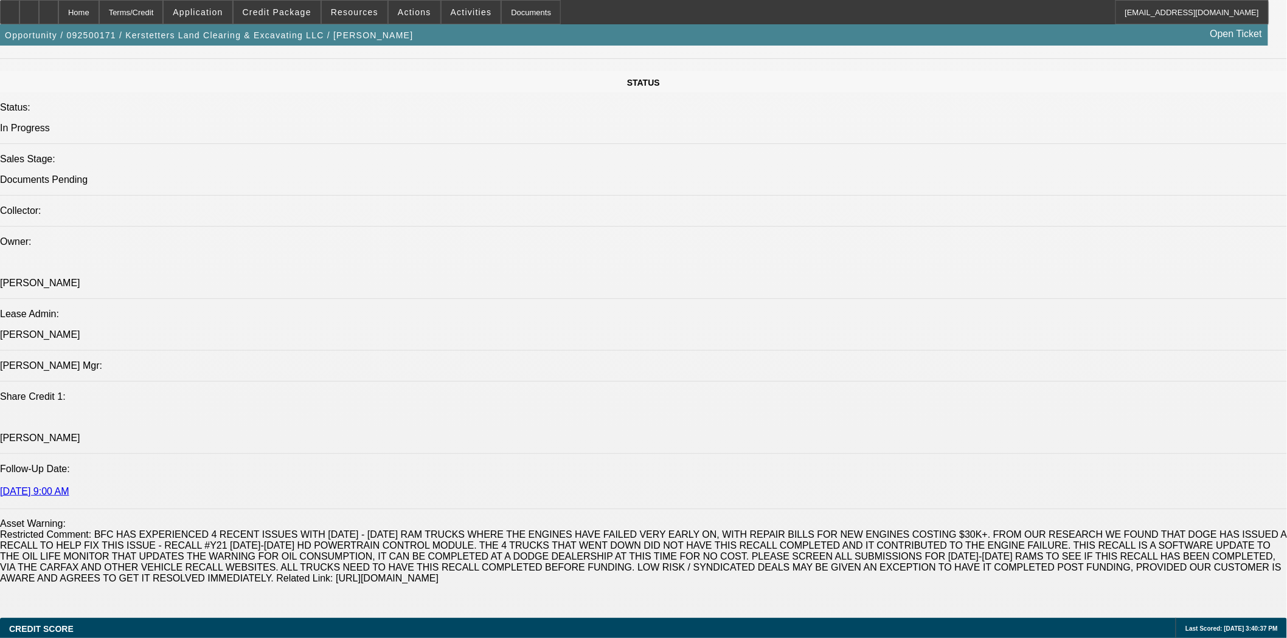
scroll to position [1621, 0]
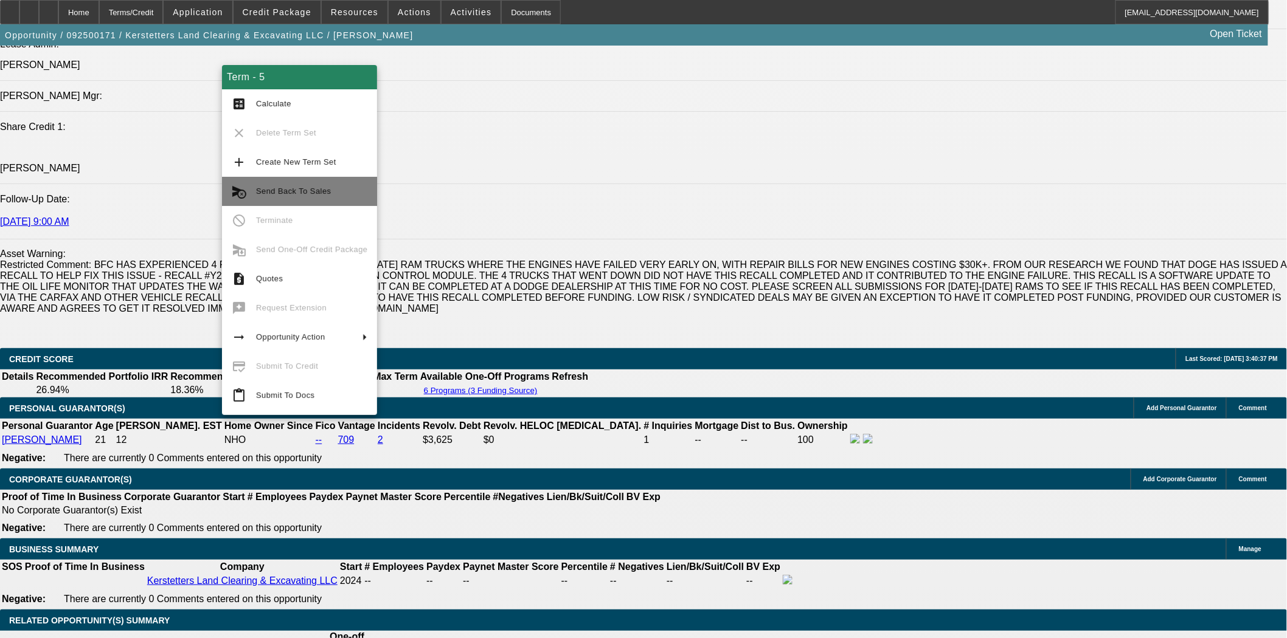
click at [283, 193] on span "Send Back To Sales" at bounding box center [293, 191] width 75 height 9
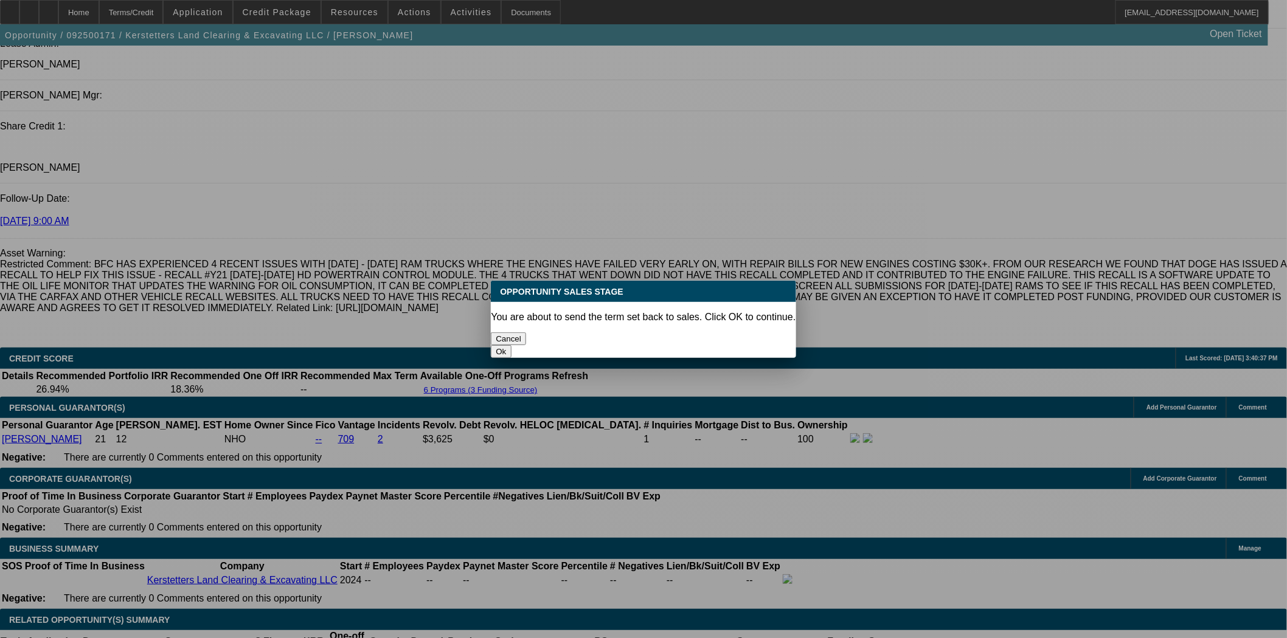
scroll to position [0, 0]
drag, startPoint x: 718, startPoint y: 340, endPoint x: 720, endPoint y: 333, distance: 7.5
click at [511, 345] on button "Ok" at bounding box center [501, 351] width 20 height 13
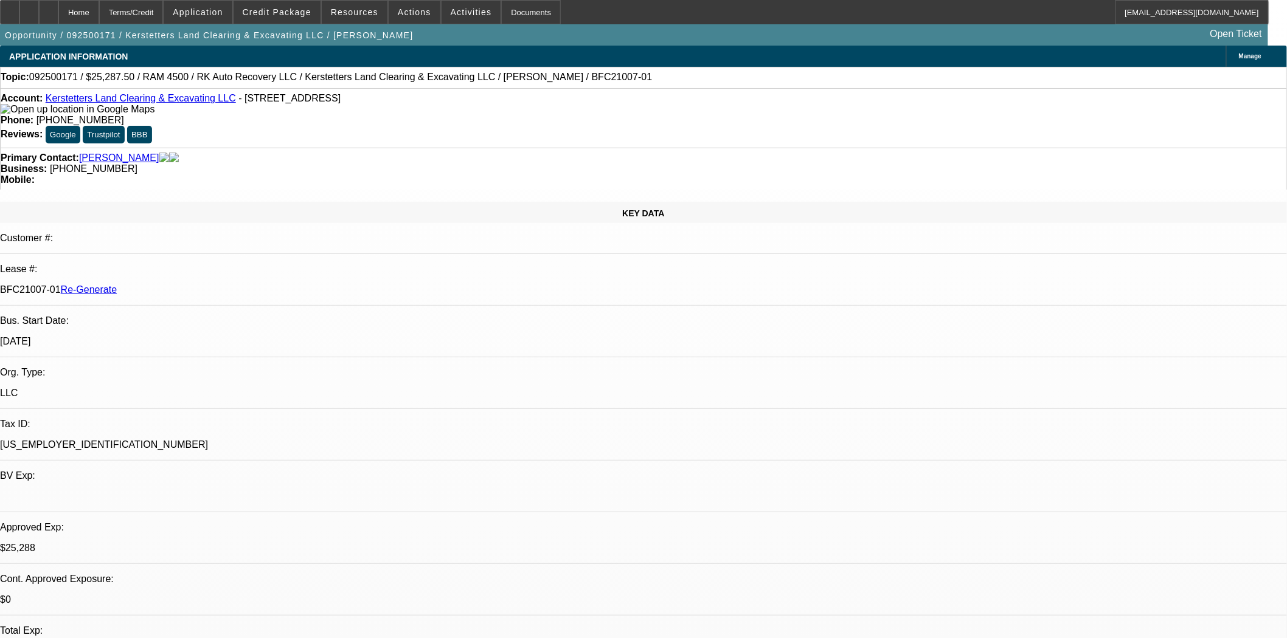
type textarea "Just sending back while they look for the current title. Thanks."
